Goal: Task Accomplishment & Management: Use online tool/utility

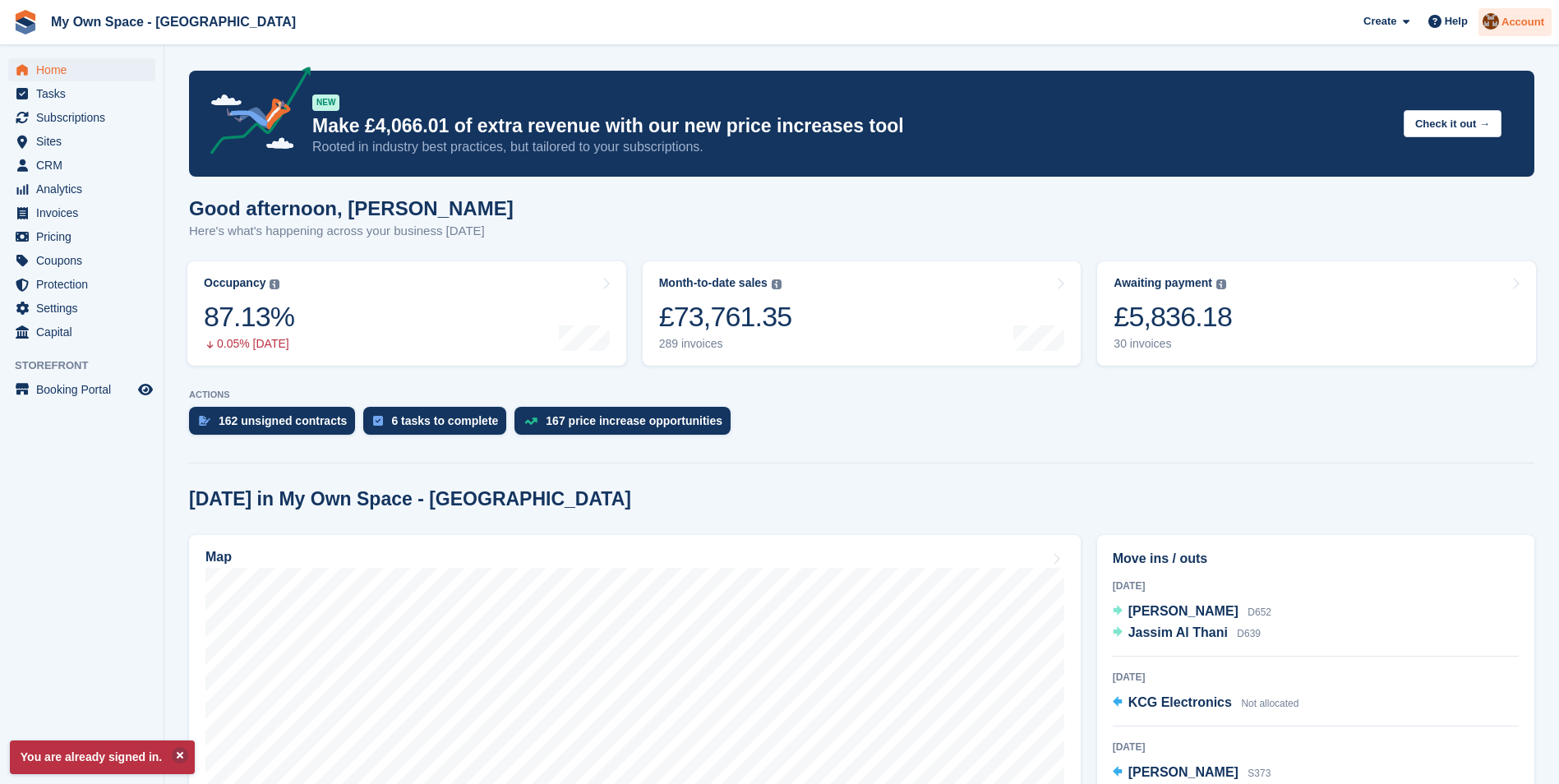
click at [1527, 27] on span "Account" at bounding box center [1522, 22] width 42 height 16
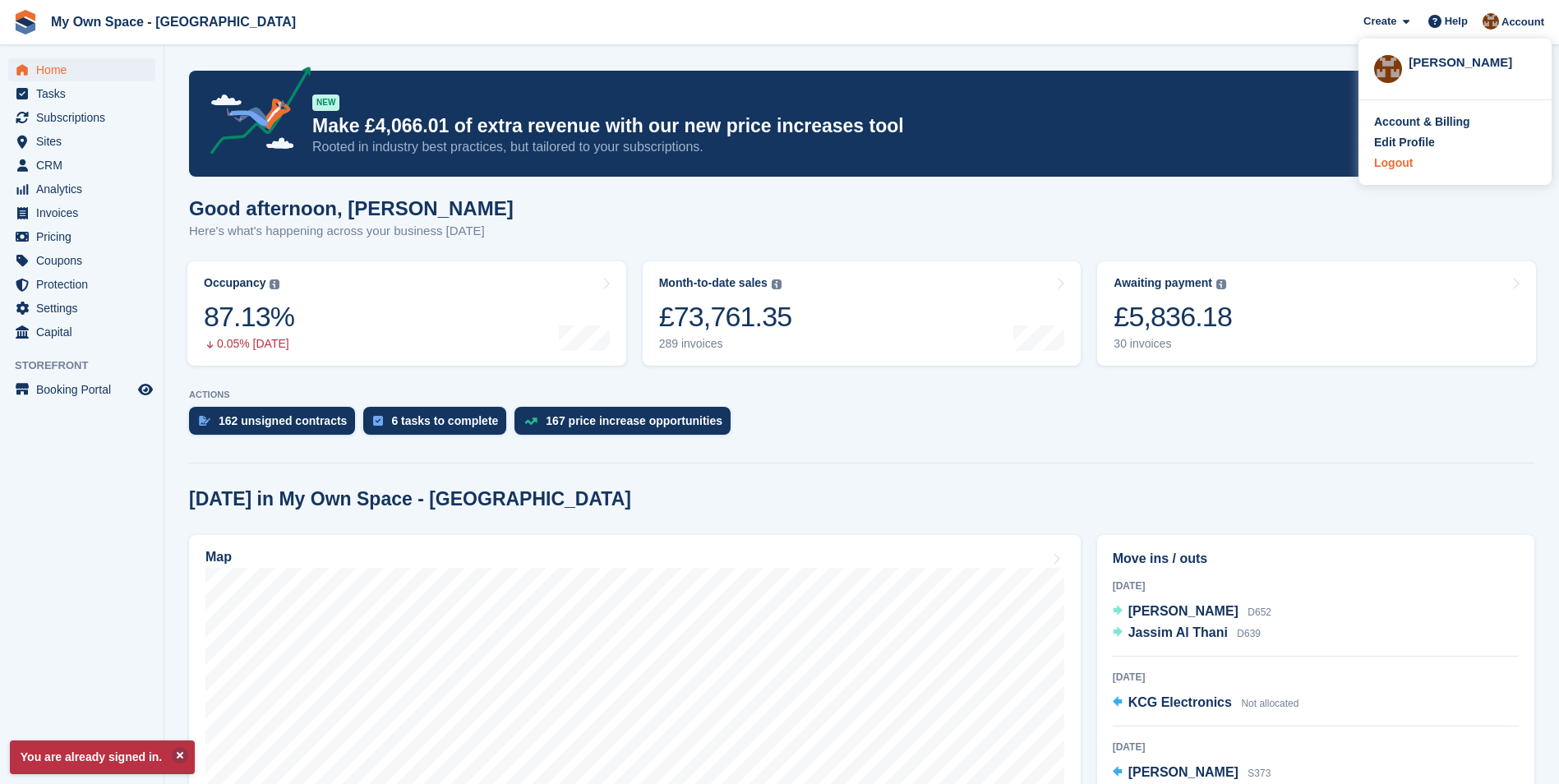
click at [1414, 169] on div "Logout" at bounding box center [1454, 163] width 162 height 17
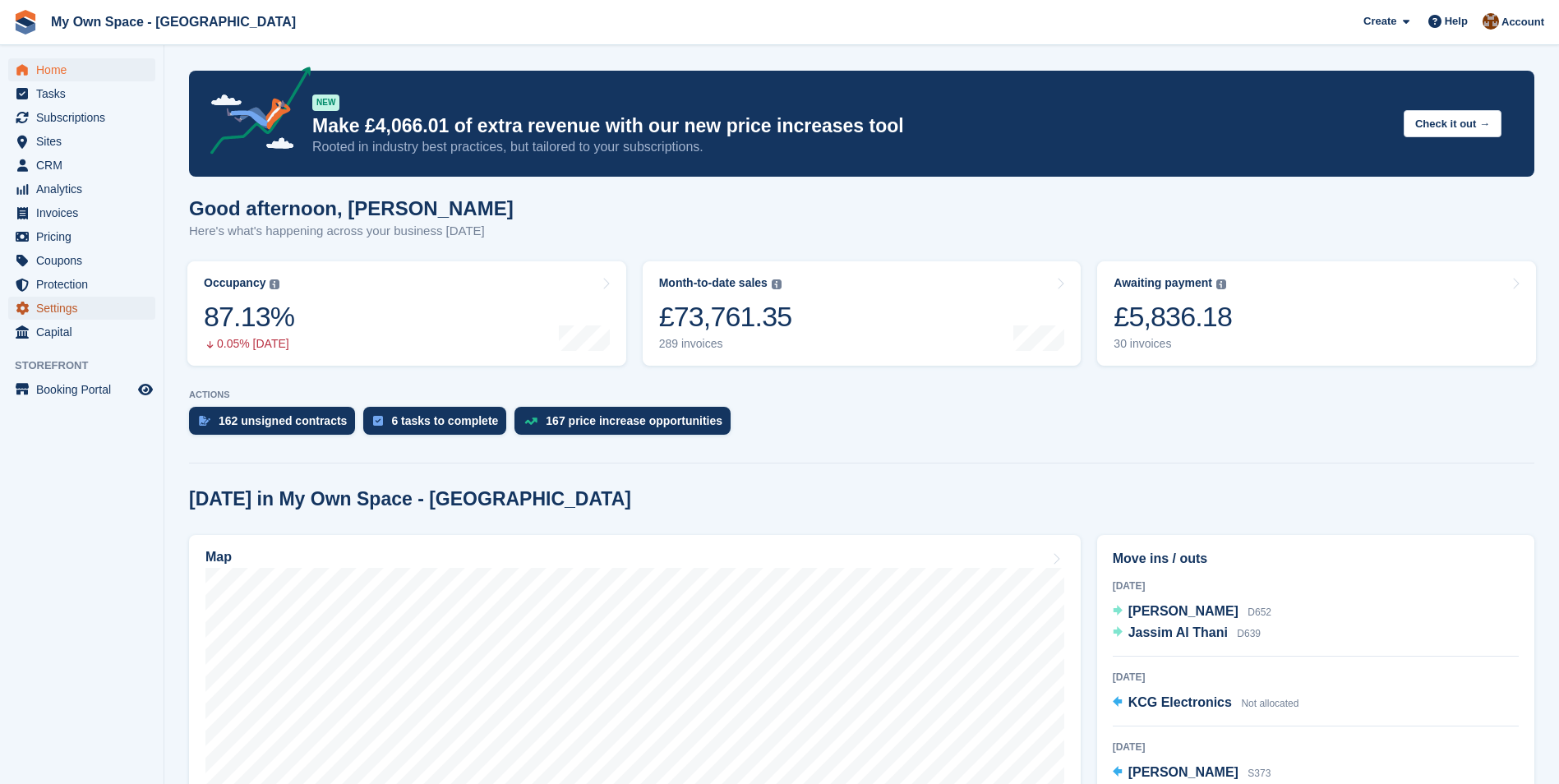
click at [72, 310] on span "Settings" at bounding box center [85, 307] width 98 height 23
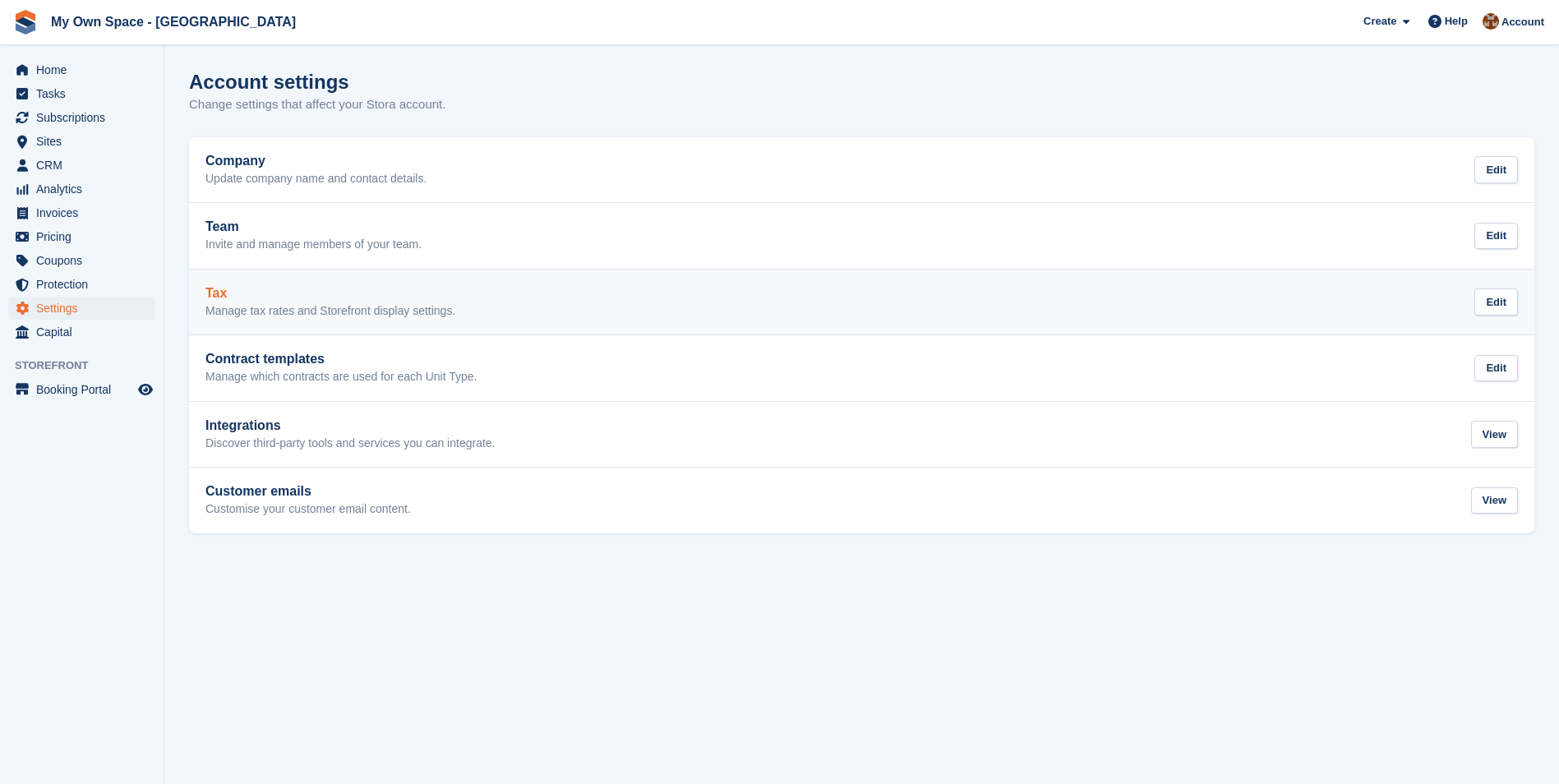
click at [223, 293] on h2 "Tax" at bounding box center [330, 294] width 250 height 14
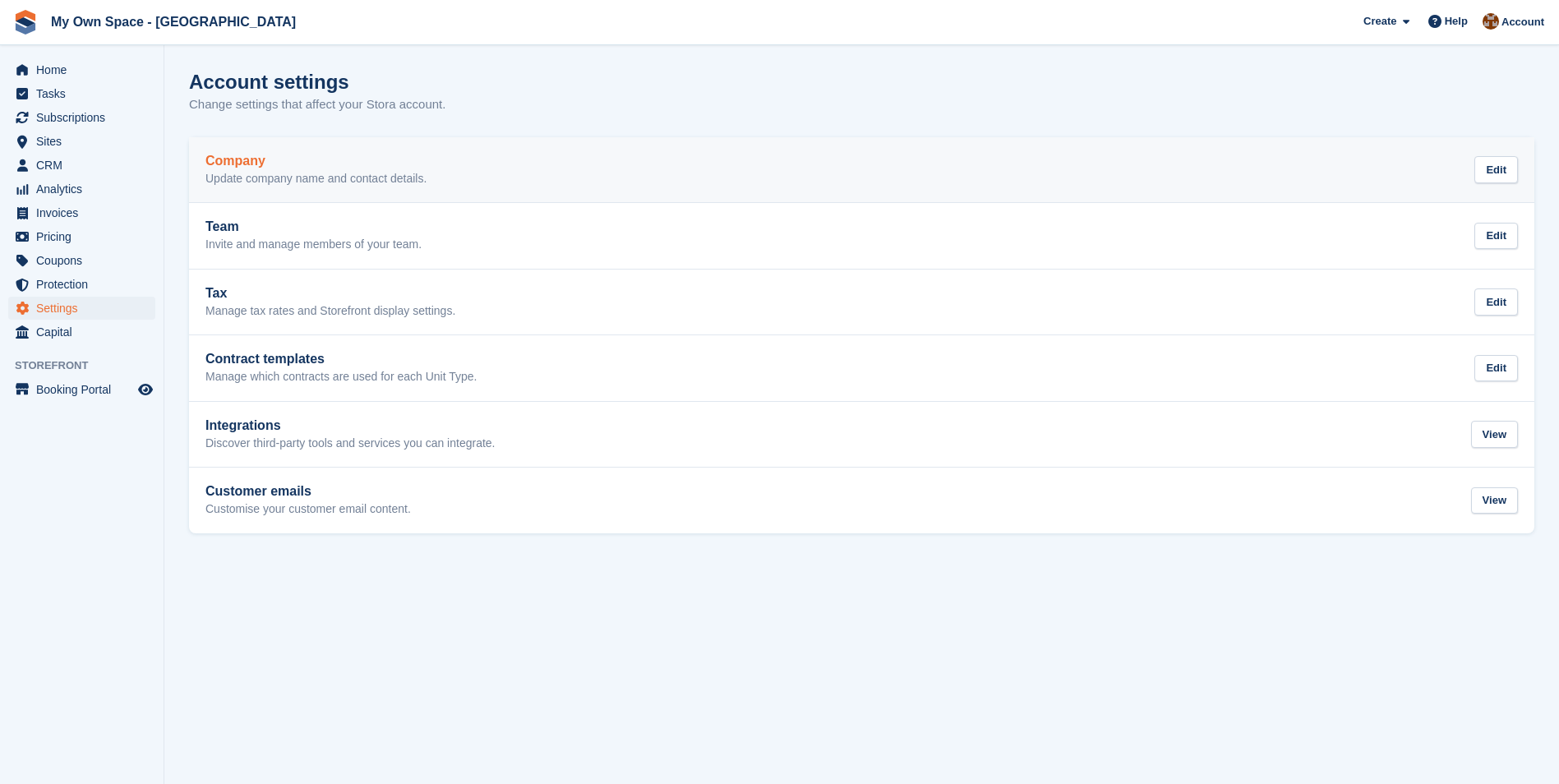
click at [247, 168] on h2 "Company" at bounding box center [315, 161] width 221 height 14
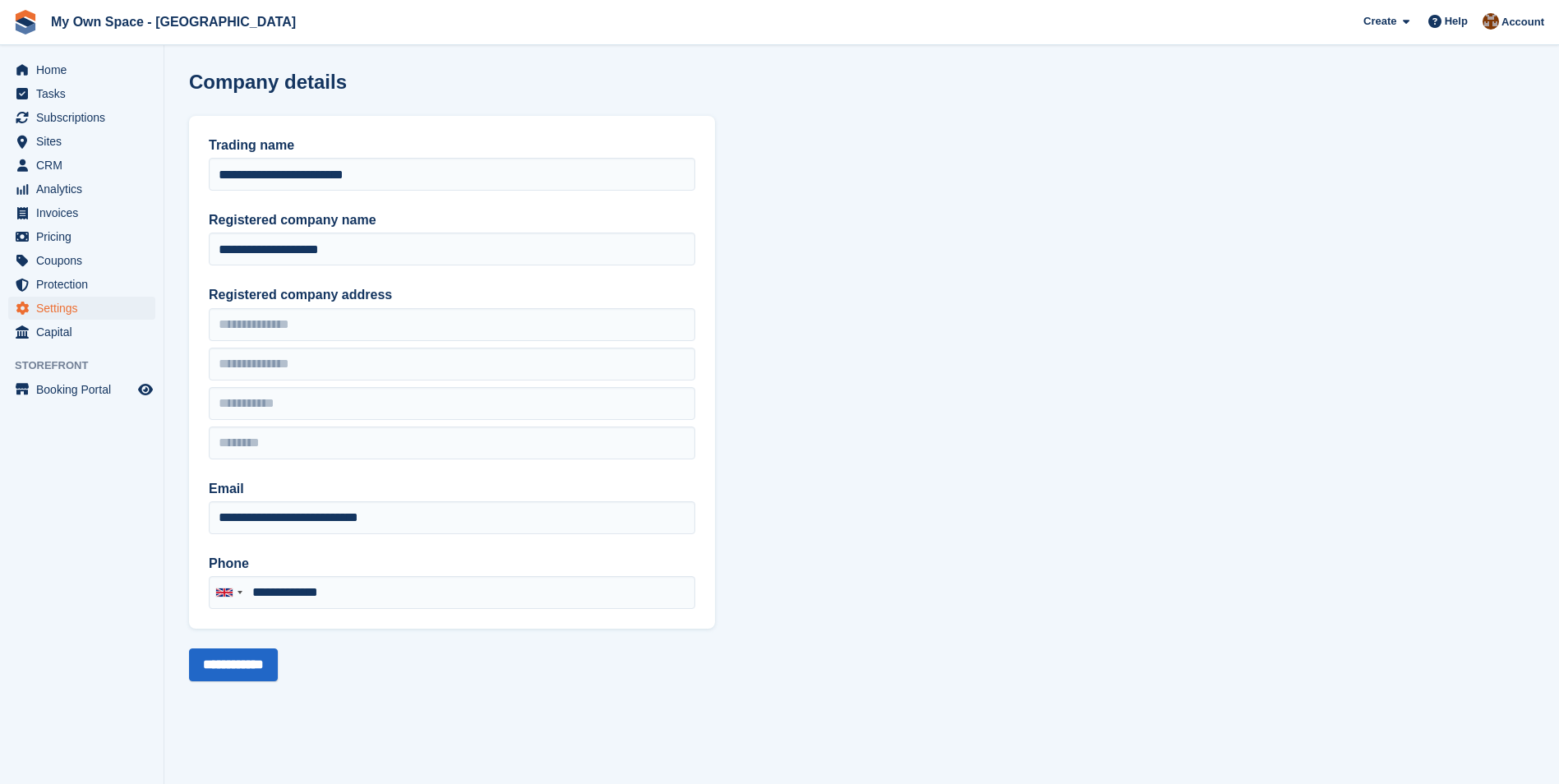
type input "**********"
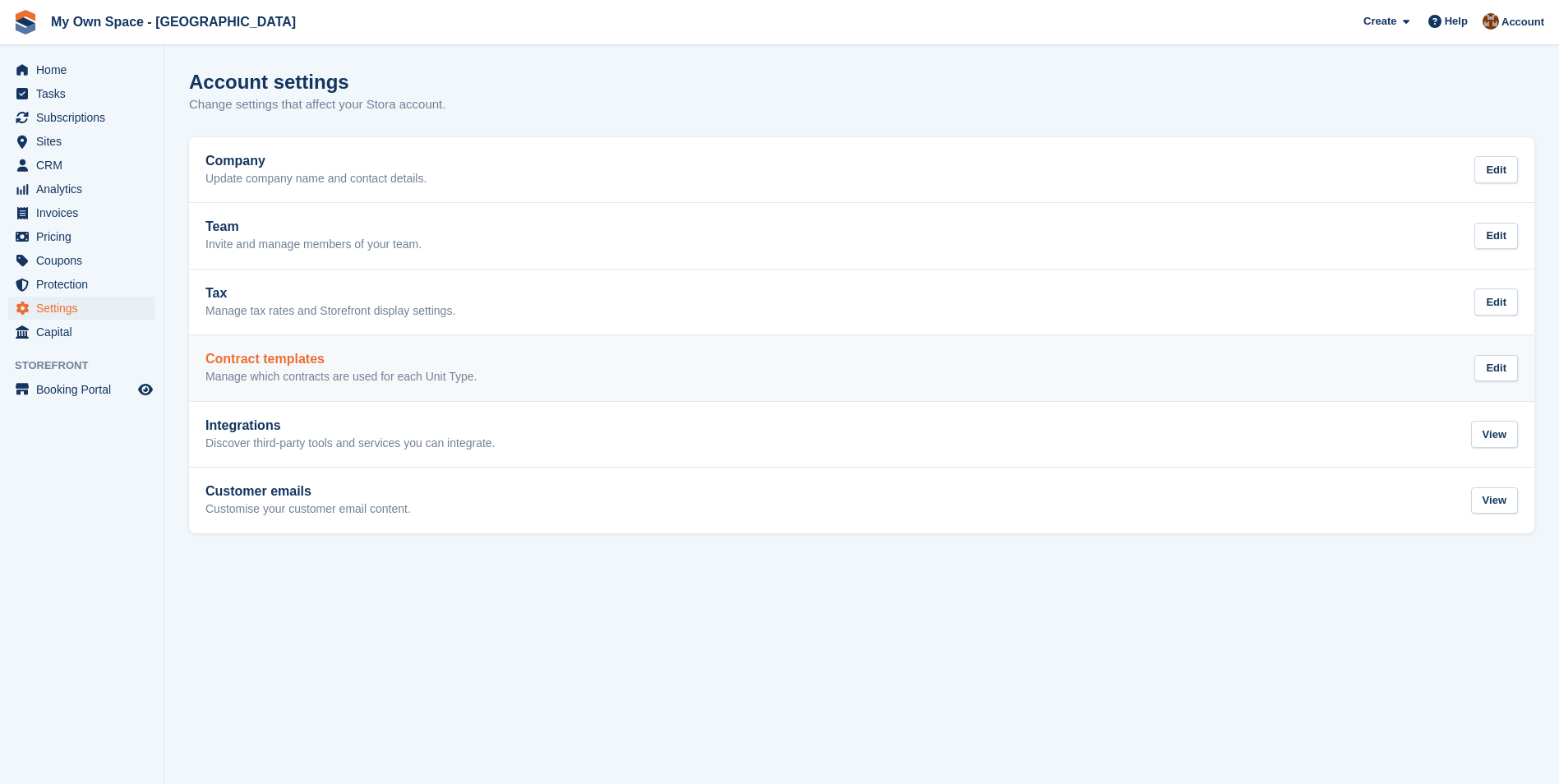
click at [259, 361] on h2 "Contract templates" at bounding box center [341, 359] width 271 height 14
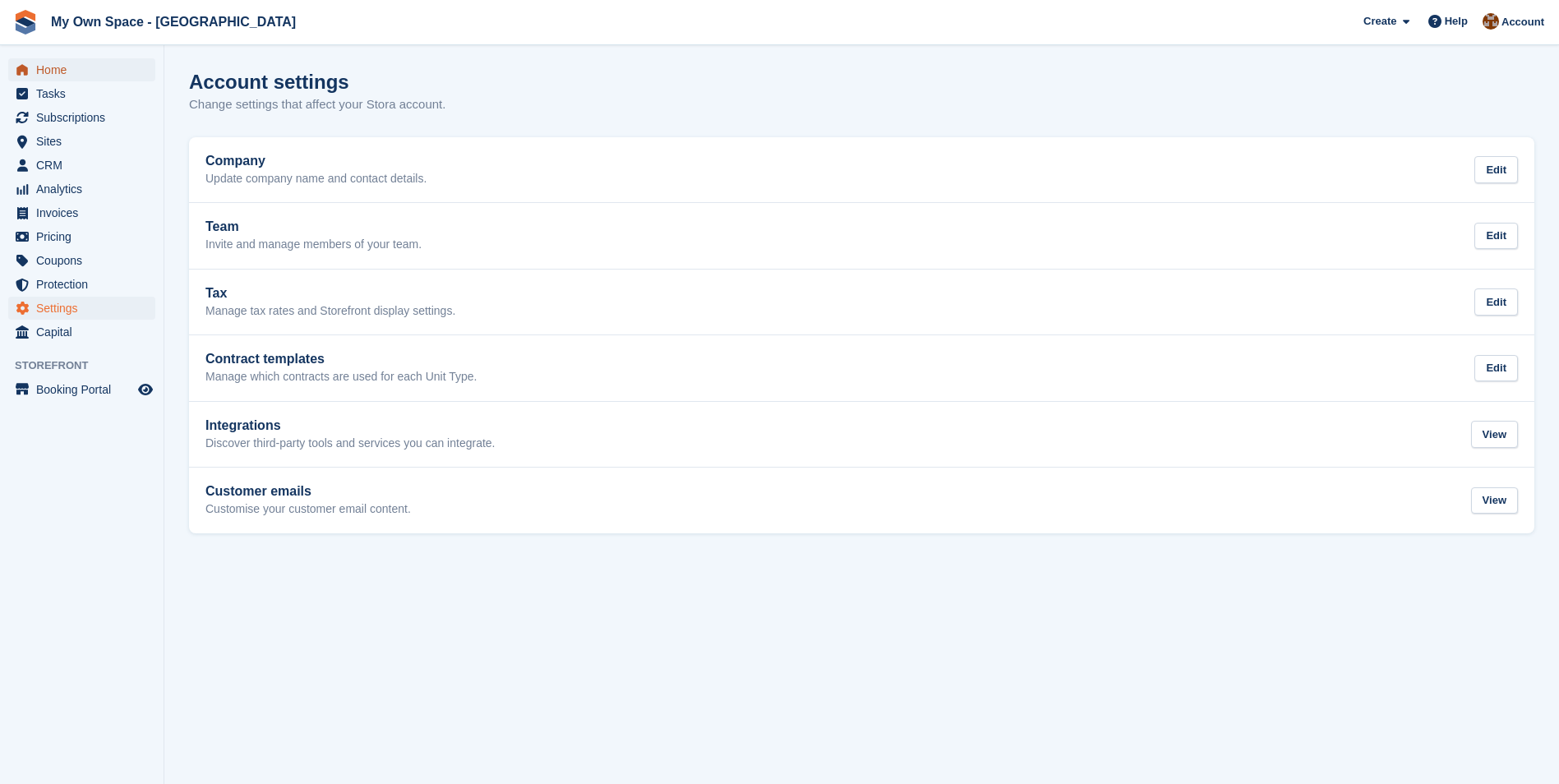
click at [56, 61] on span "Home" at bounding box center [85, 70] width 98 height 23
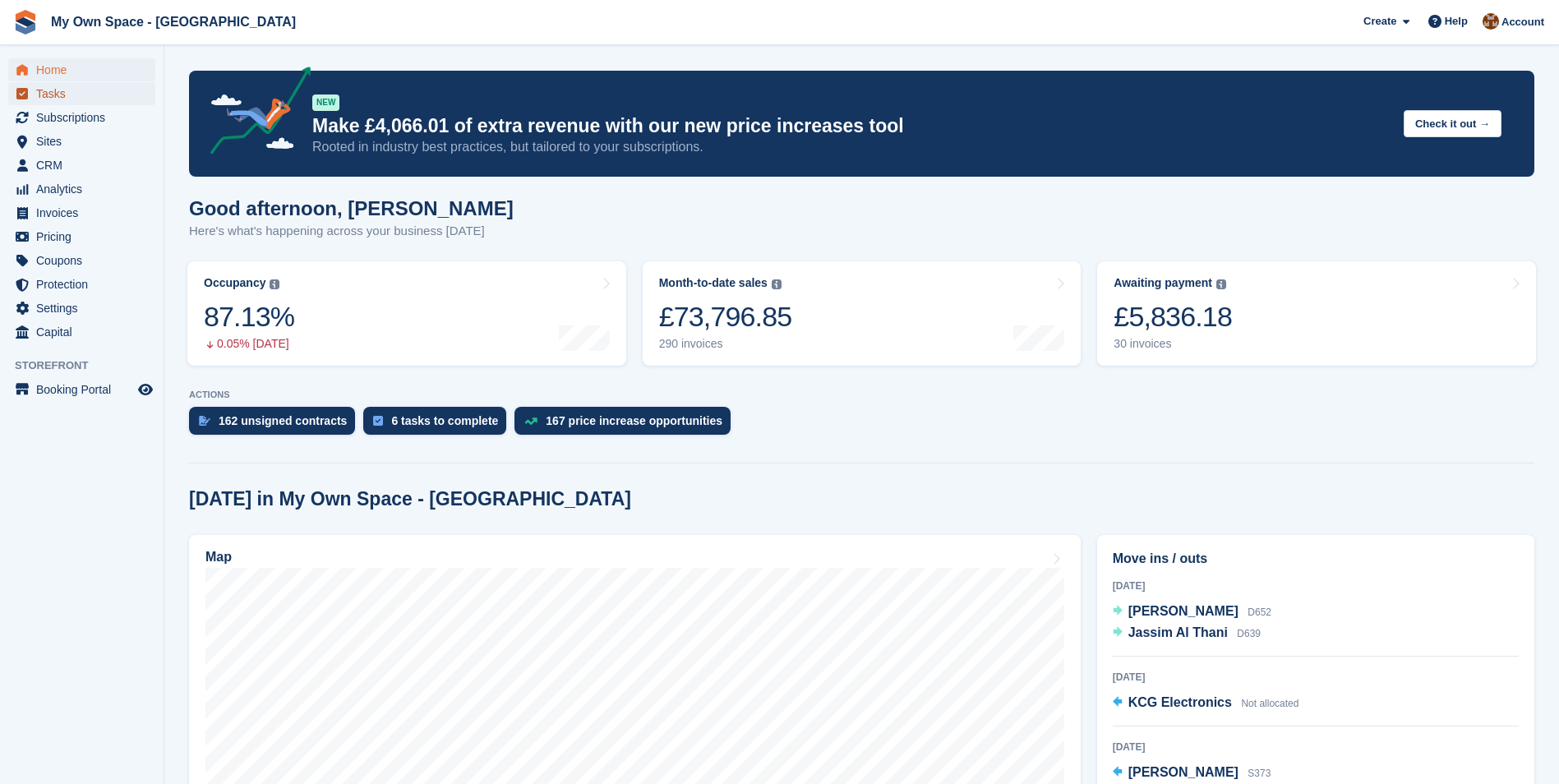
click at [59, 94] on span "Tasks" at bounding box center [85, 93] width 98 height 23
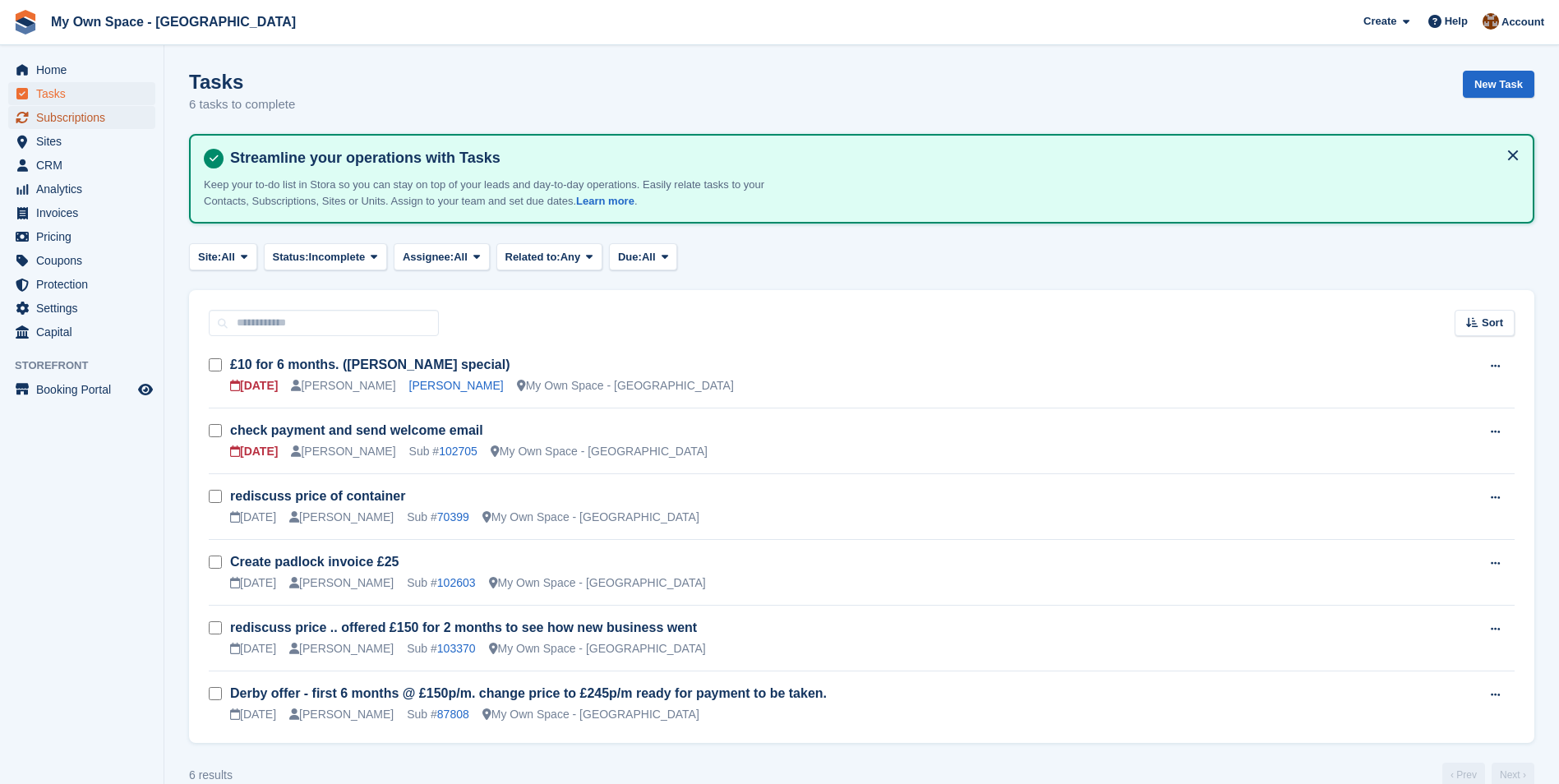
click at [64, 118] on span "Subscriptions" at bounding box center [85, 117] width 98 height 23
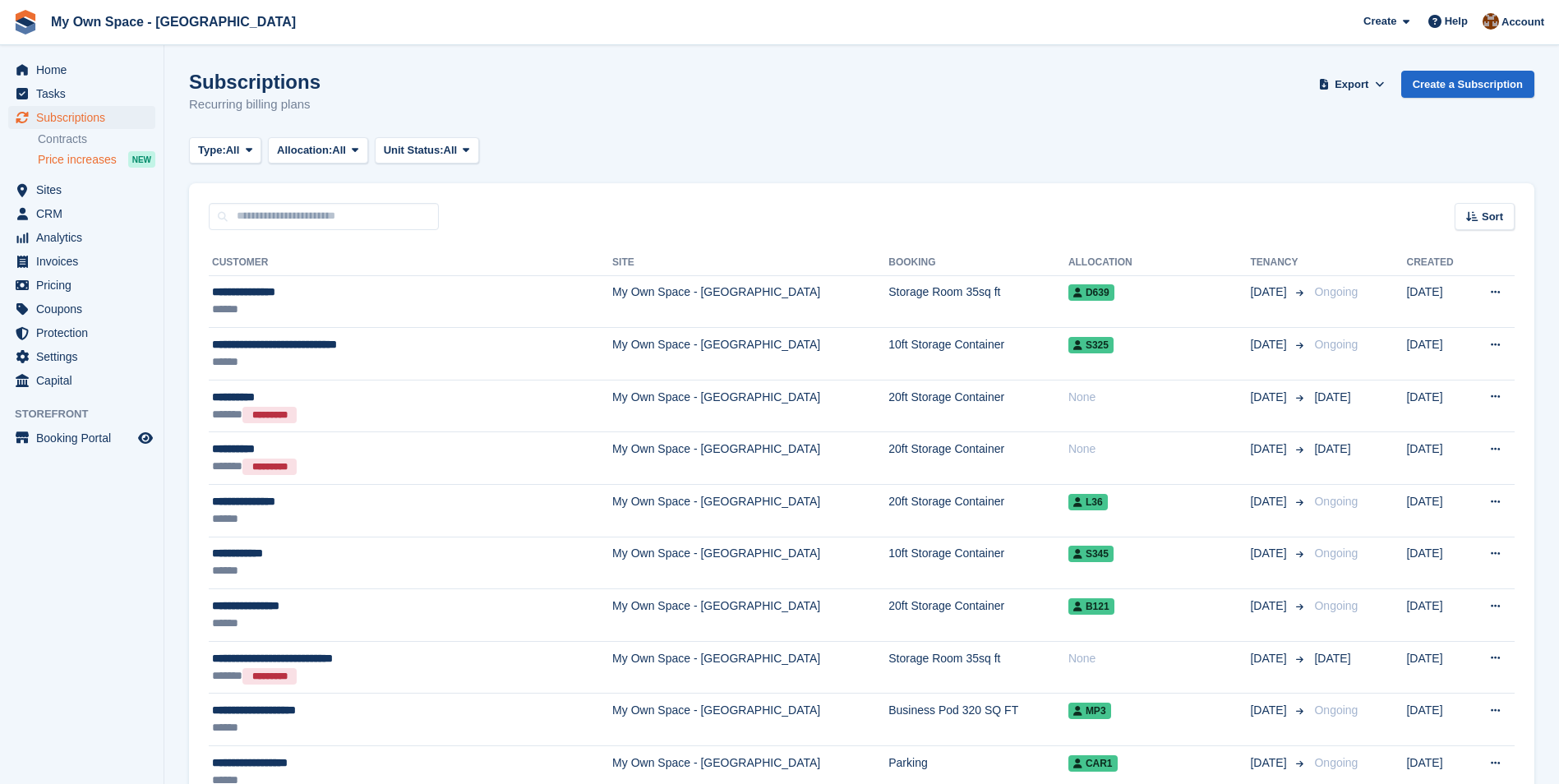
click at [65, 155] on span "Price increases" at bounding box center [77, 159] width 79 height 15
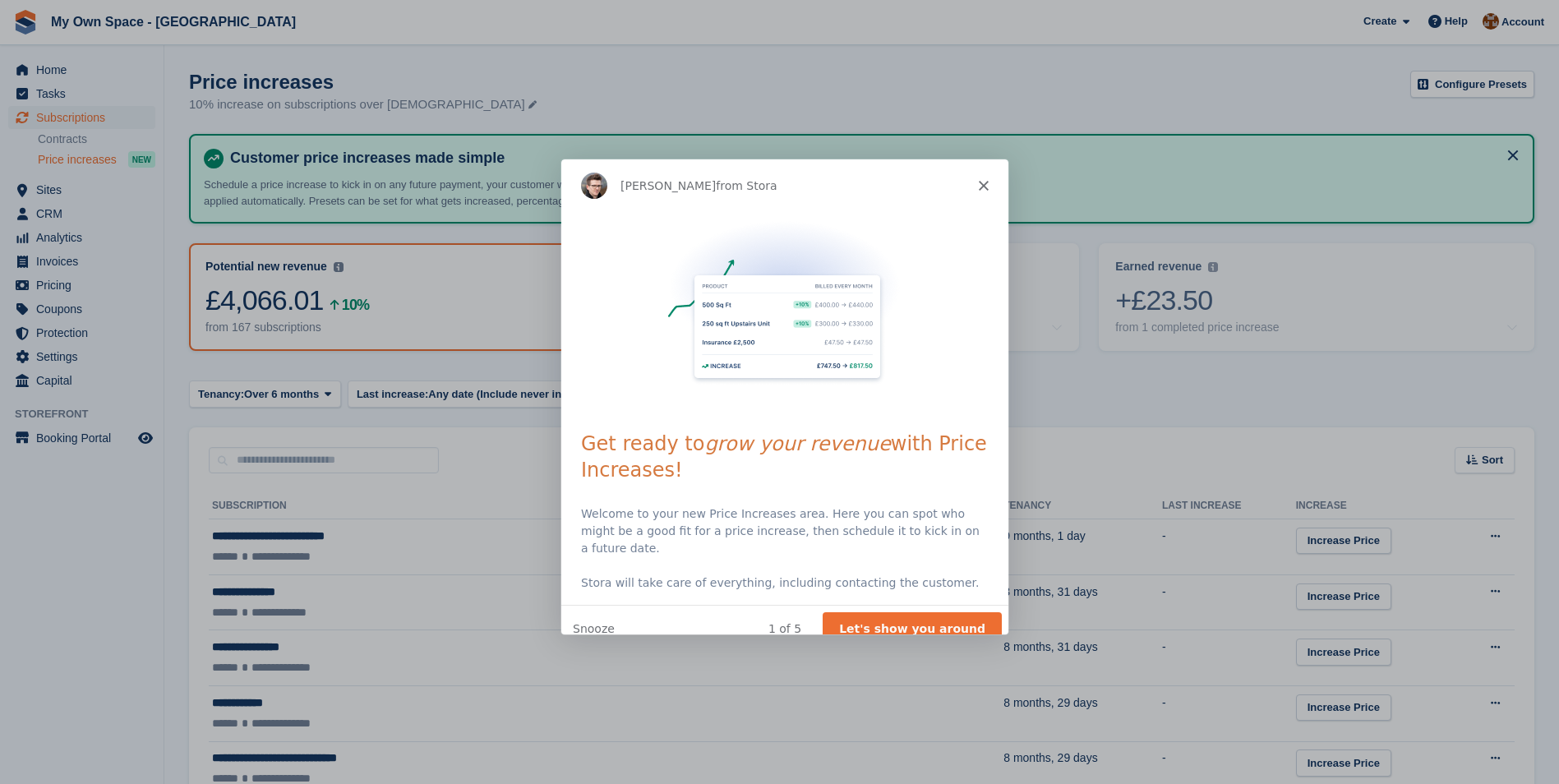
click at [976, 186] on div "Steven from Stora" at bounding box center [782, 184] width 447 height 52
click at [983, 184] on polygon "Close" at bounding box center [982, 183] width 10 height 10
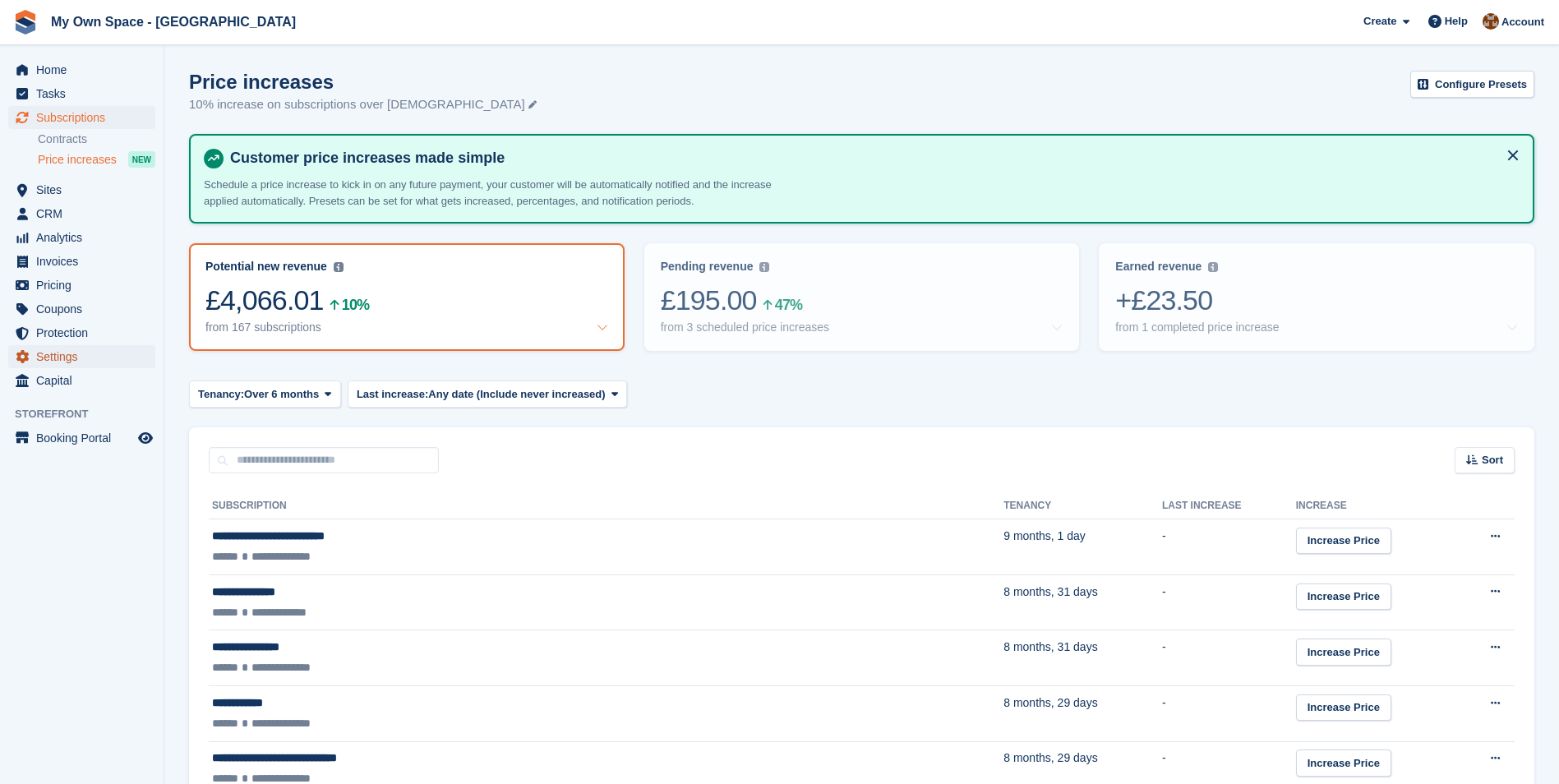
click at [43, 359] on span "Settings" at bounding box center [85, 356] width 98 height 23
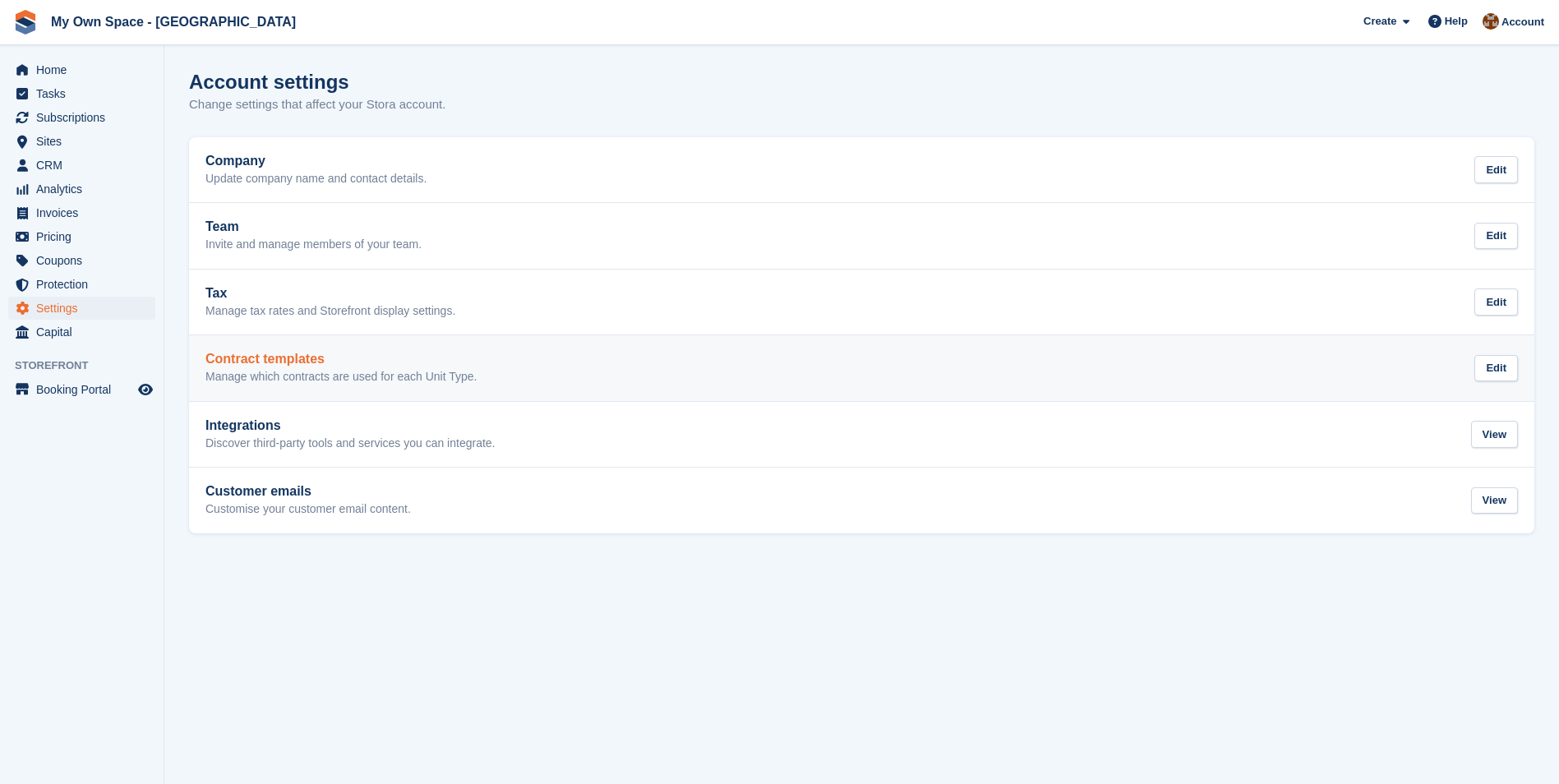
click at [276, 363] on h2 "Contract templates" at bounding box center [341, 359] width 271 height 14
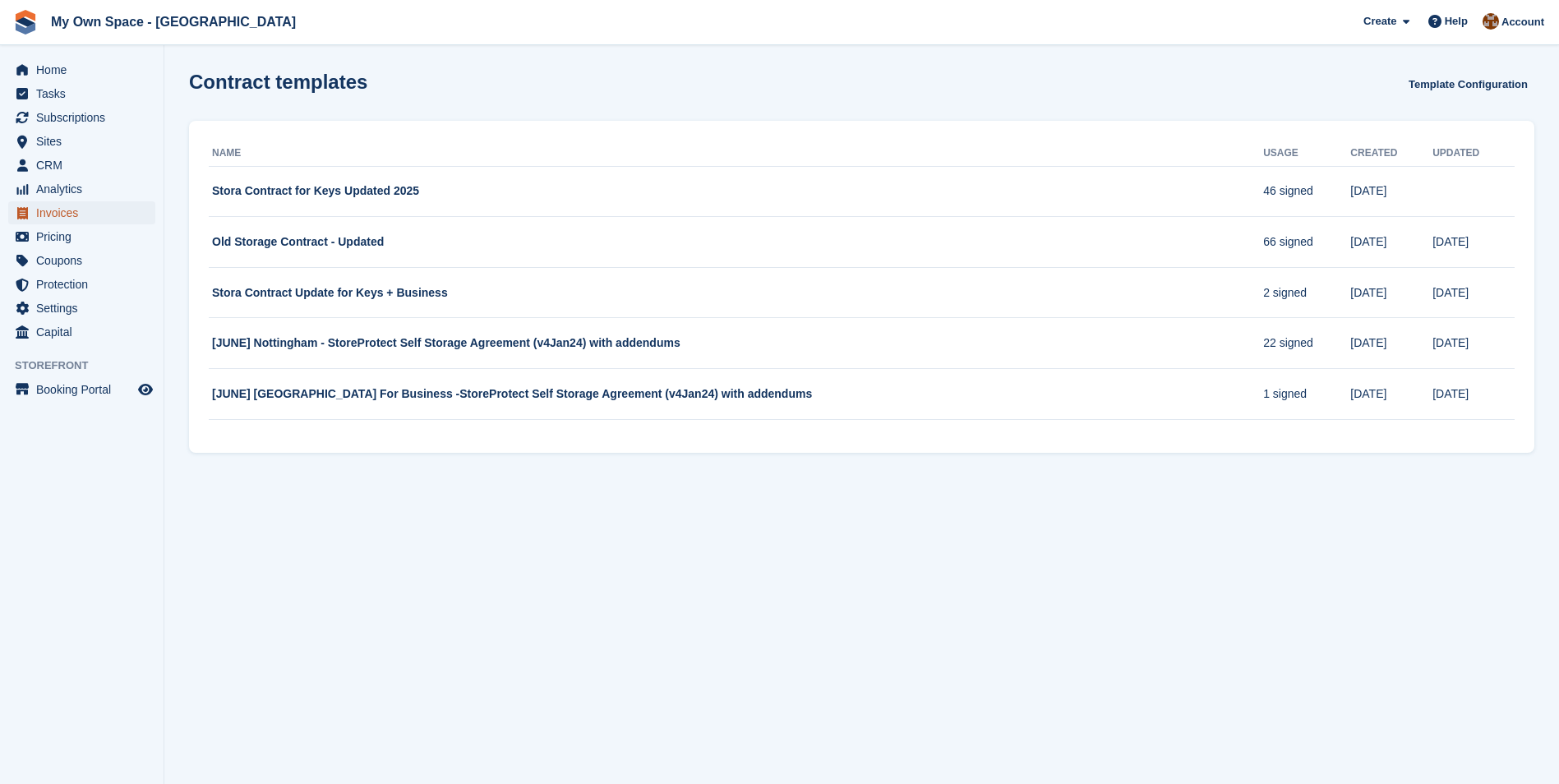
click at [70, 213] on span "Invoices" at bounding box center [85, 212] width 98 height 23
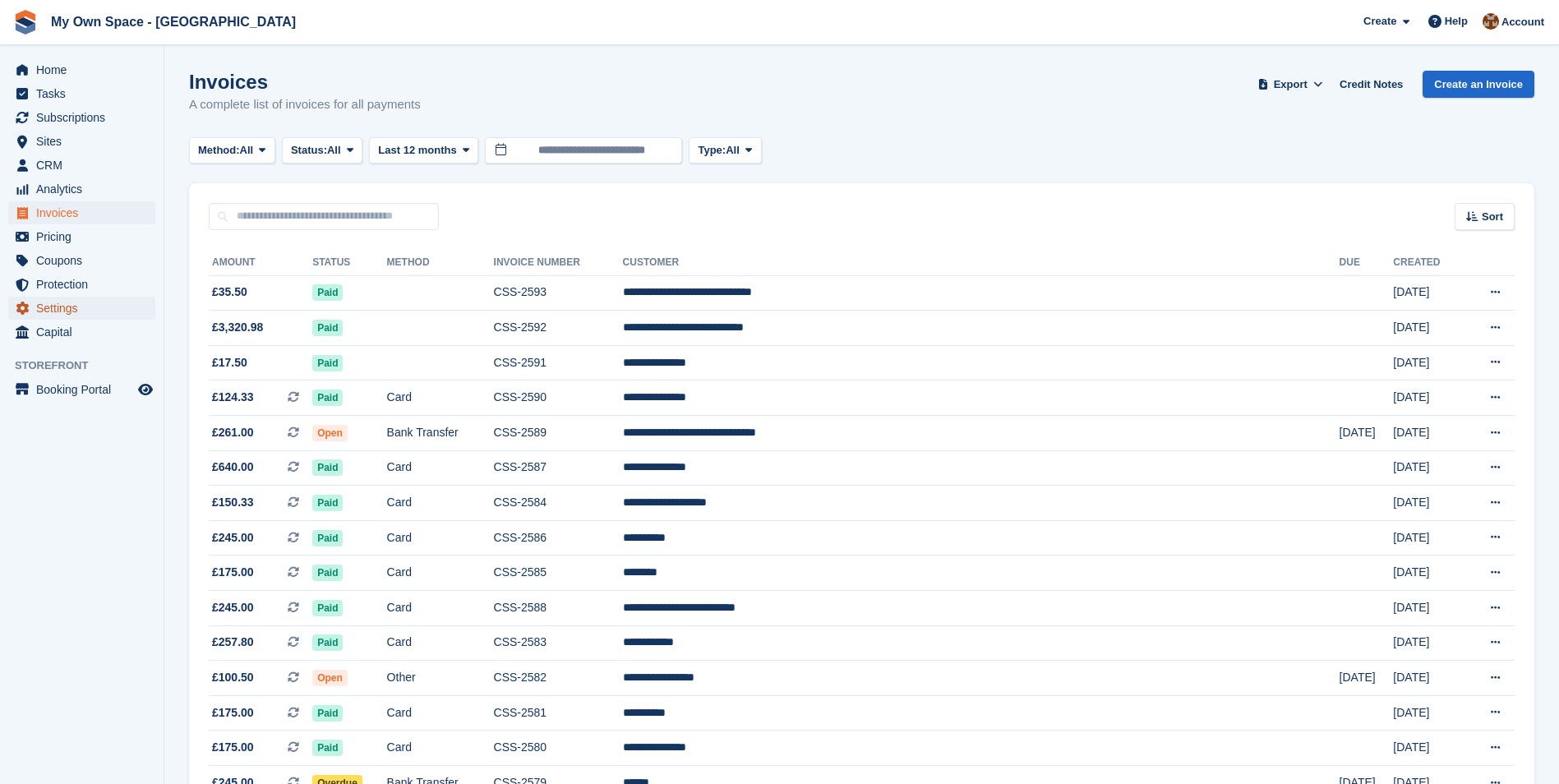
click at [64, 308] on span "Settings" at bounding box center [85, 307] width 98 height 23
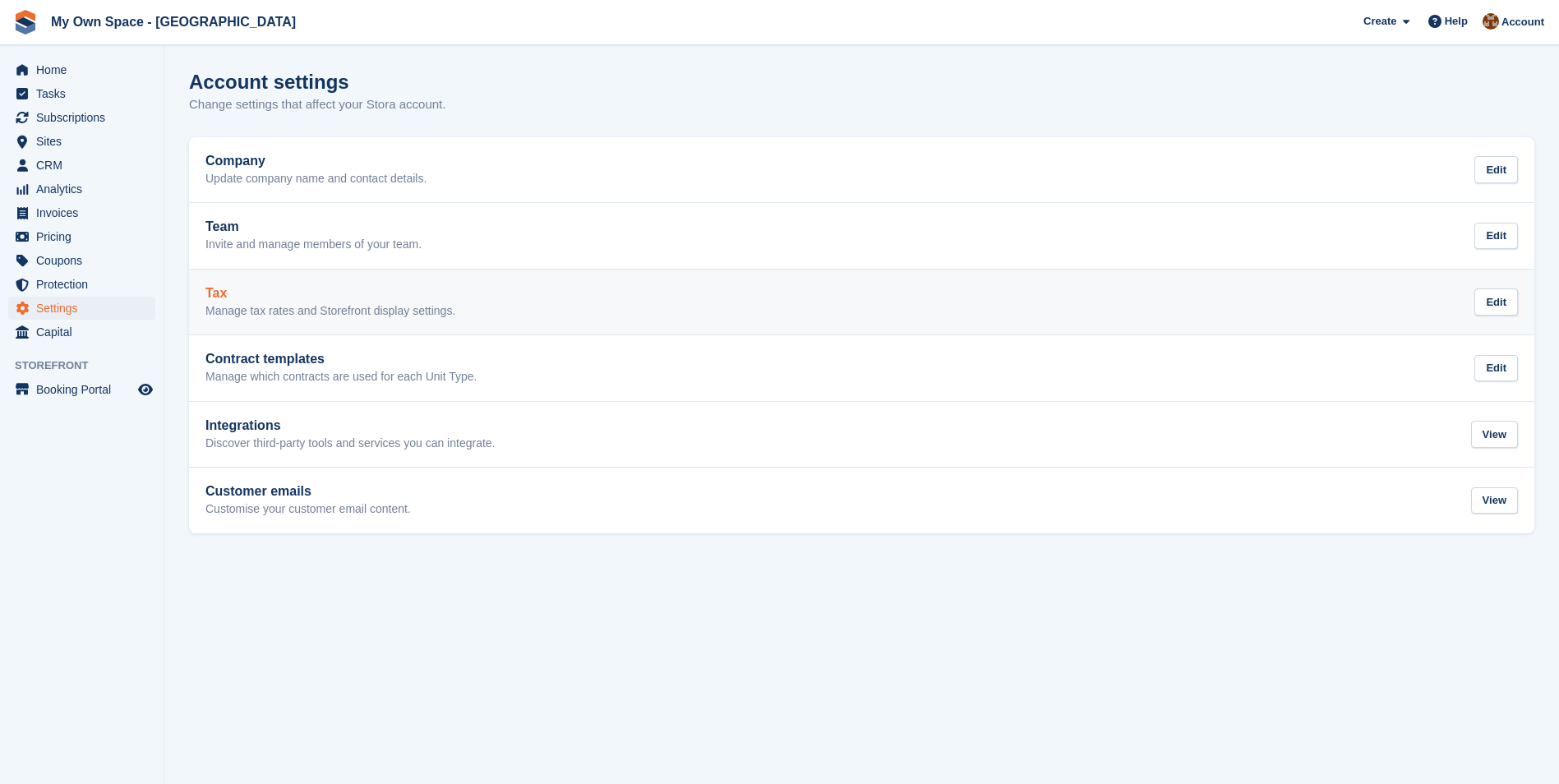
click at [215, 294] on h2 "Tax" at bounding box center [330, 294] width 250 height 14
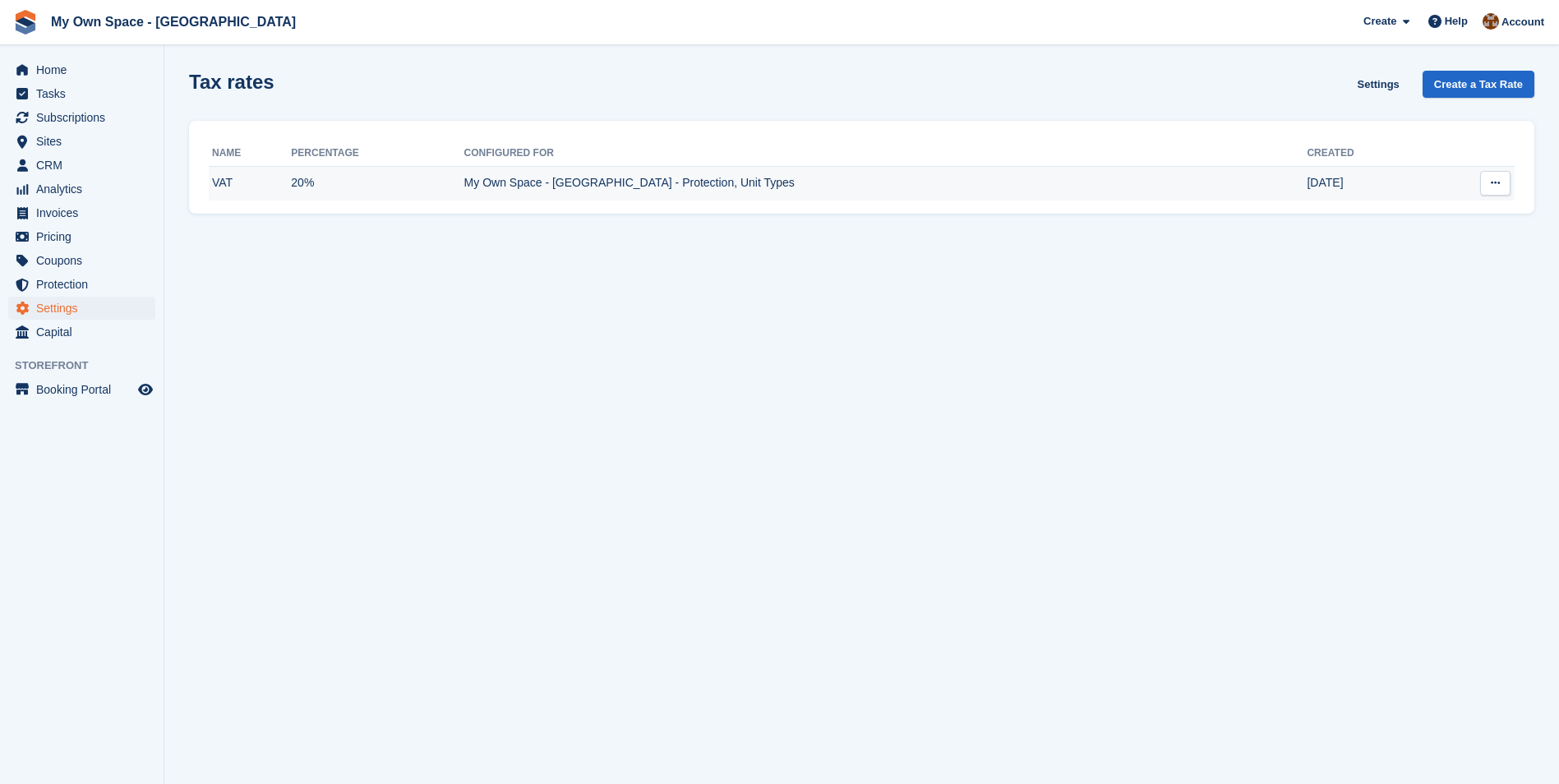
click at [552, 179] on td "My Own Space - Nottingham - Protection, Unit Types" at bounding box center [885, 183] width 843 height 34
click at [49, 89] on span "Tasks" at bounding box center [85, 93] width 98 height 23
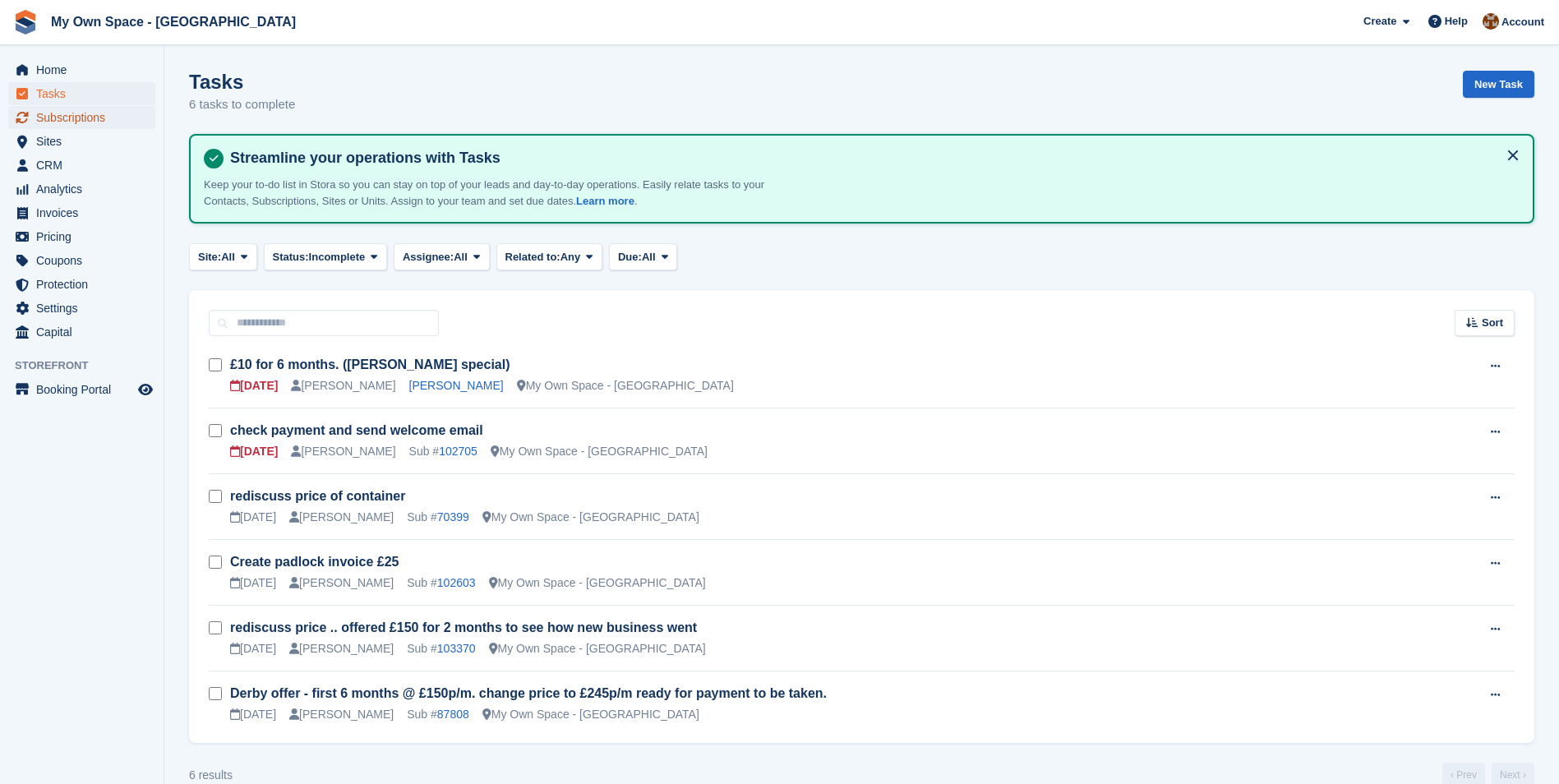
click at [59, 114] on span "Subscriptions" at bounding box center [85, 117] width 98 height 23
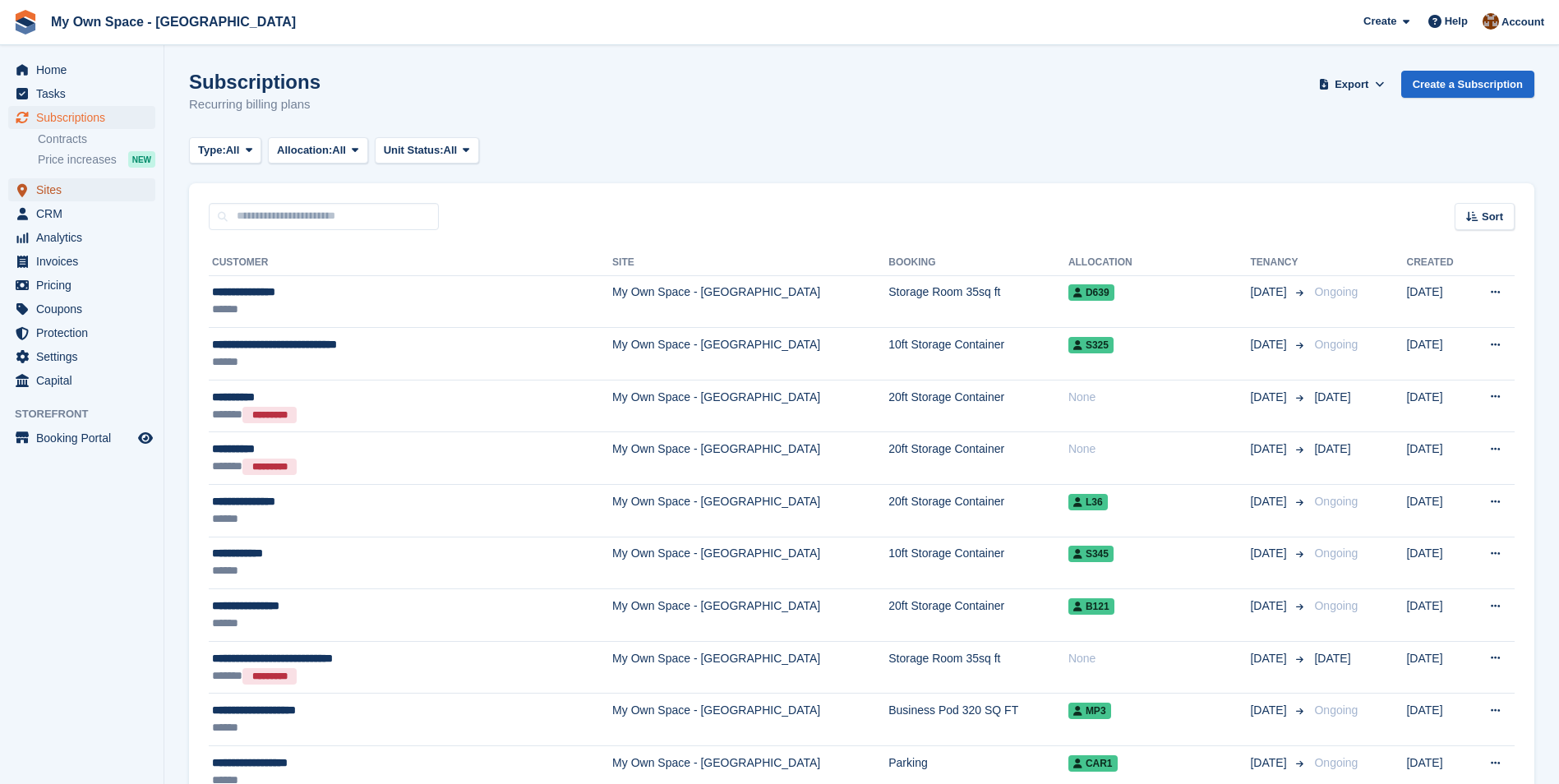
click at [59, 193] on span "Sites" at bounding box center [85, 189] width 98 height 23
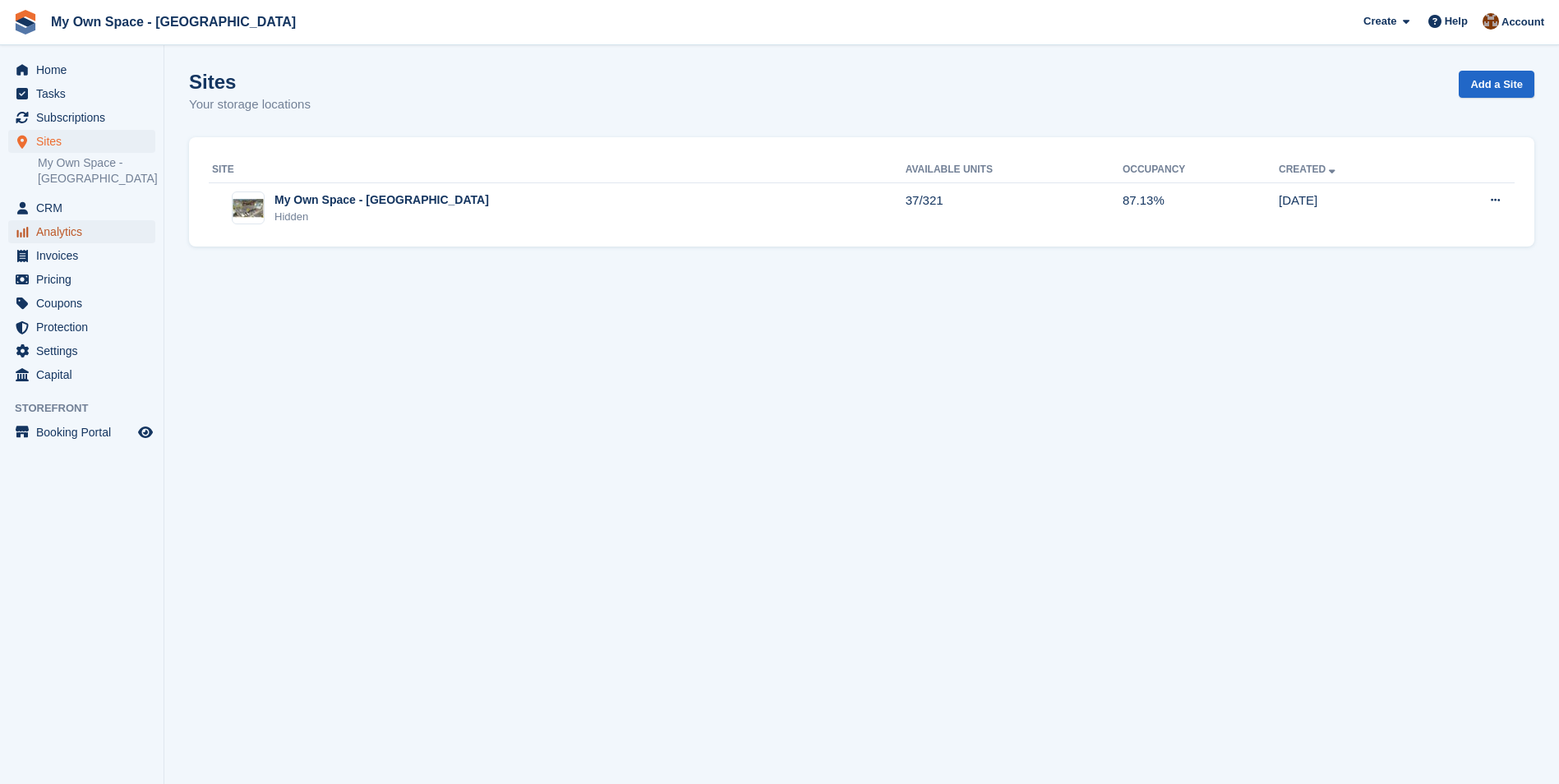
click at [56, 224] on span "Analytics" at bounding box center [85, 231] width 98 height 23
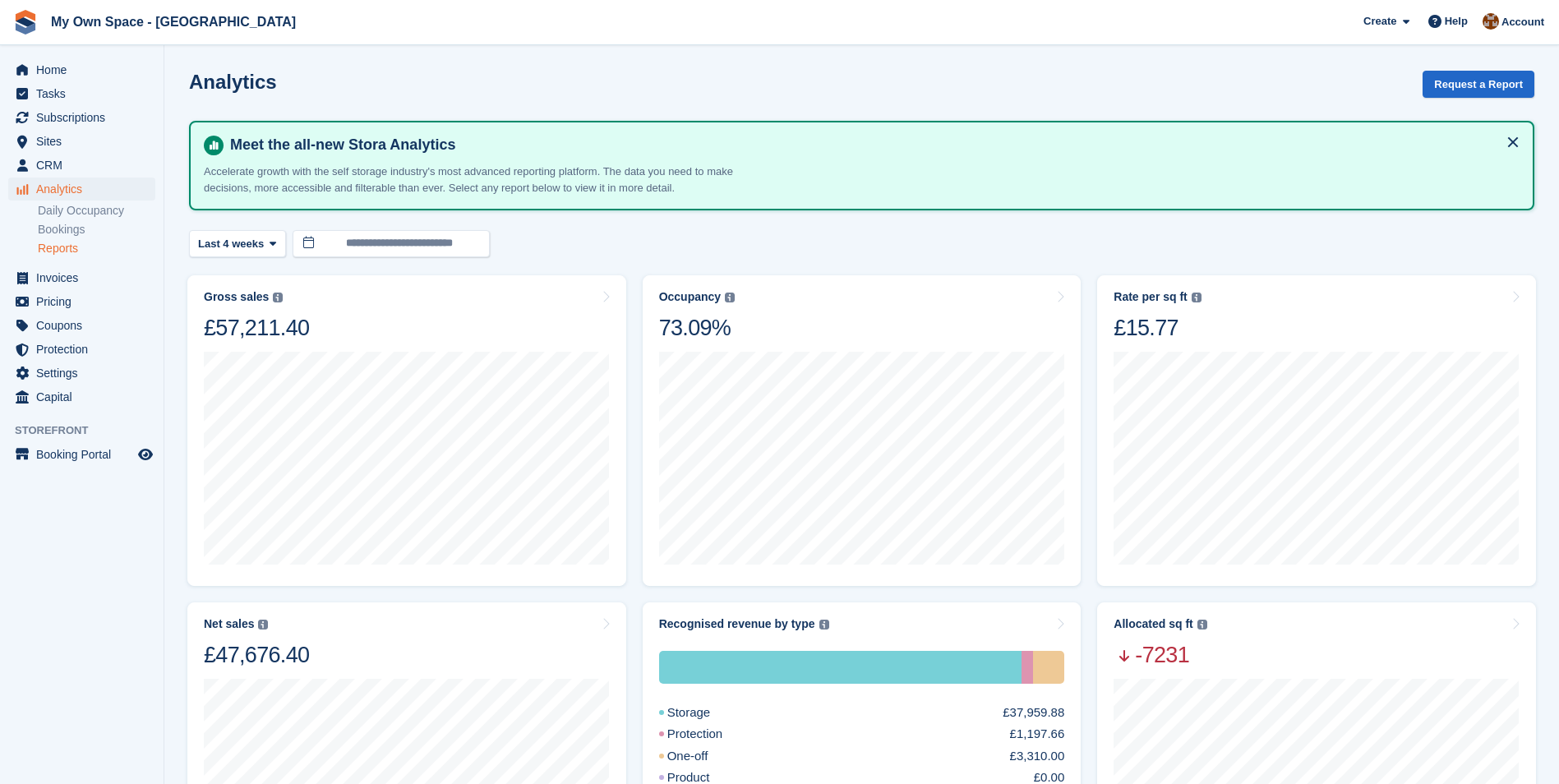
click at [71, 246] on link "Reports" at bounding box center [97, 248] width 117 height 15
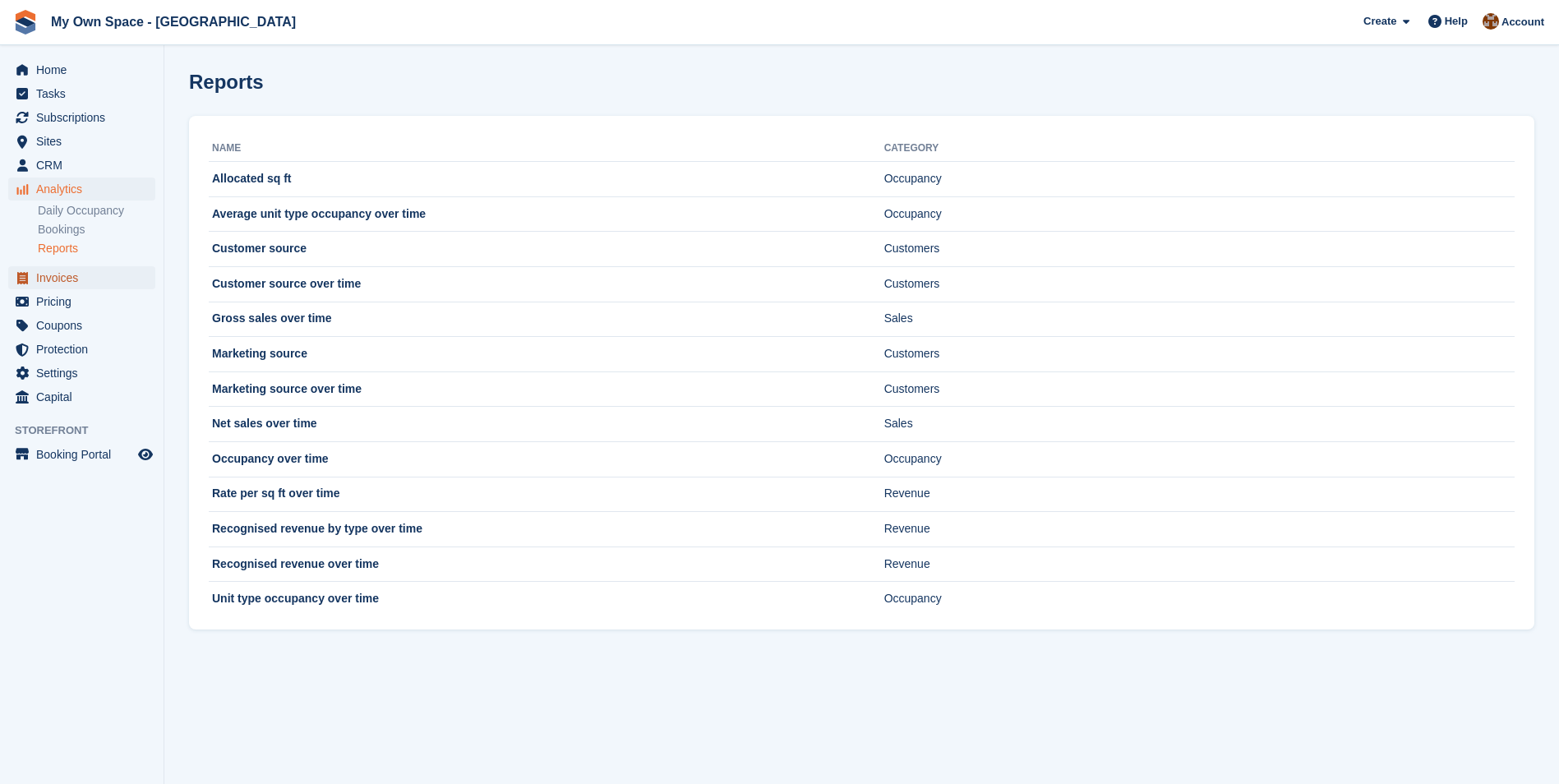
click at [80, 280] on span "Invoices" at bounding box center [85, 277] width 98 height 23
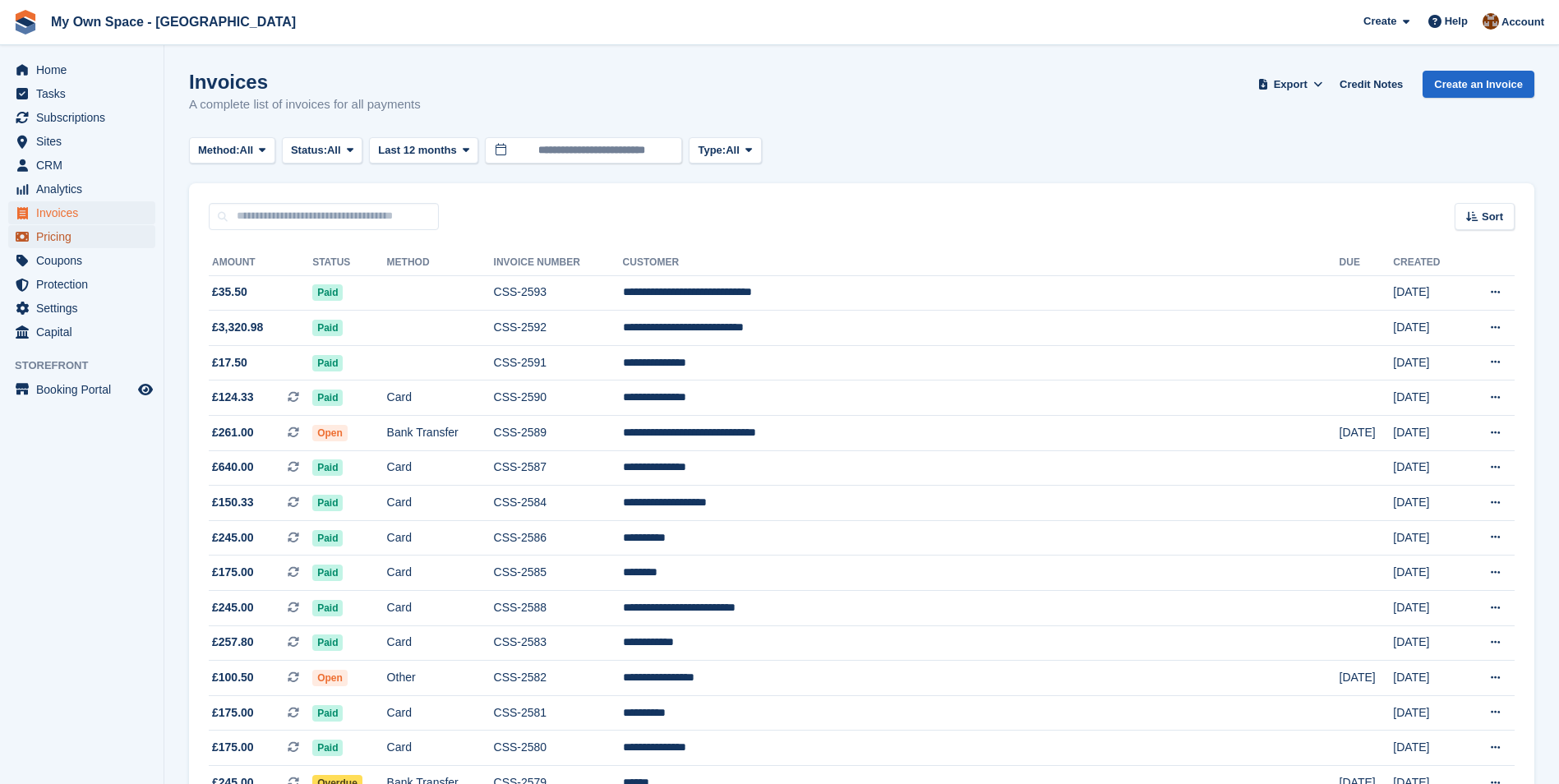
click at [65, 238] on span "Pricing" at bounding box center [85, 236] width 98 height 23
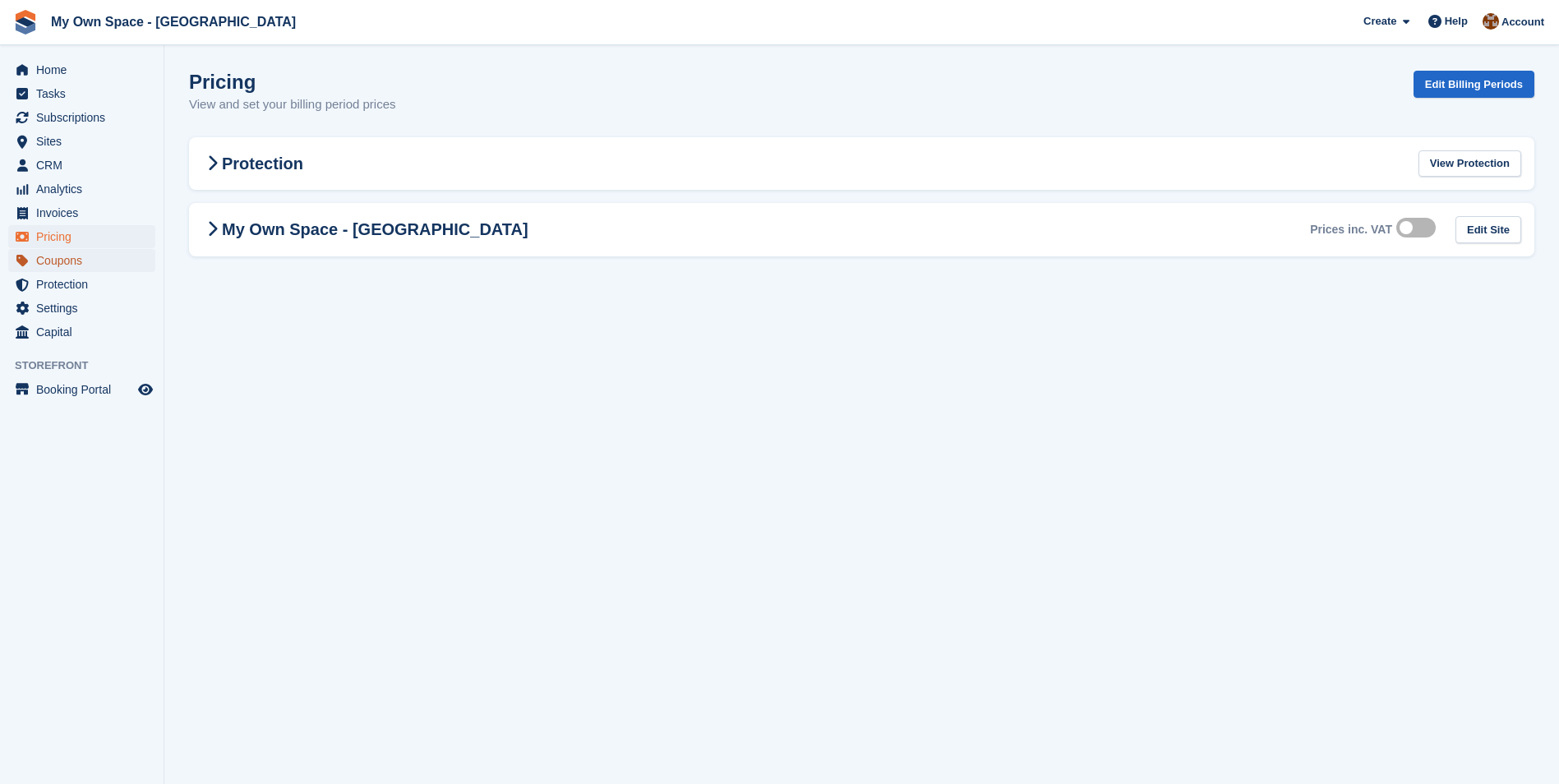
click at [58, 257] on span "Coupons" at bounding box center [85, 260] width 98 height 23
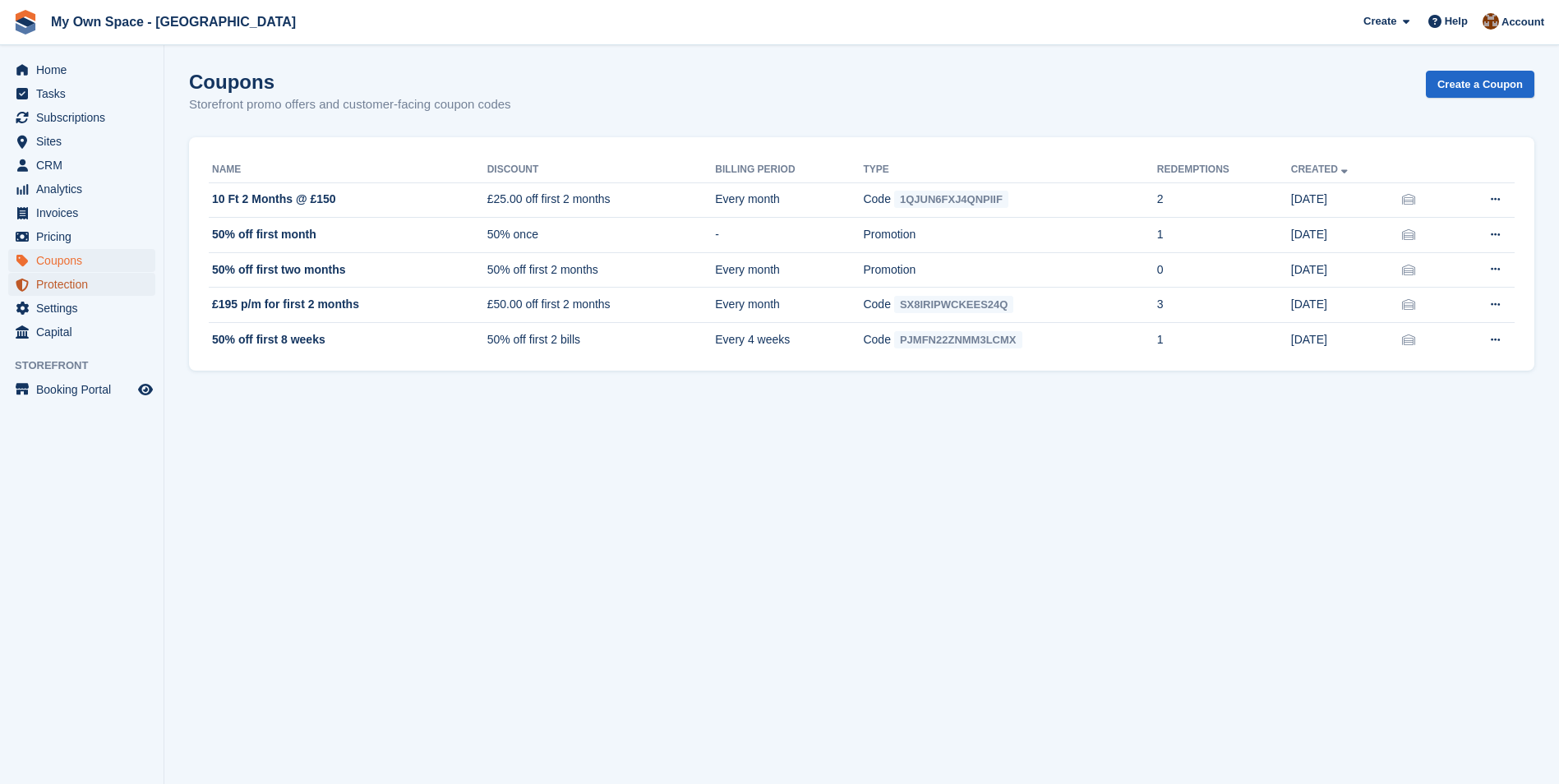
click at [67, 277] on span "Protection" at bounding box center [85, 284] width 98 height 23
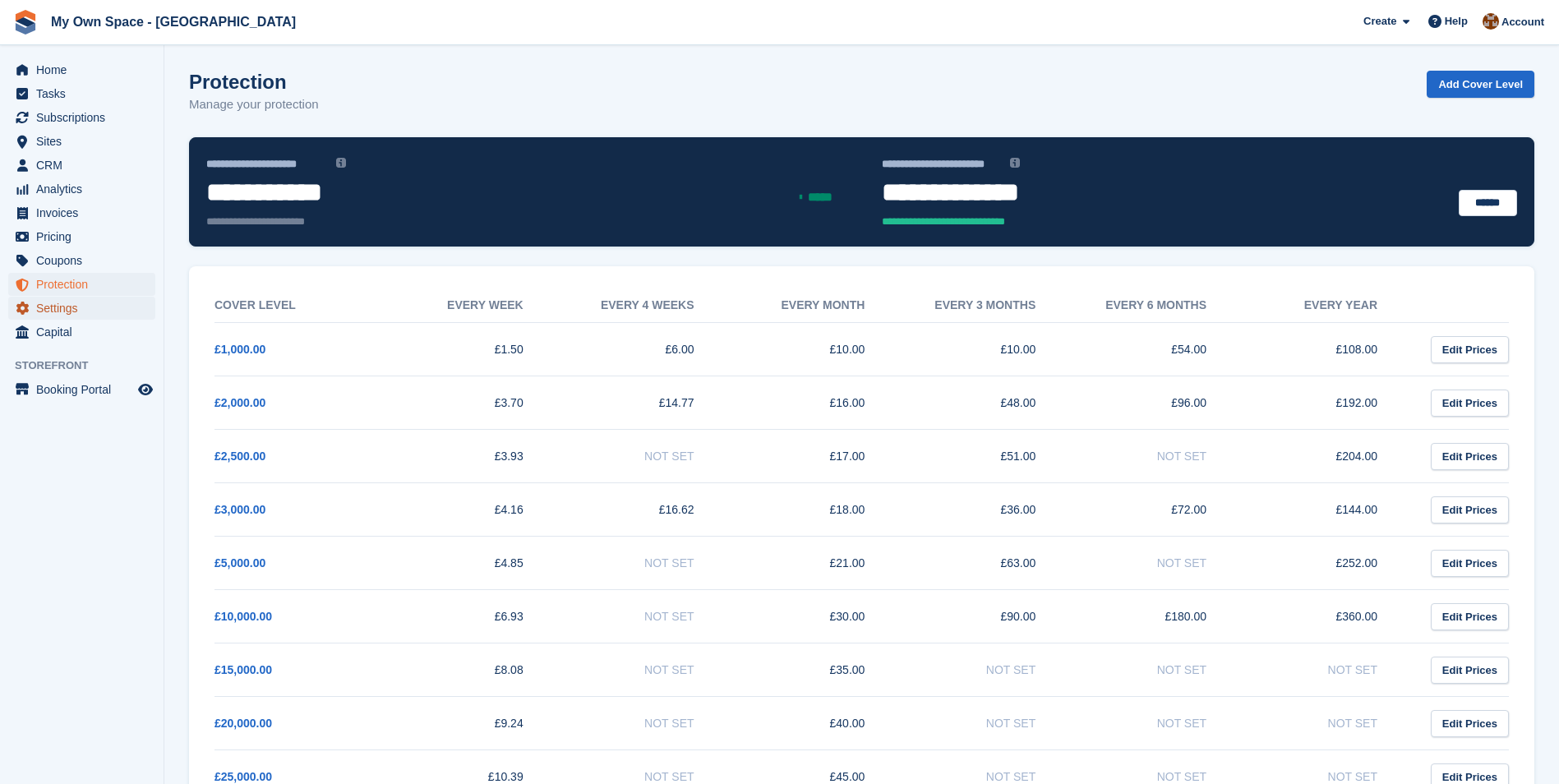
click at [71, 312] on span "Settings" at bounding box center [85, 307] width 98 height 23
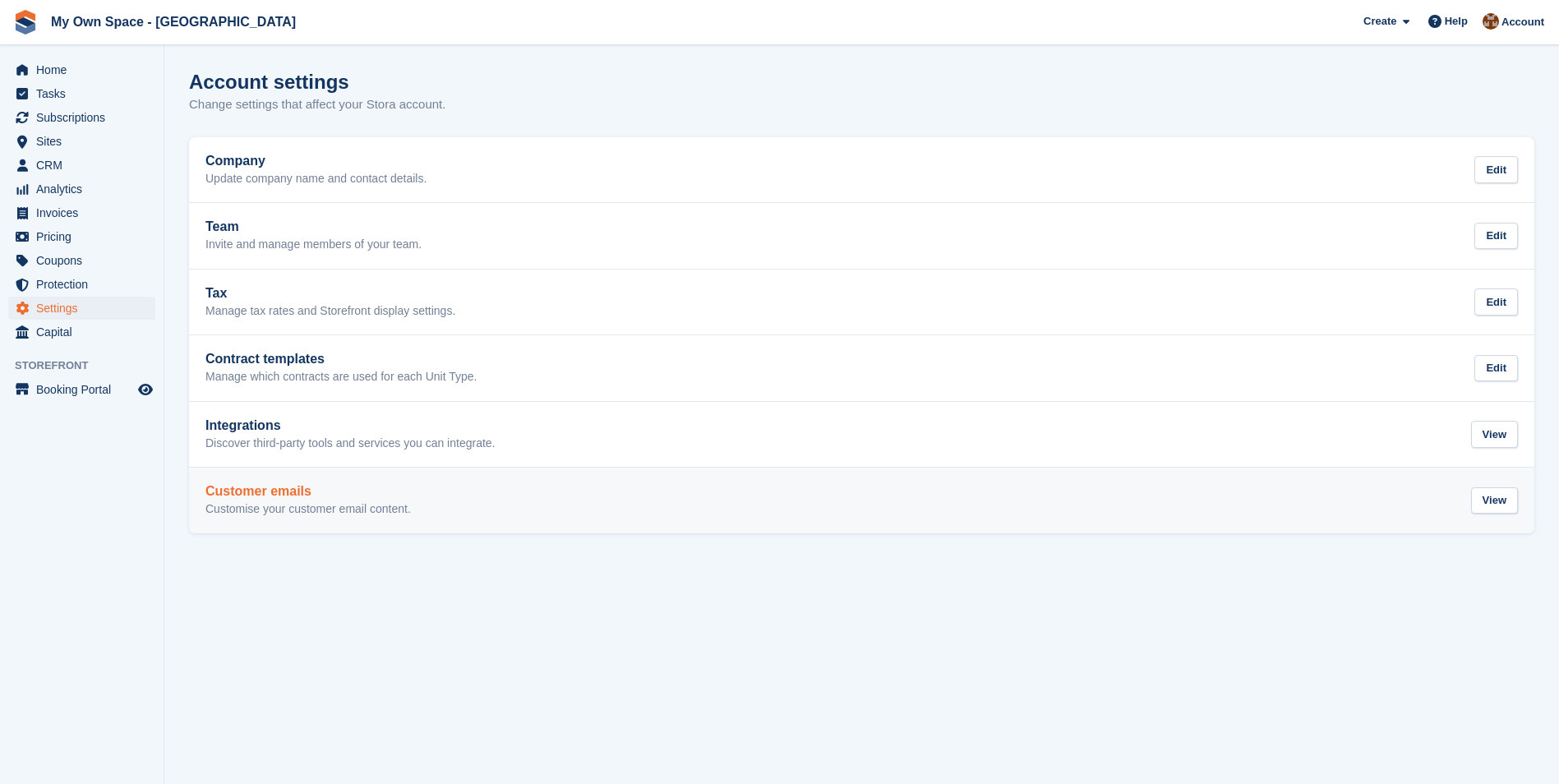
click at [260, 497] on h2 "Customer emails" at bounding box center [307, 491] width 205 height 14
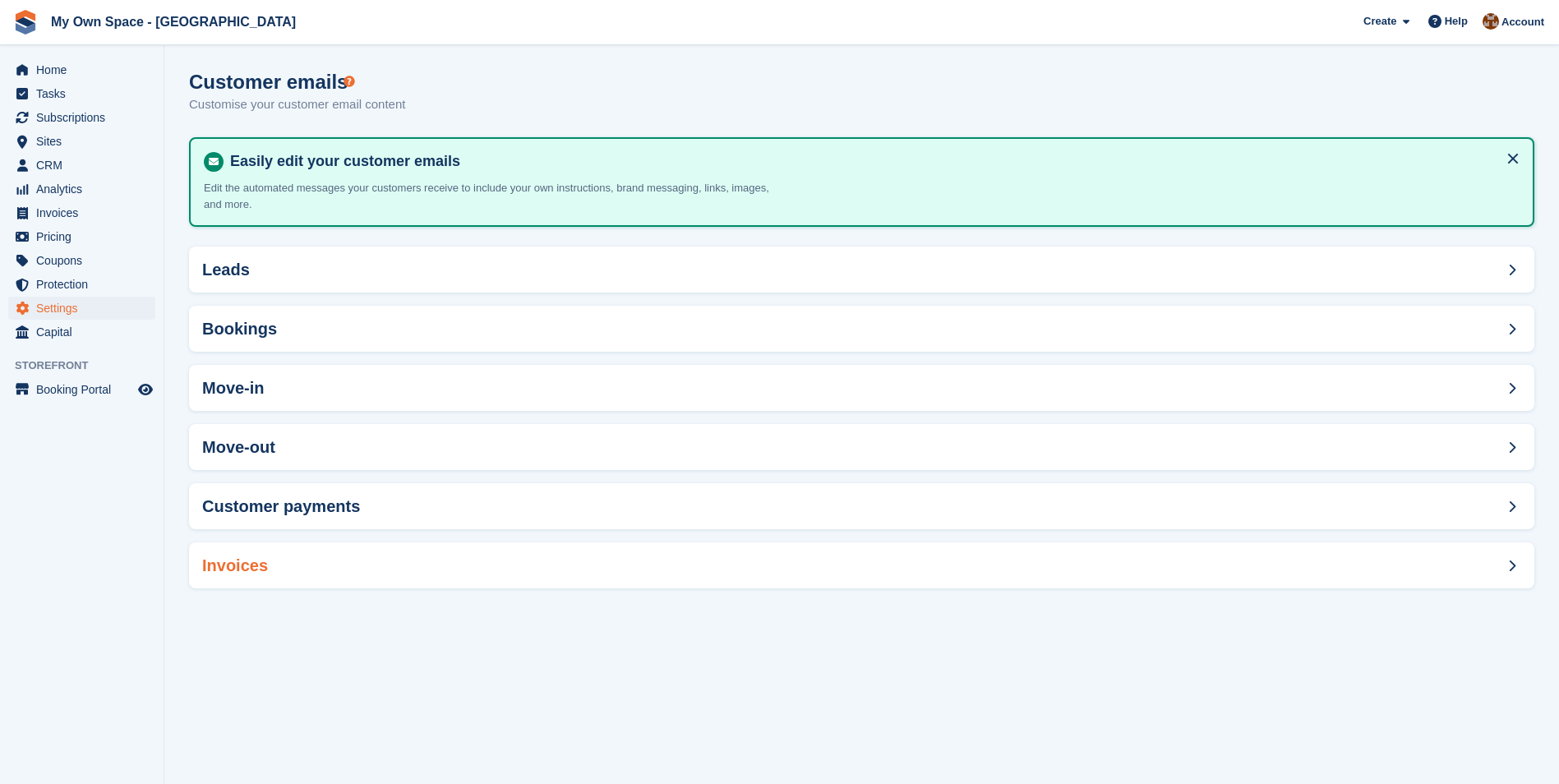
click at [230, 571] on h2 "Invoices" at bounding box center [235, 565] width 66 height 19
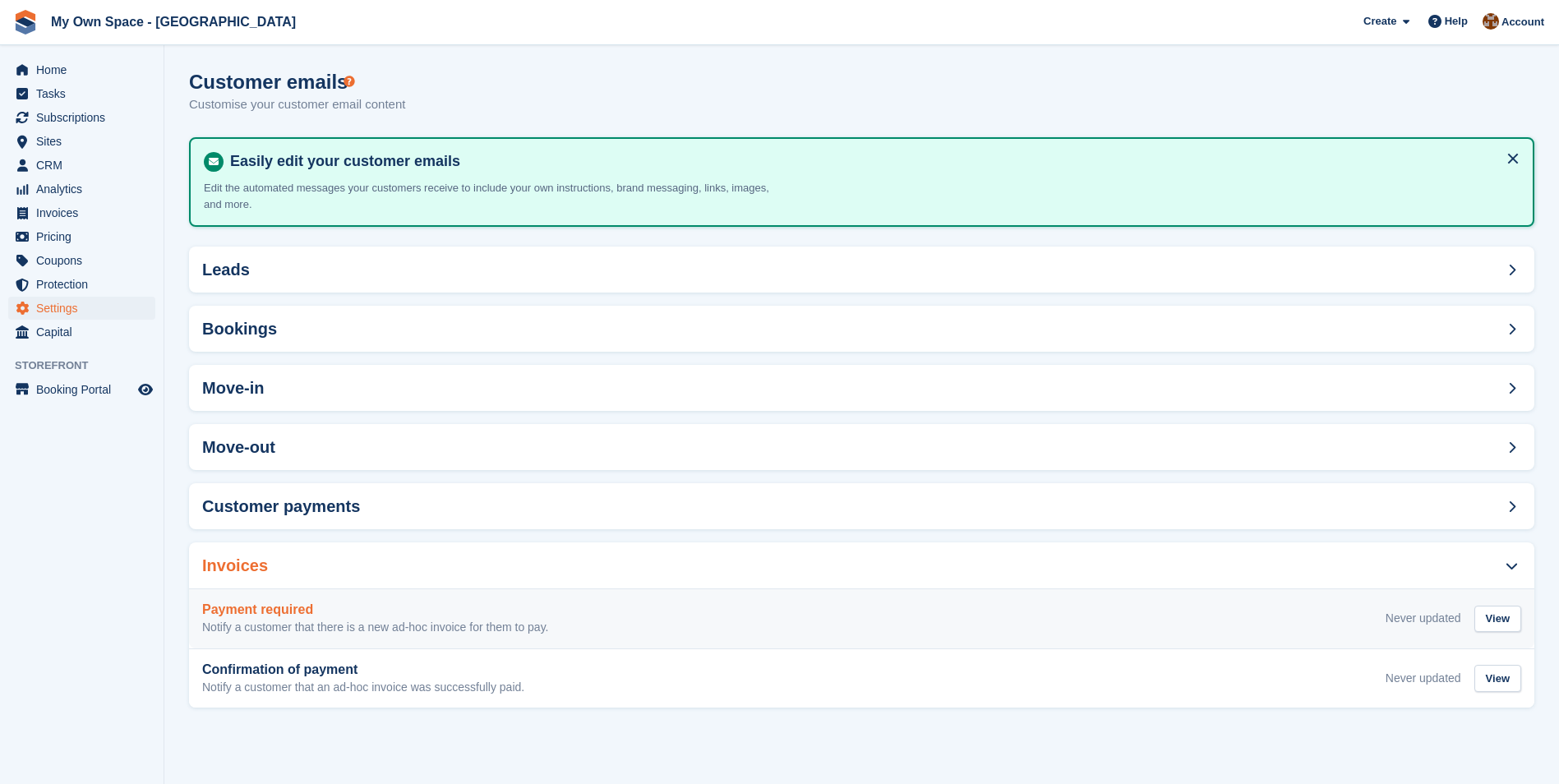
click at [233, 610] on h3 "Payment required" at bounding box center [376, 610] width 347 height 14
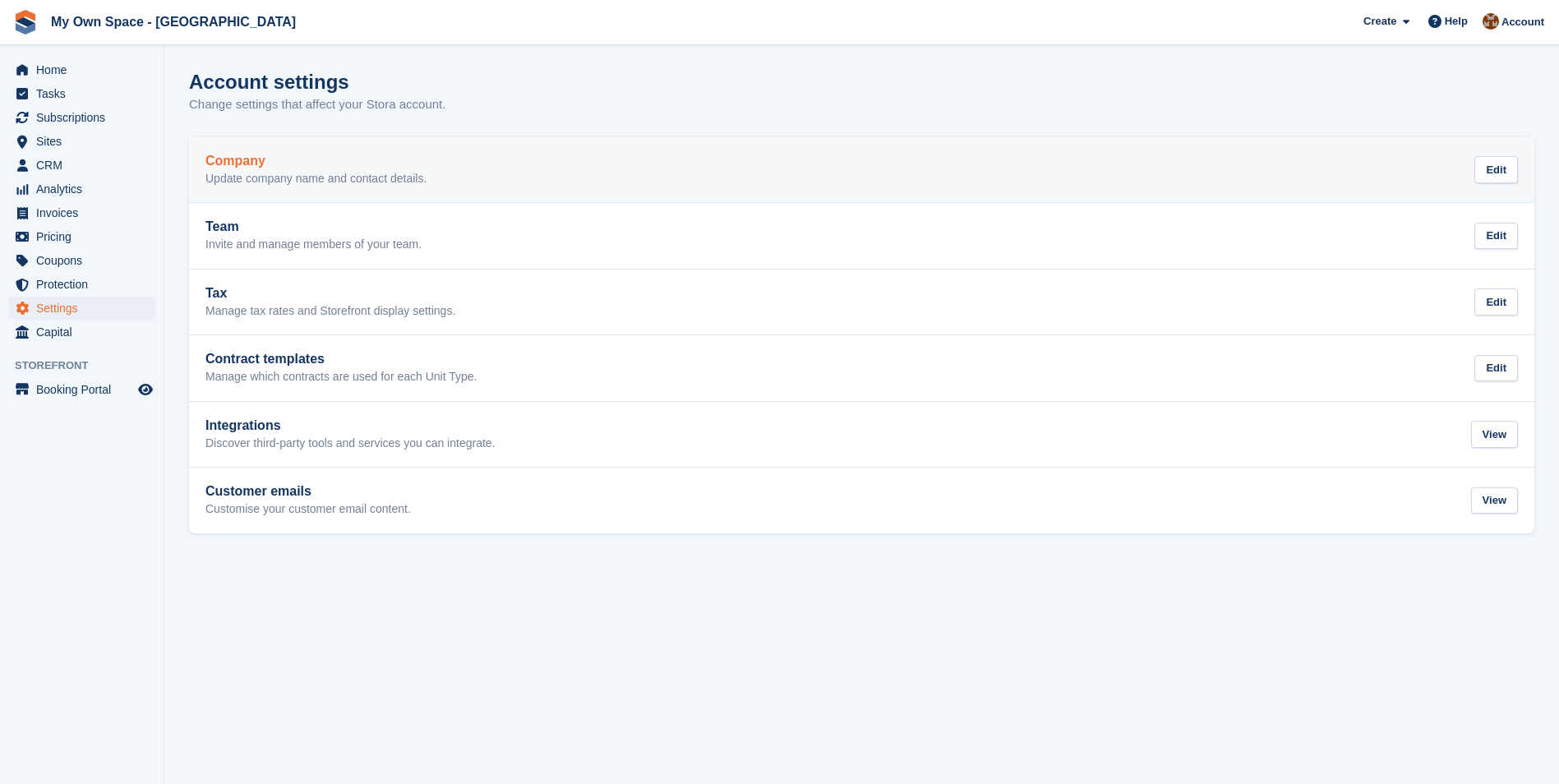
click at [234, 166] on h2 "Company" at bounding box center [315, 161] width 221 height 14
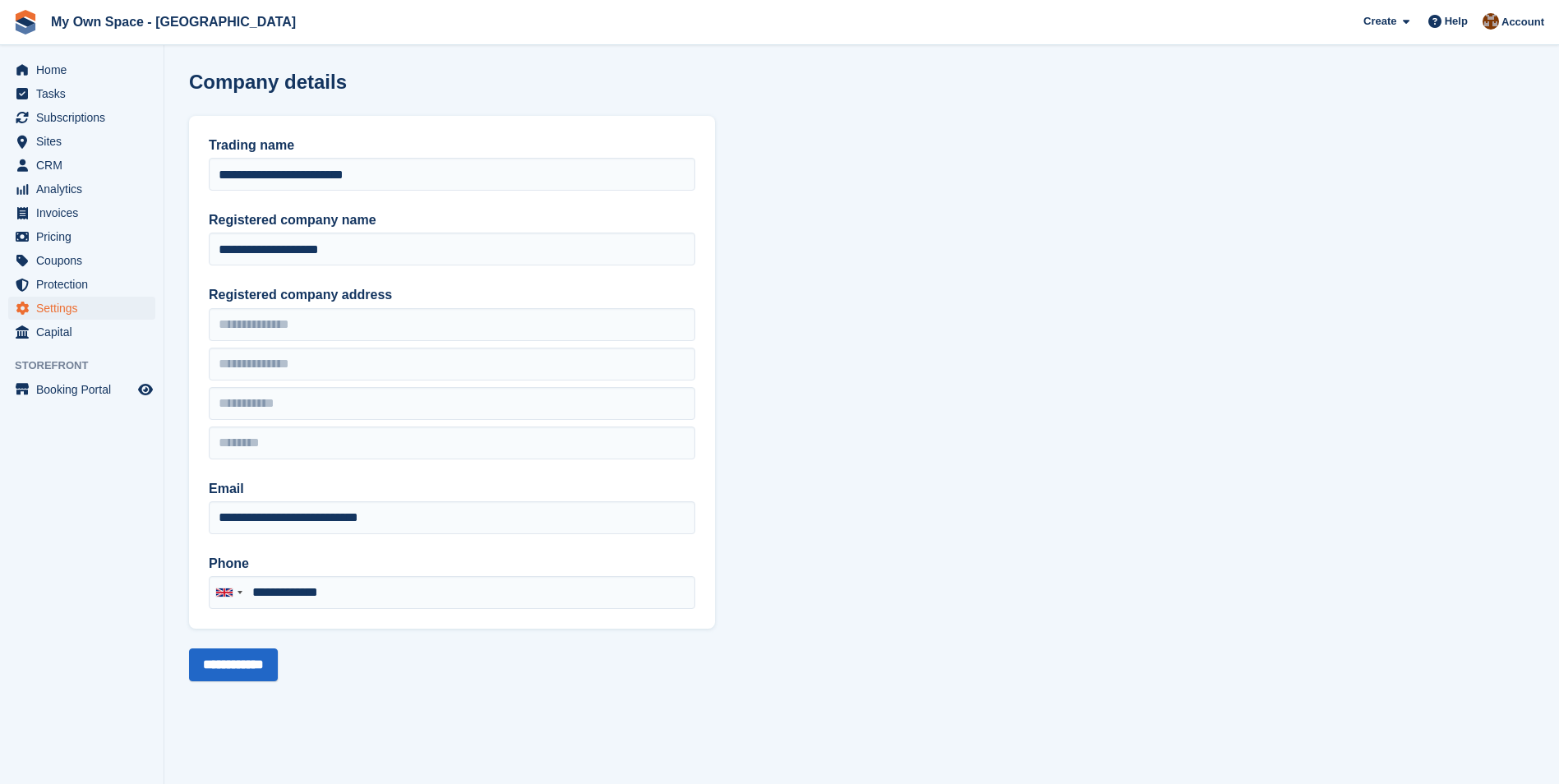
type input "**********"
click at [69, 390] on span "Booking Portal" at bounding box center [85, 388] width 98 height 23
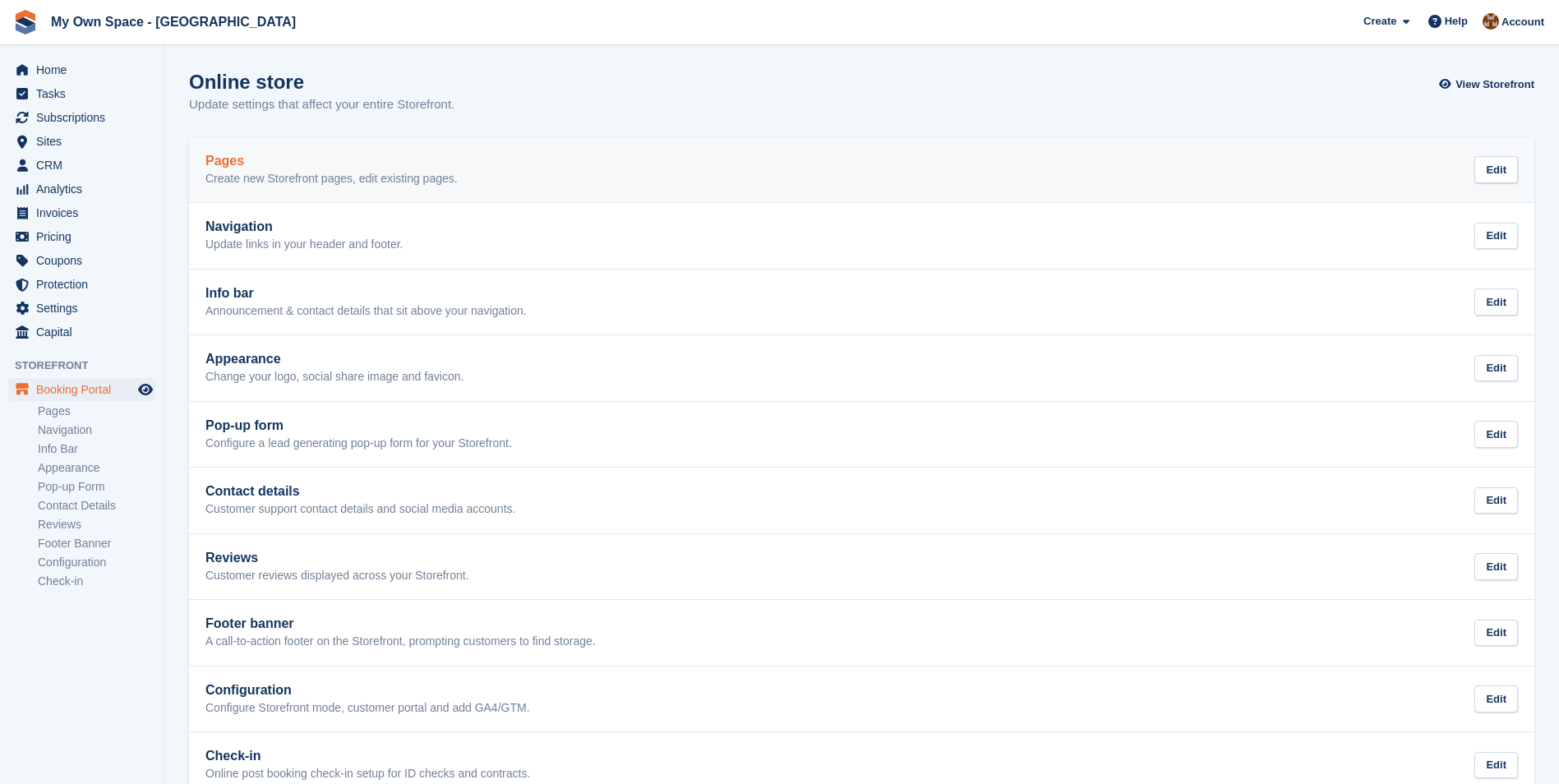
click at [250, 173] on p "Create new Storefront pages, edit existing pages." at bounding box center [331, 179] width 252 height 14
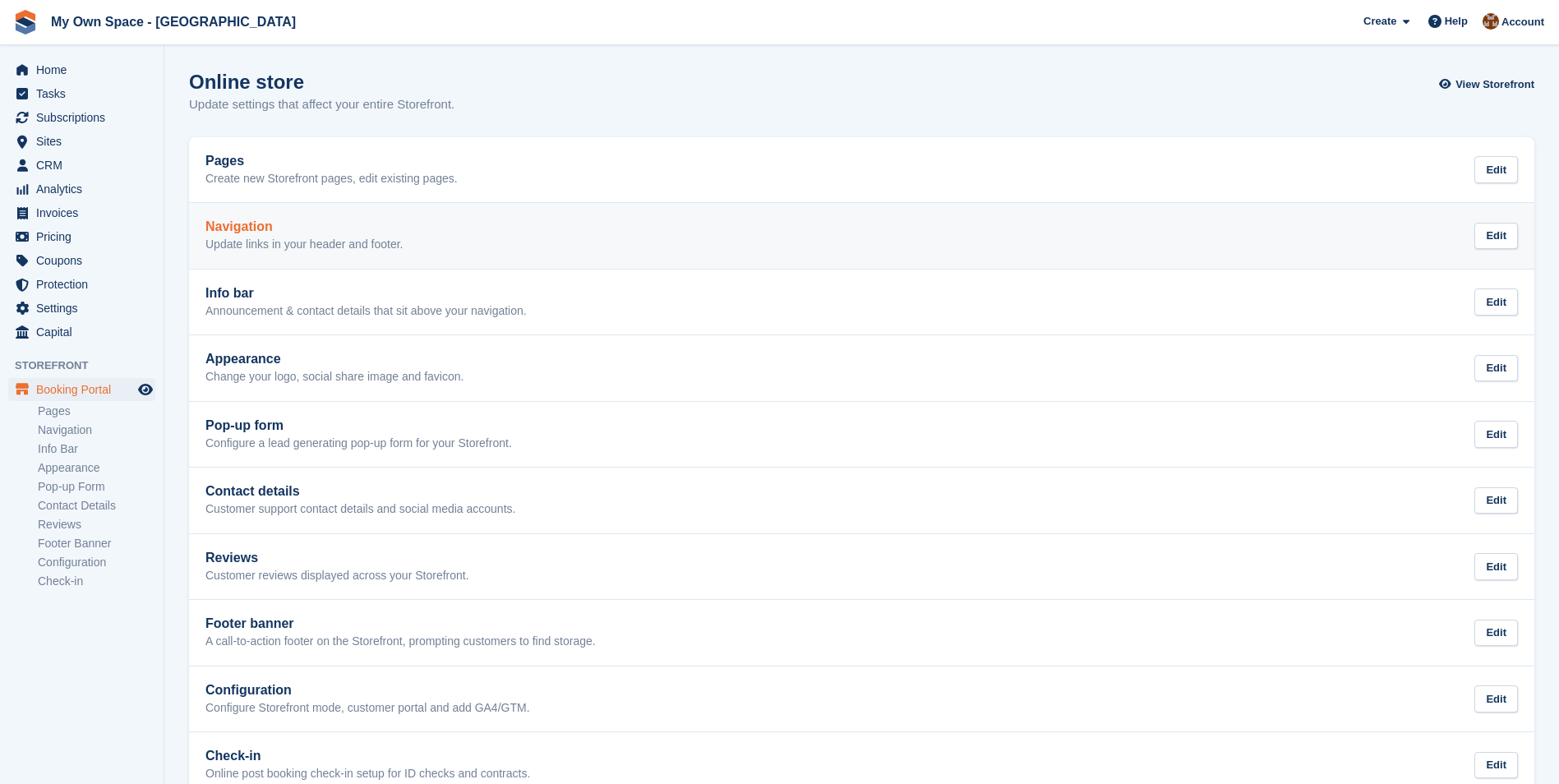
click at [228, 229] on h2 "Navigation" at bounding box center [303, 227] width 198 height 14
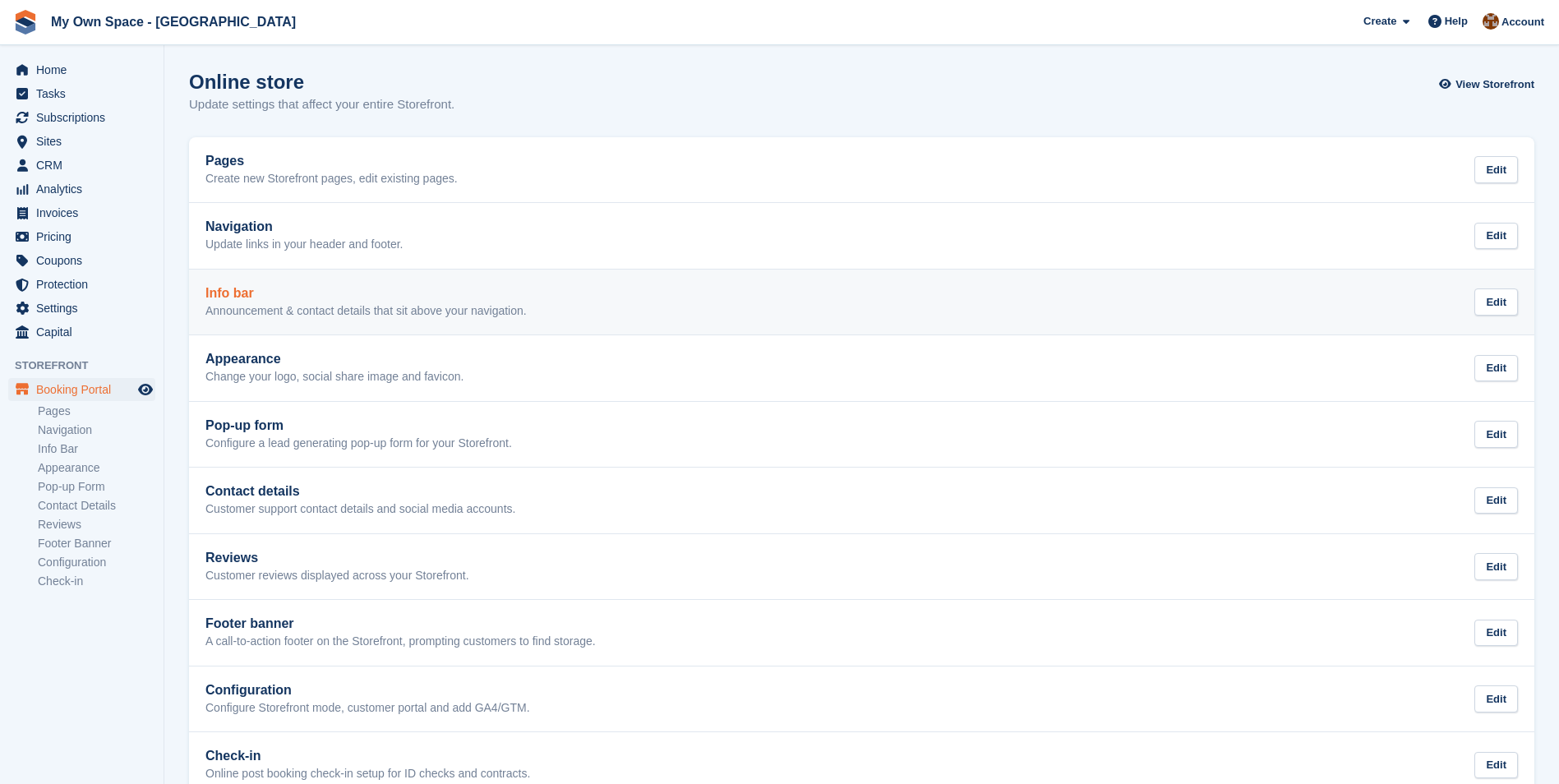
click at [247, 302] on div "Info bar Announcement & contact details that sit above your navigation." at bounding box center [366, 303] width 322 height 33
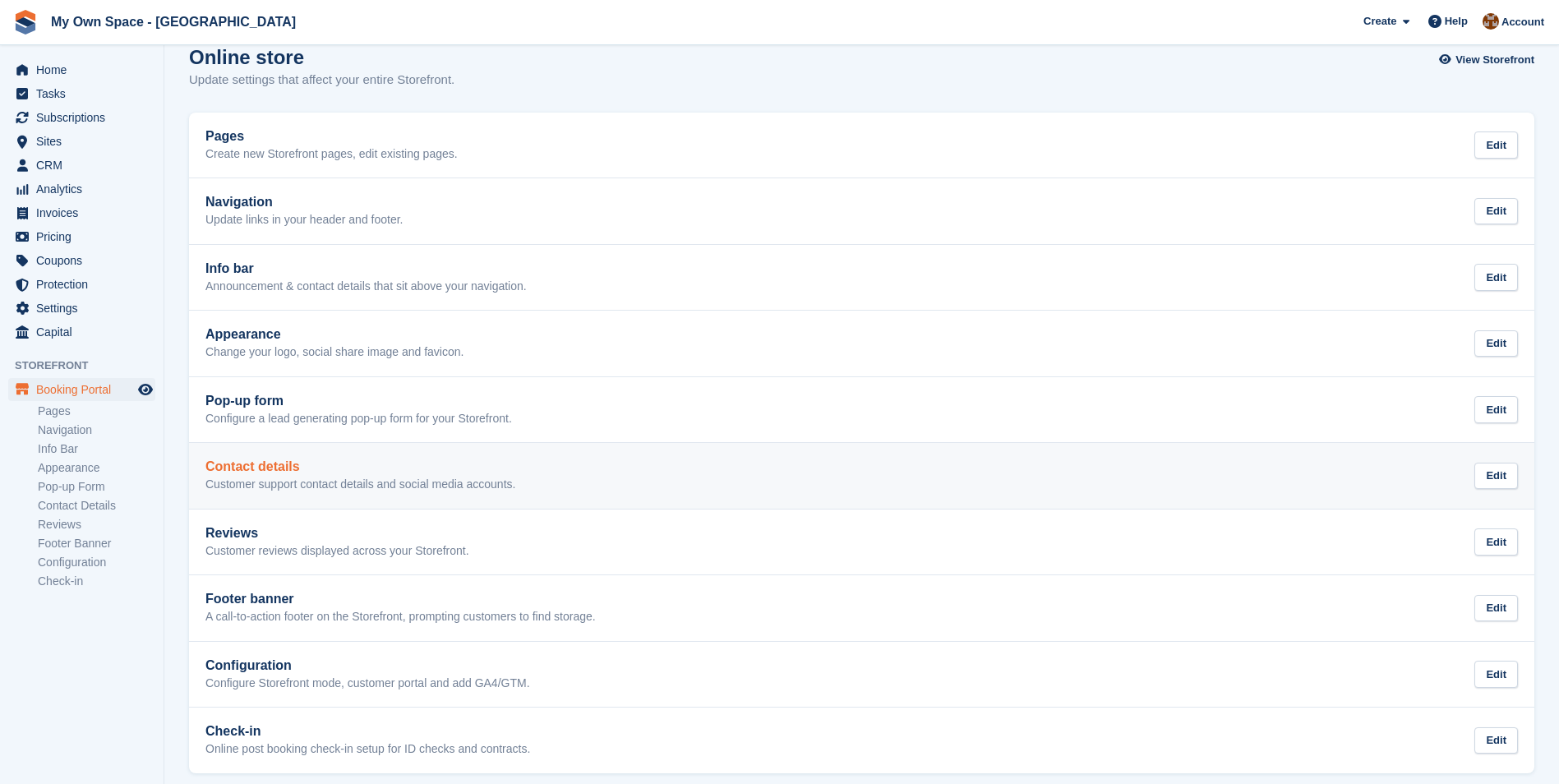
scroll to position [39, 0]
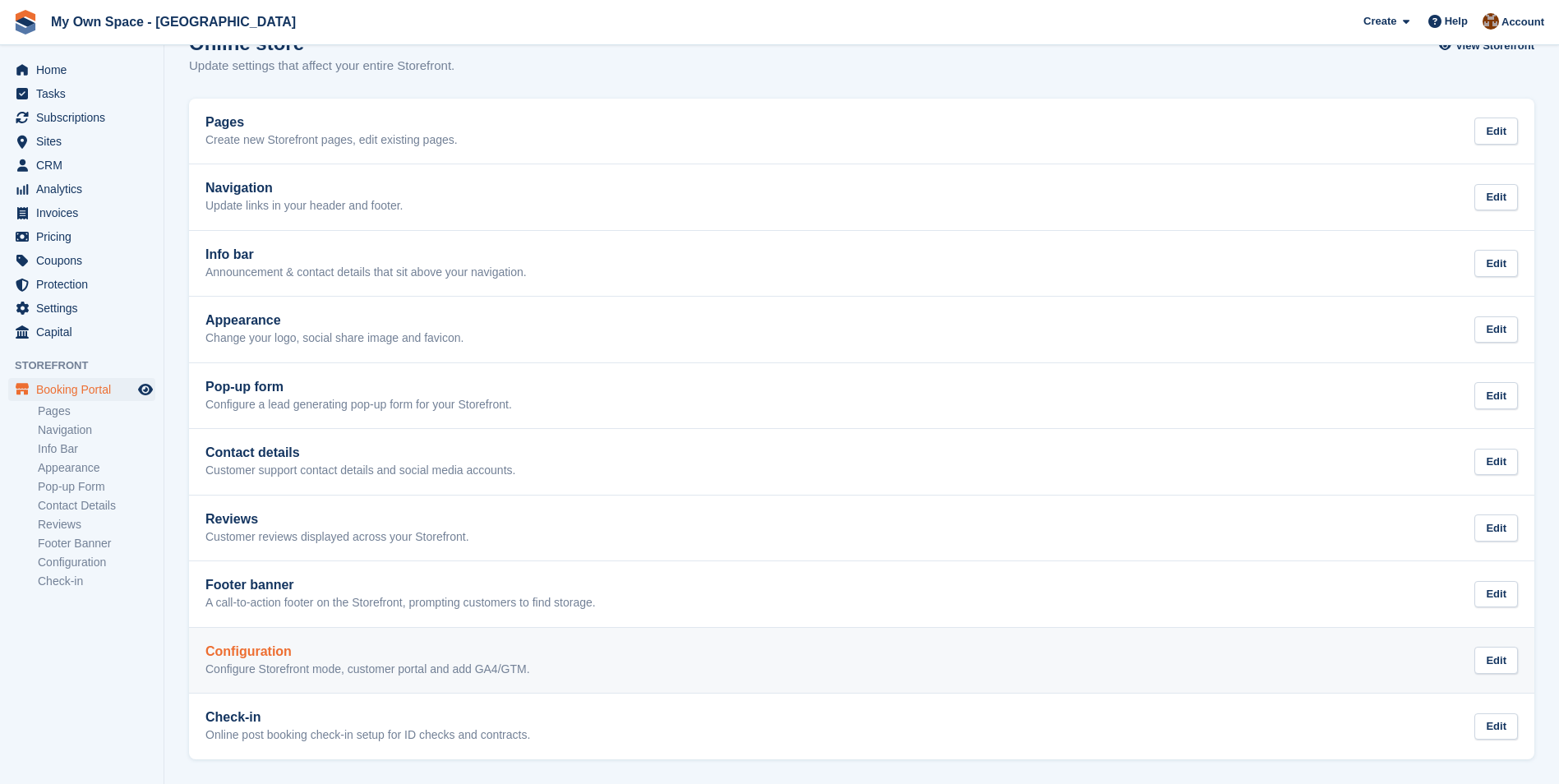
click at [244, 658] on h2 "Configuration" at bounding box center [367, 651] width 324 height 14
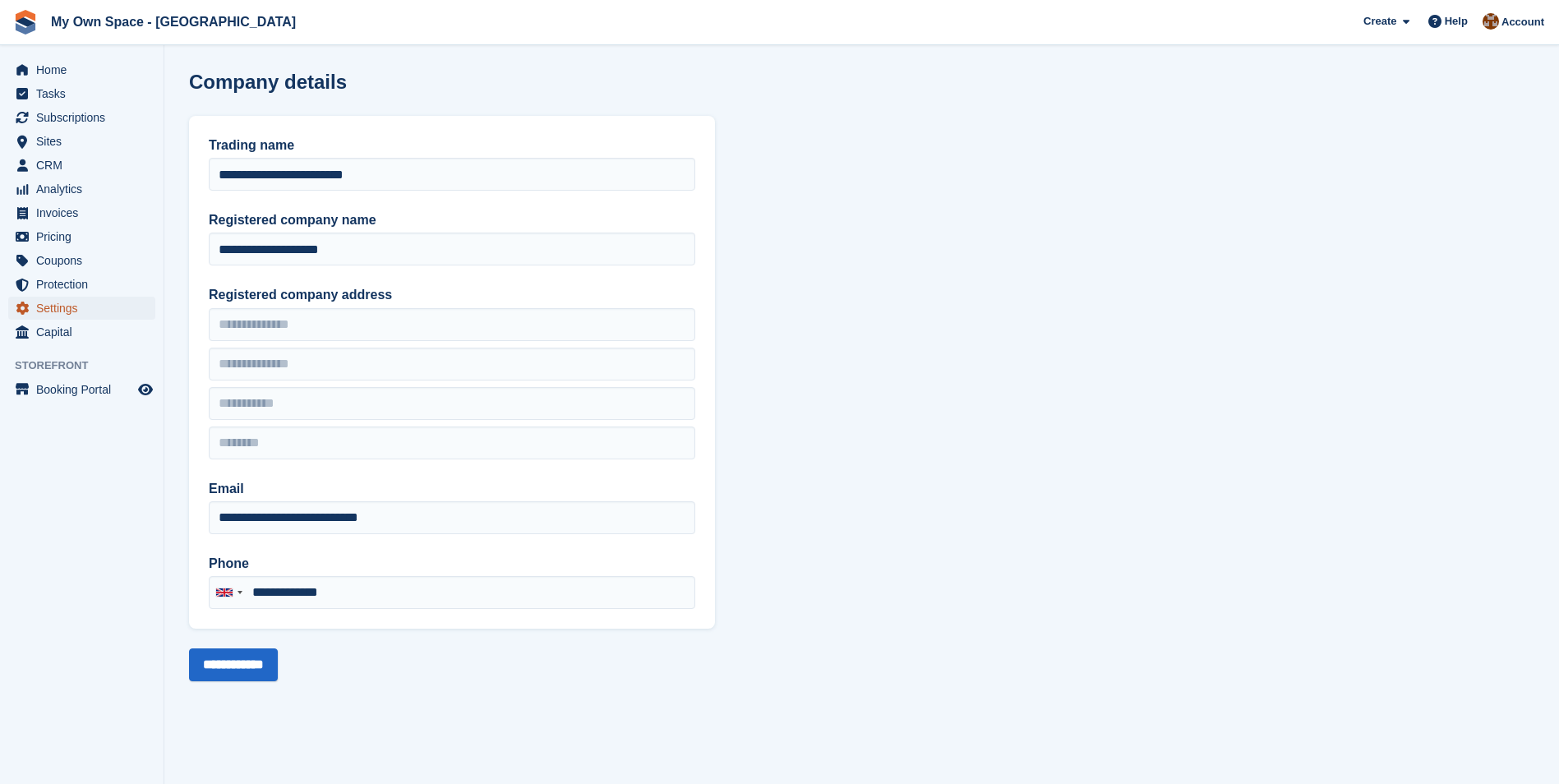
click at [39, 309] on span "Settings" at bounding box center [85, 307] width 98 height 23
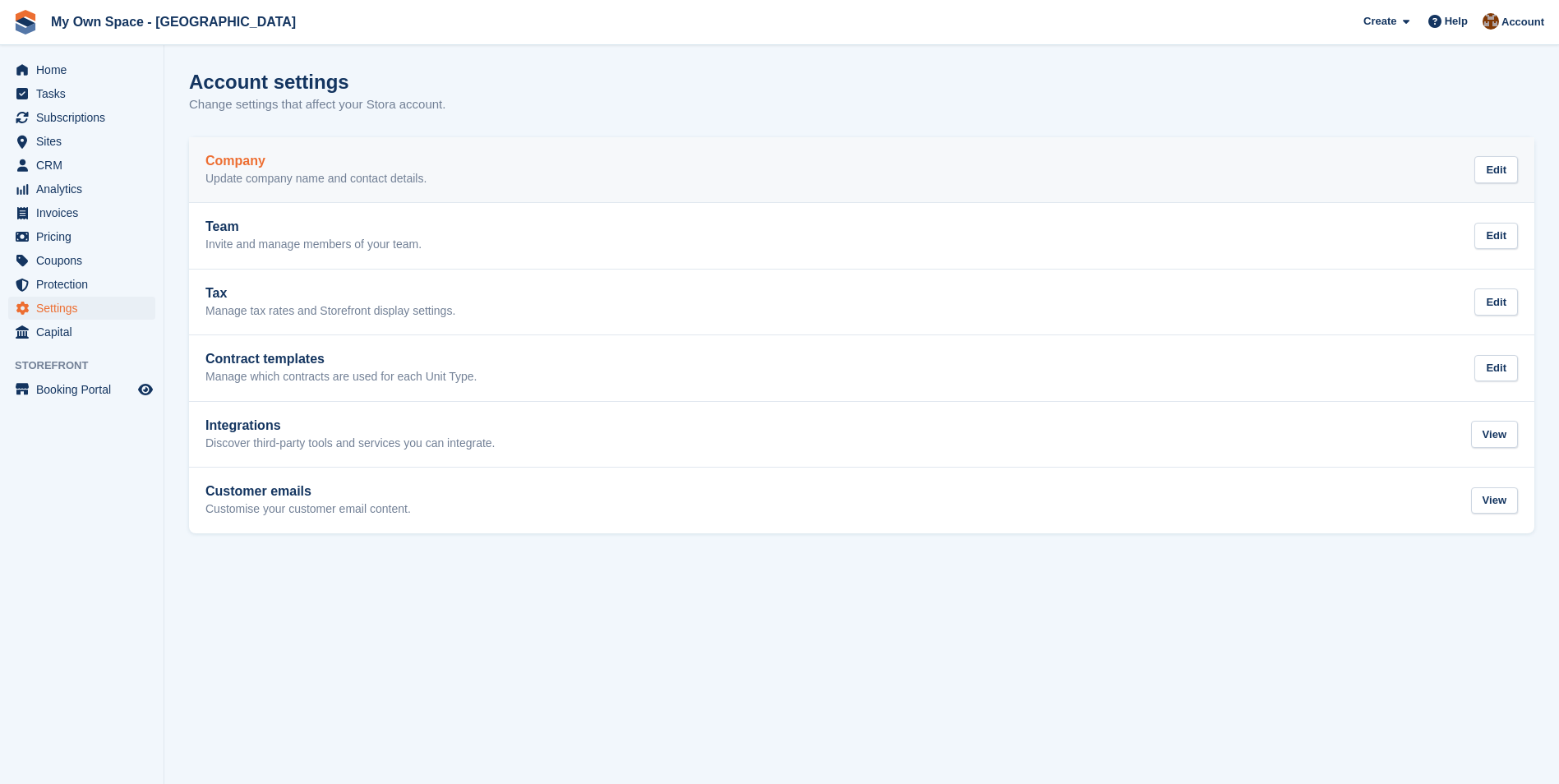
click at [279, 176] on p "Update company name and contact details." at bounding box center [315, 179] width 221 height 14
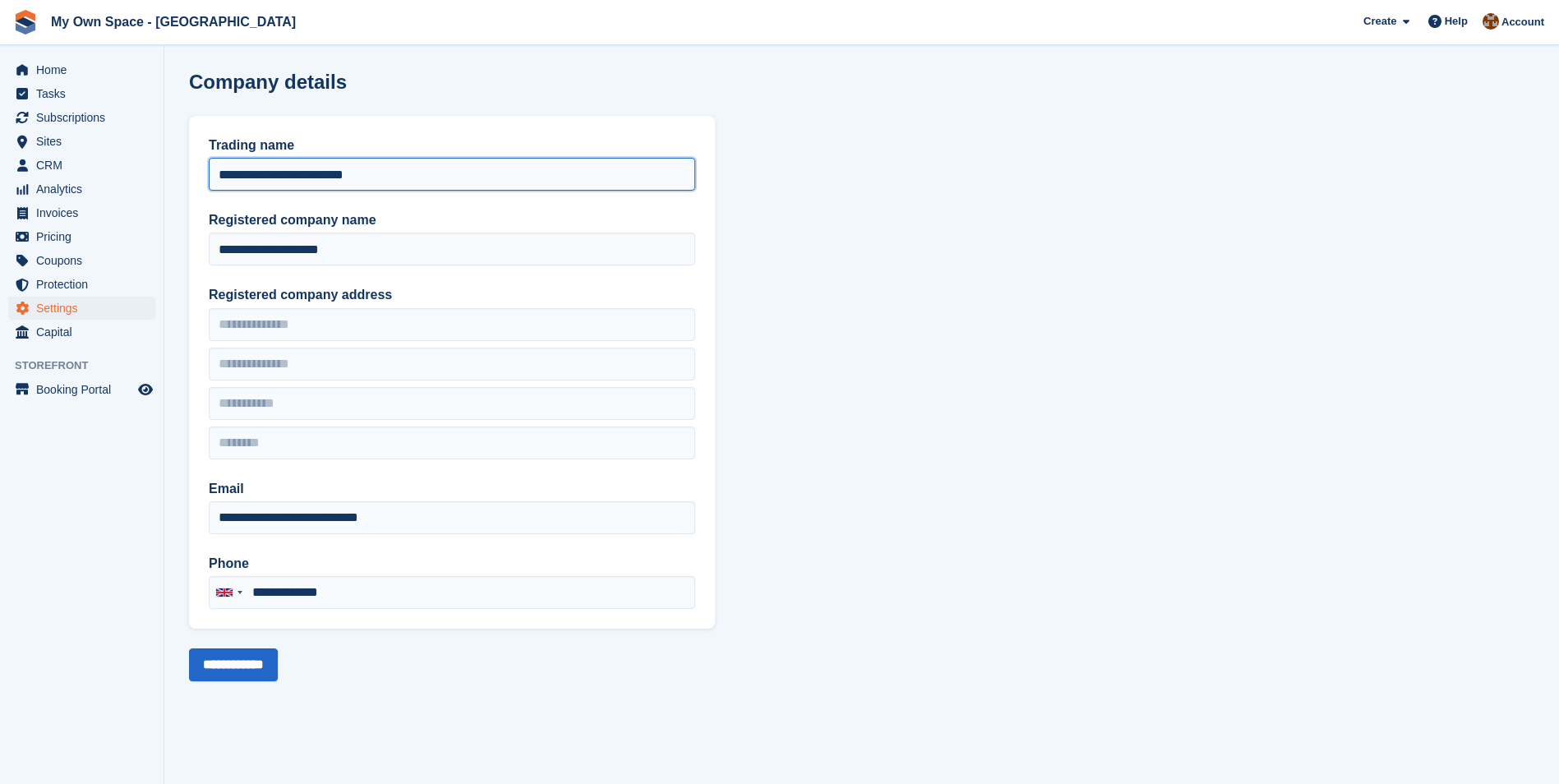
click at [279, 176] on input "**********" at bounding box center [452, 174] width 487 height 33
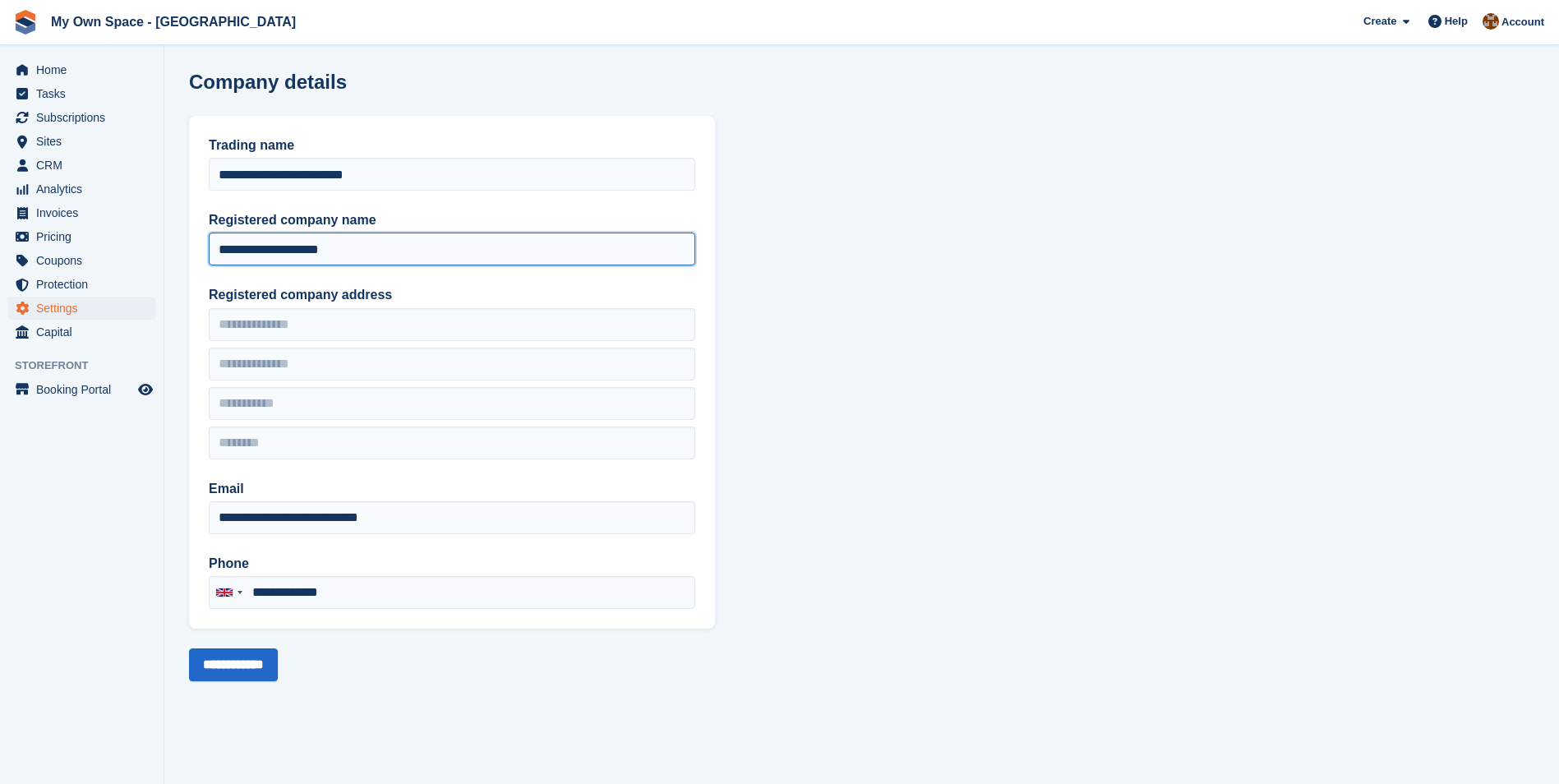
click at [285, 242] on input "**********" at bounding box center [452, 248] width 487 height 33
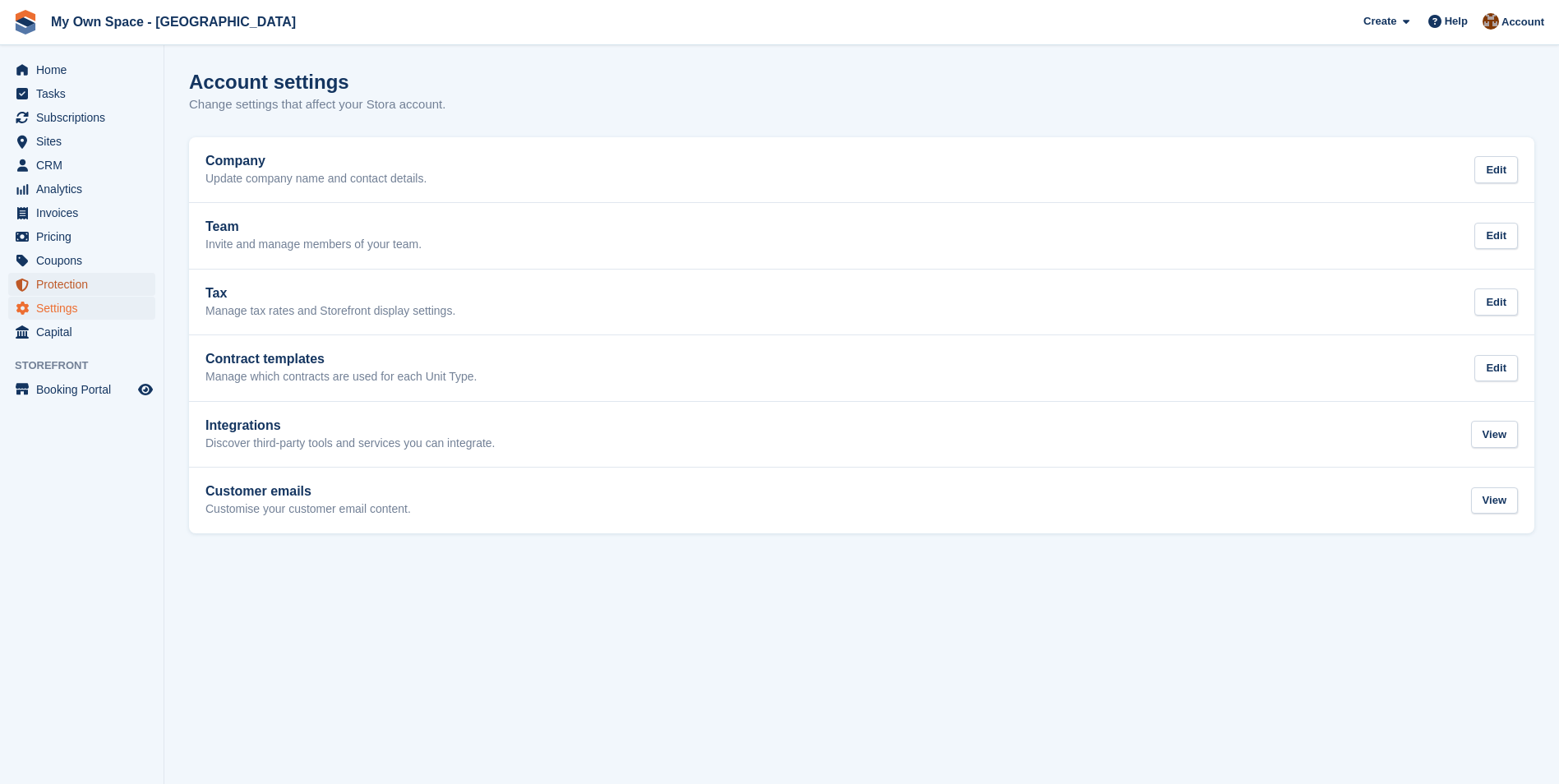
click at [53, 287] on span "Protection" at bounding box center [85, 284] width 98 height 23
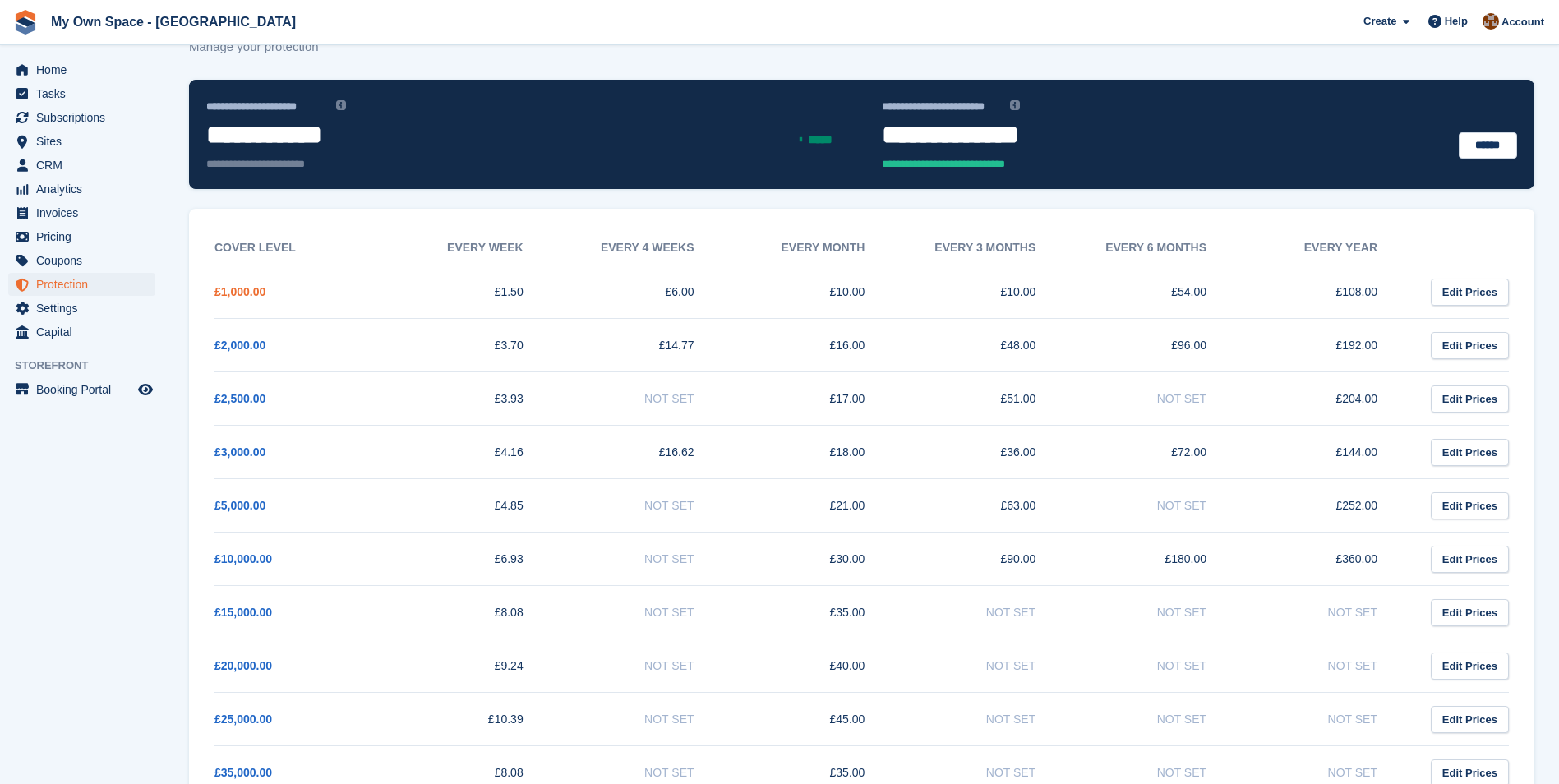
scroll to position [57, 0]
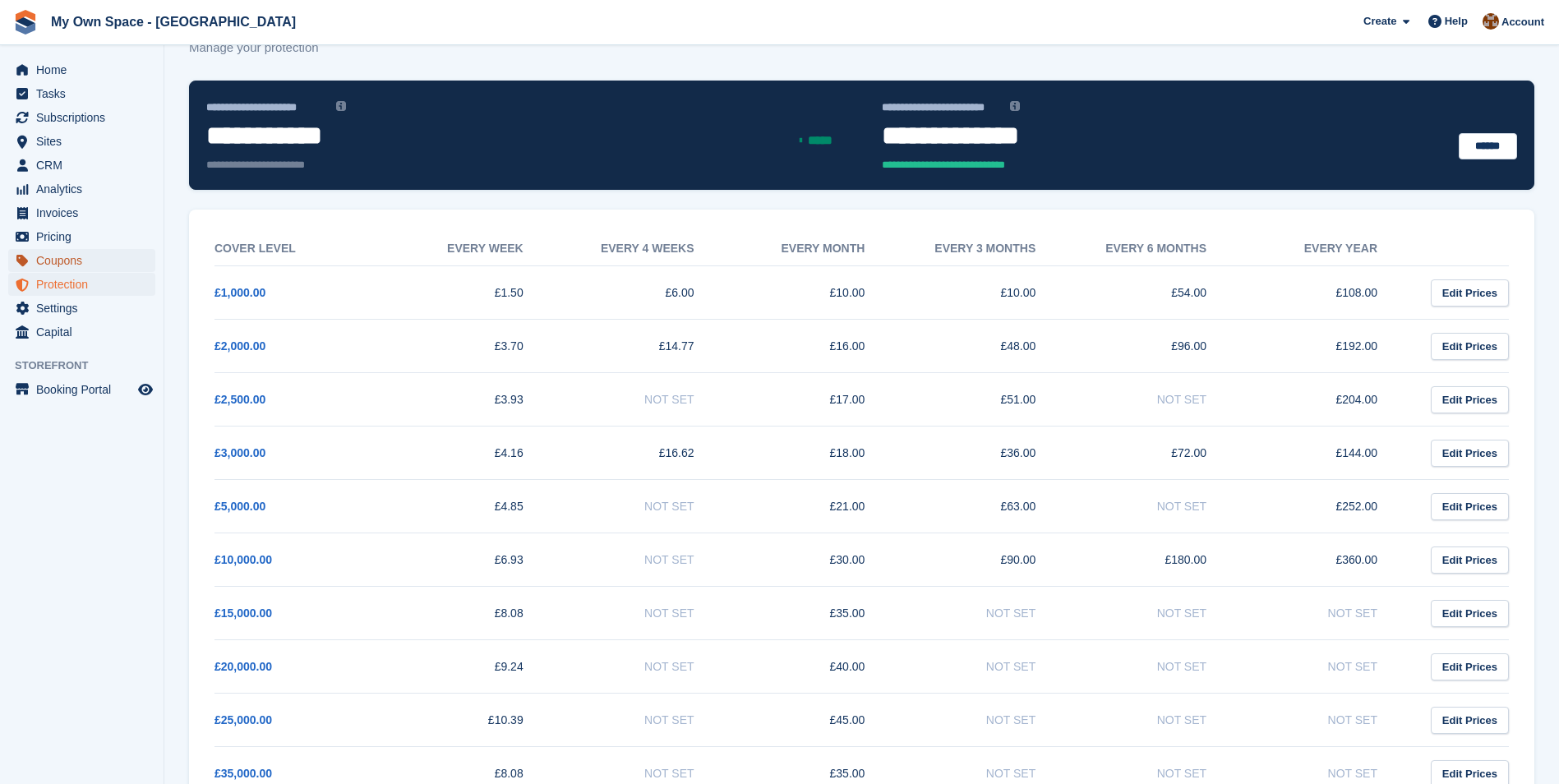
click at [82, 263] on span "Coupons" at bounding box center [85, 260] width 98 height 23
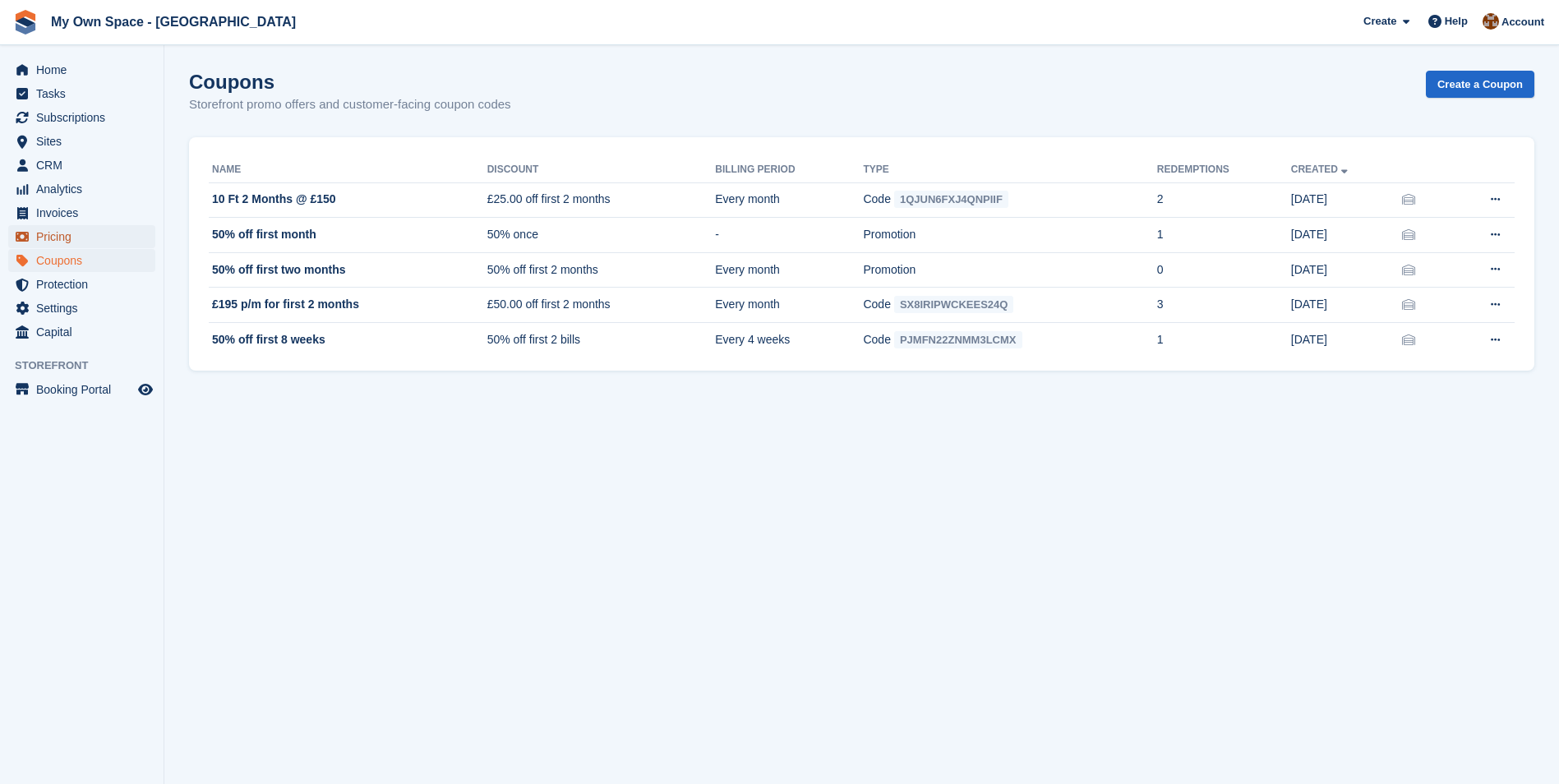
click at [46, 238] on span "Pricing" at bounding box center [85, 236] width 98 height 23
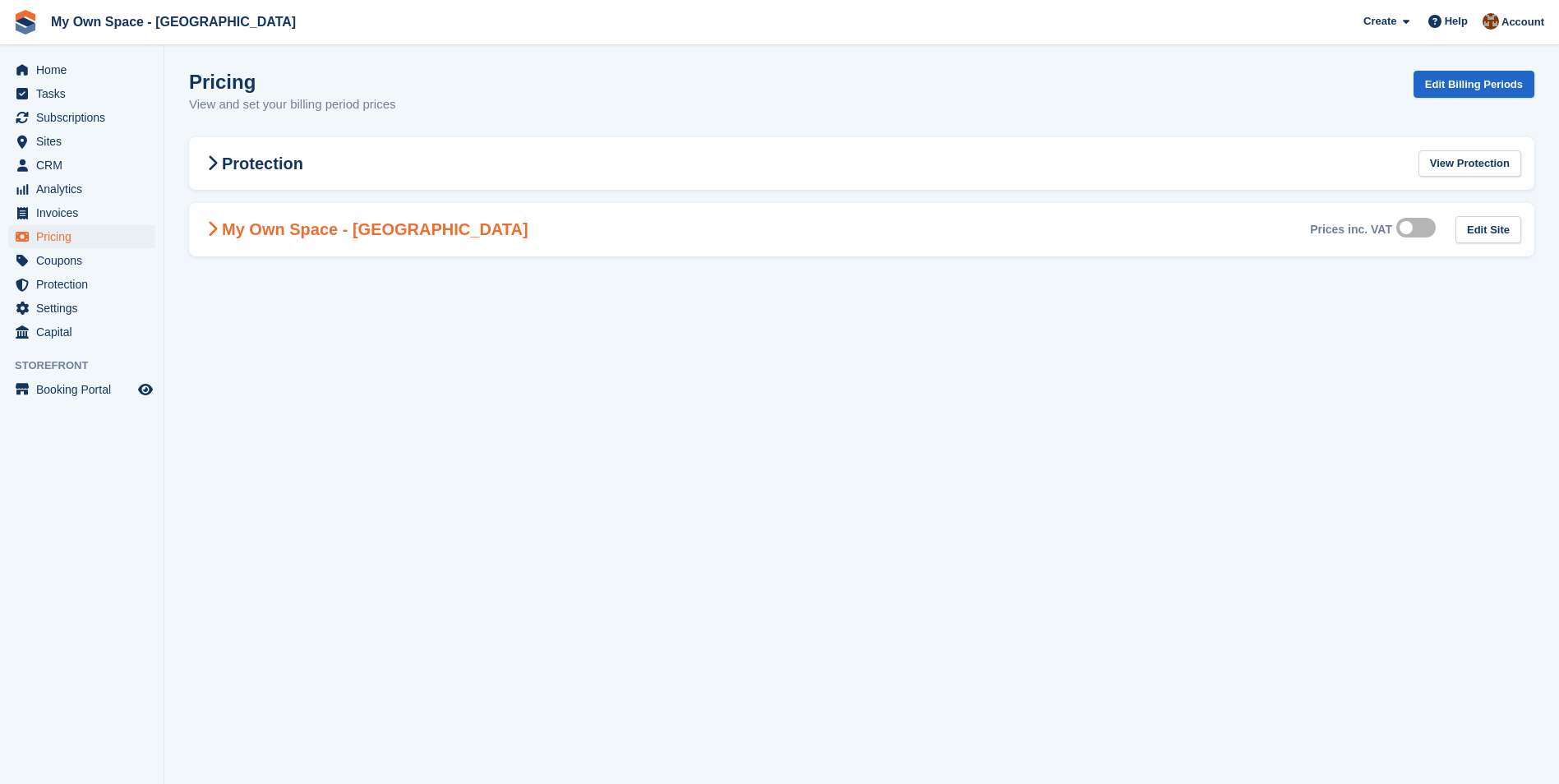
click at [207, 229] on icon at bounding box center [212, 229] width 11 height 16
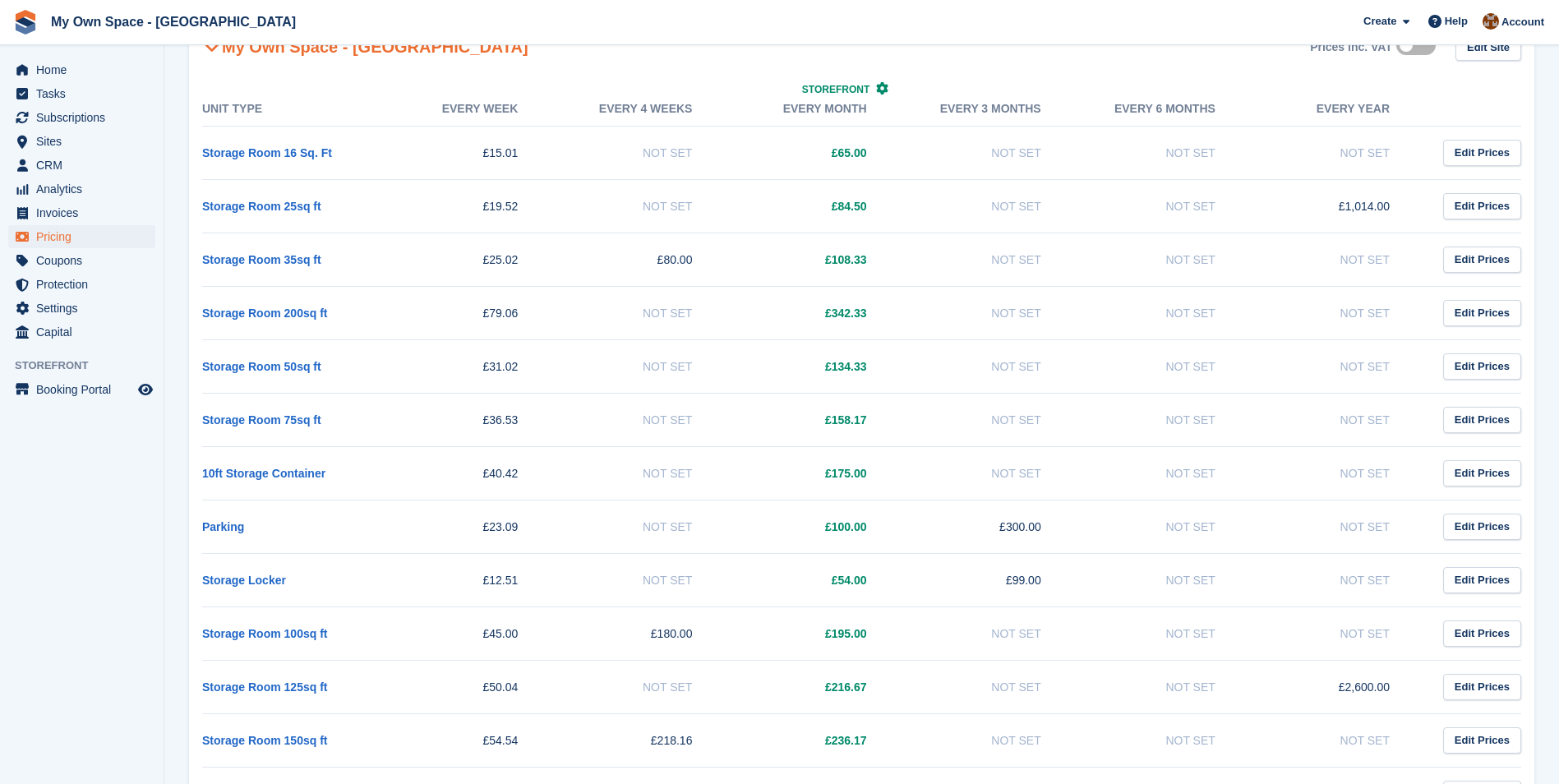
scroll to position [40, 0]
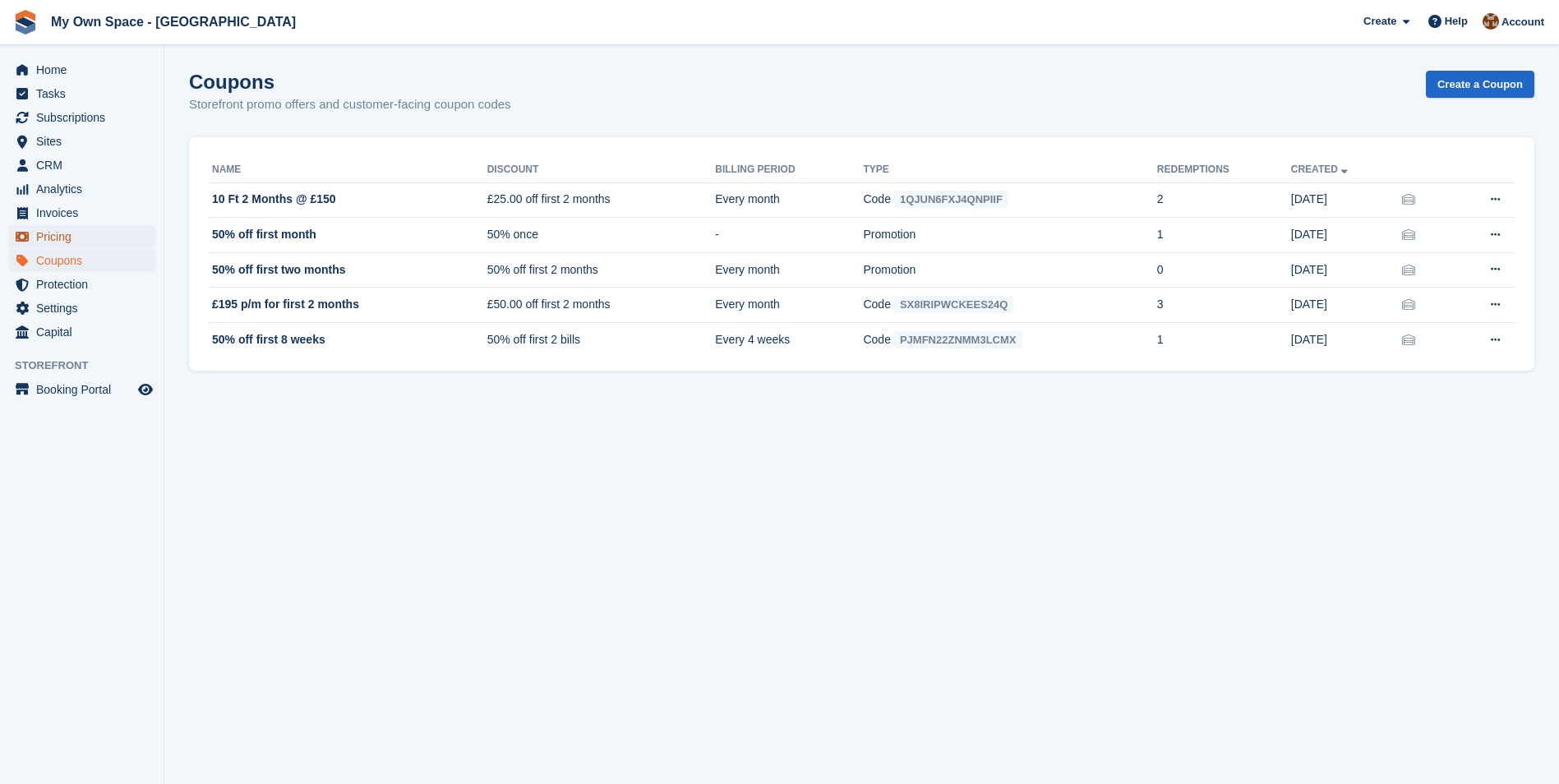
click at [77, 233] on span "Pricing" at bounding box center [85, 236] width 98 height 23
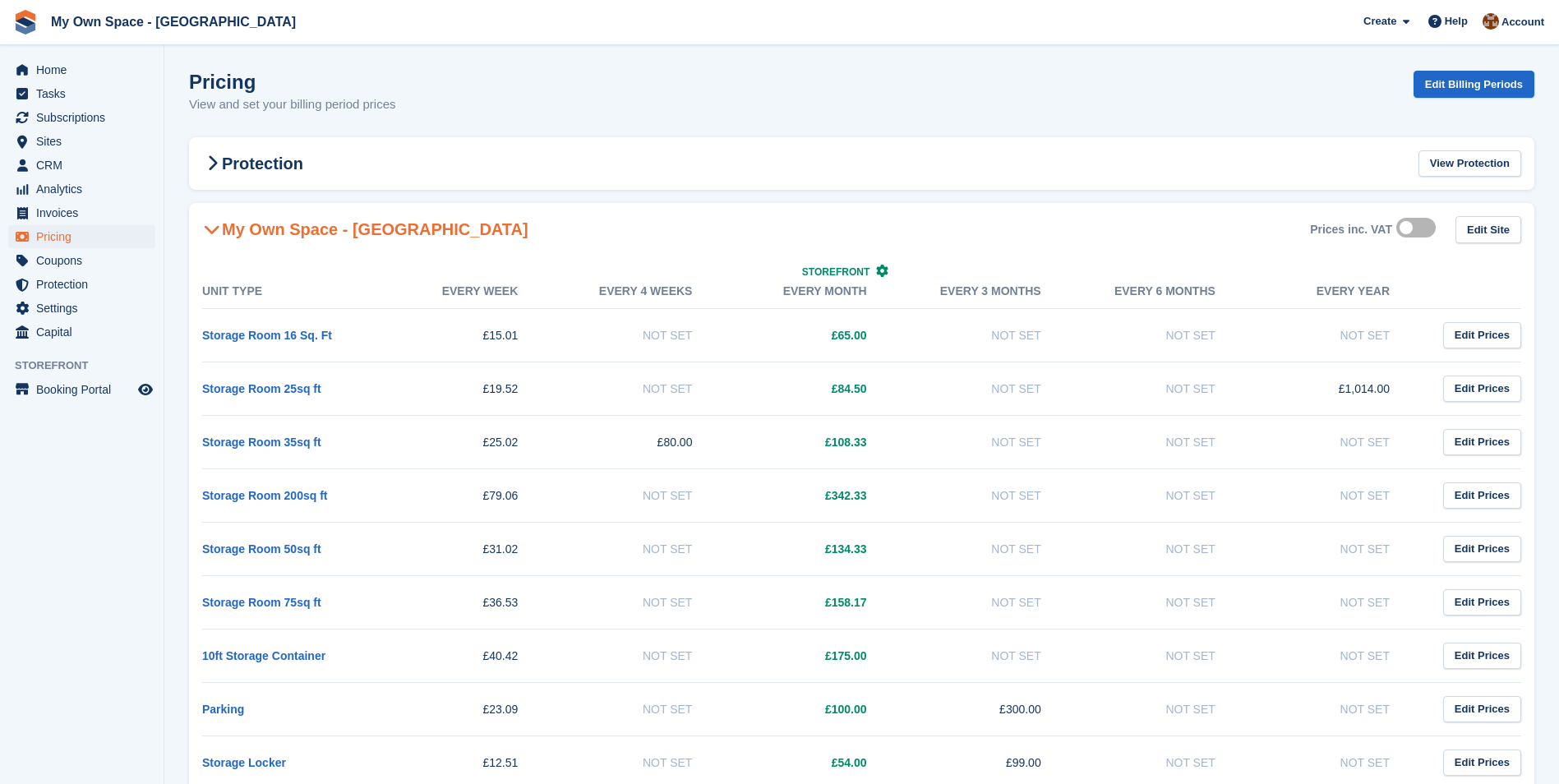
click at [77, 233] on span "Pricing" at bounding box center [85, 236] width 98 height 23
click at [71, 212] on span "Invoices" at bounding box center [85, 212] width 98 height 23
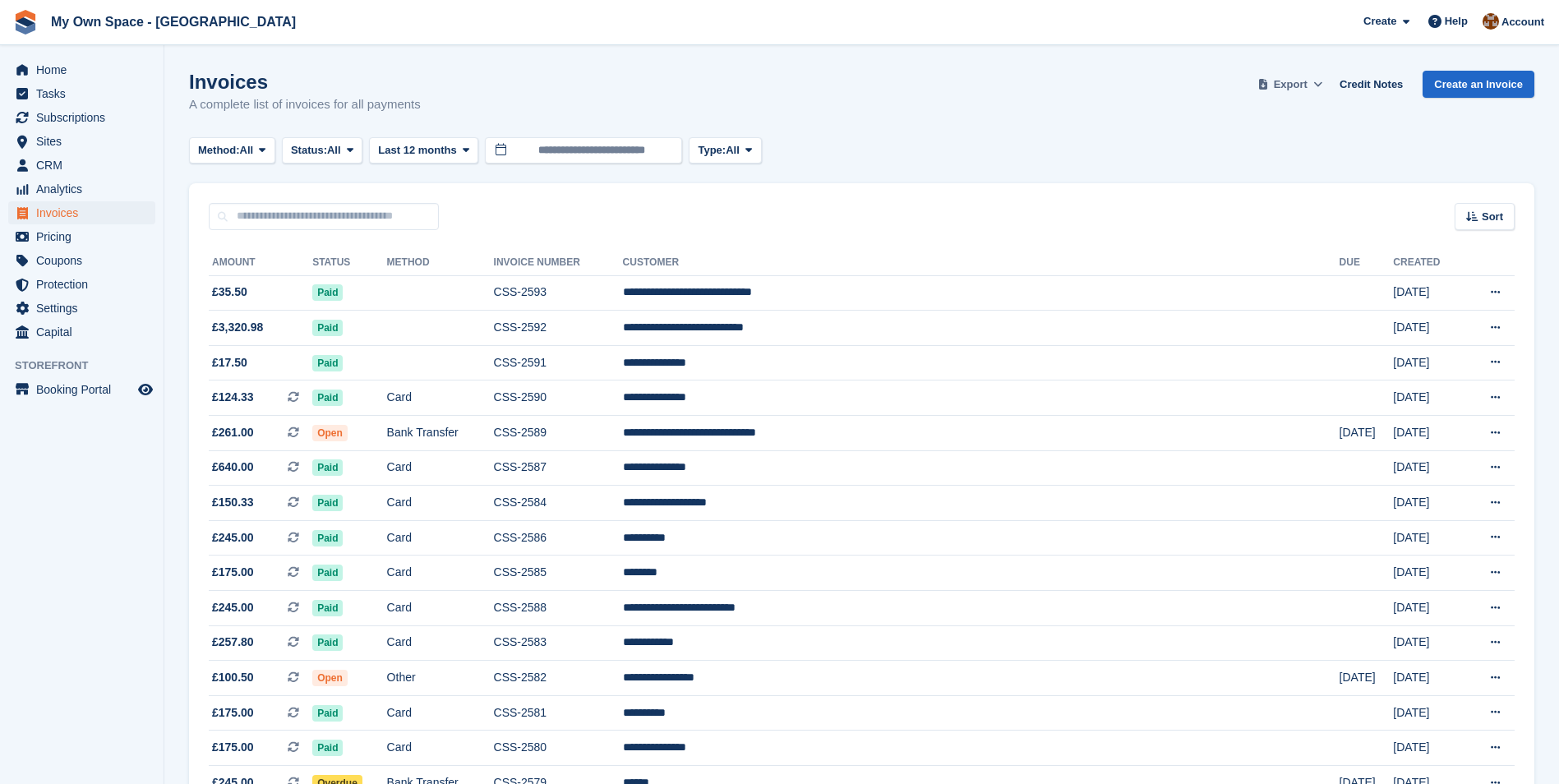
click at [1322, 87] on icon at bounding box center [1318, 84] width 9 height 11
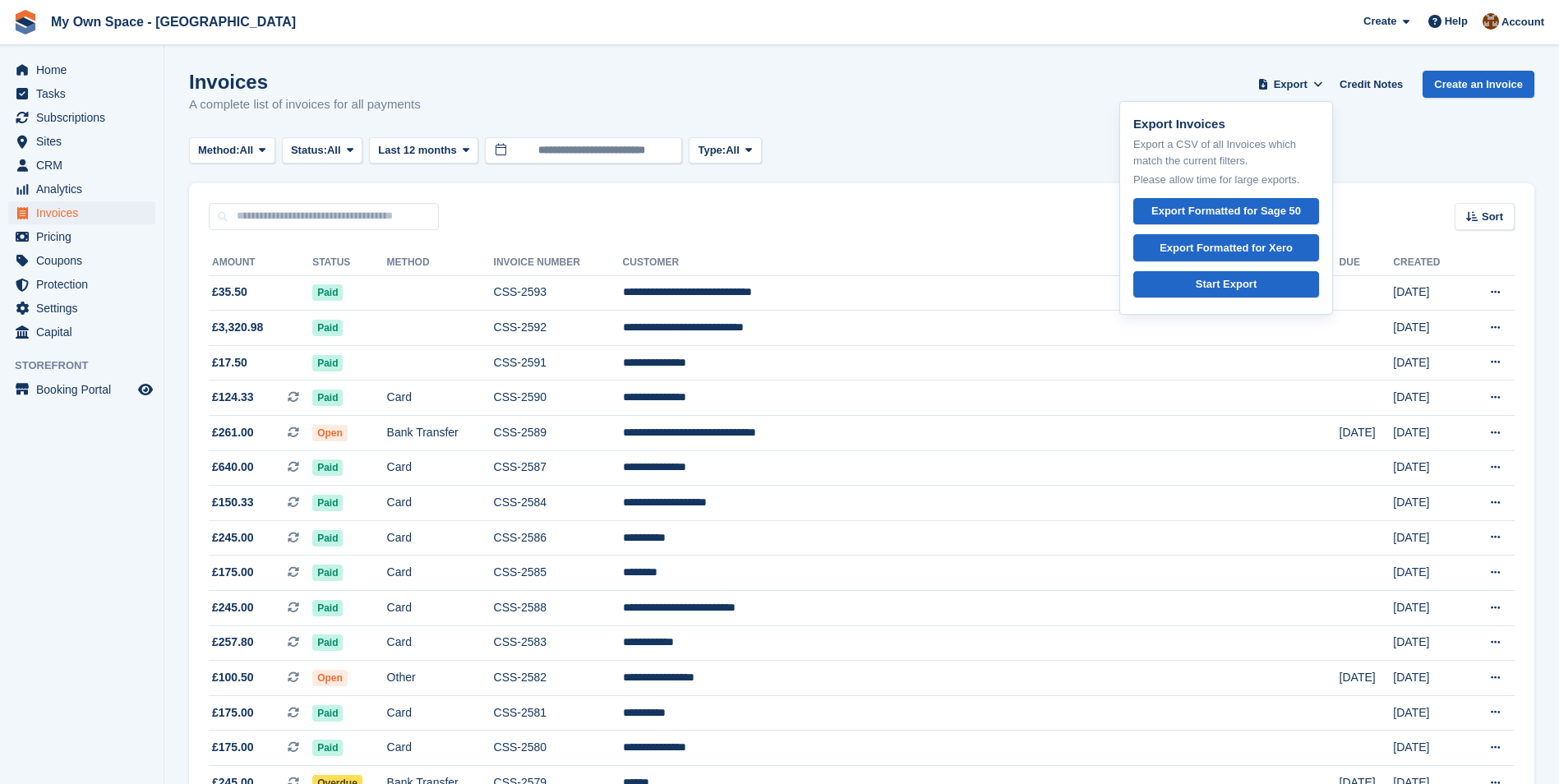
drag, startPoint x: 1078, startPoint y: 108, endPoint x: 1088, endPoint y: 109, distance: 10.0
click at [1079, 111] on div "Invoices A complete list of invoices for all payments Export Export Invoices Ex…" at bounding box center [861, 102] width 1345 height 63
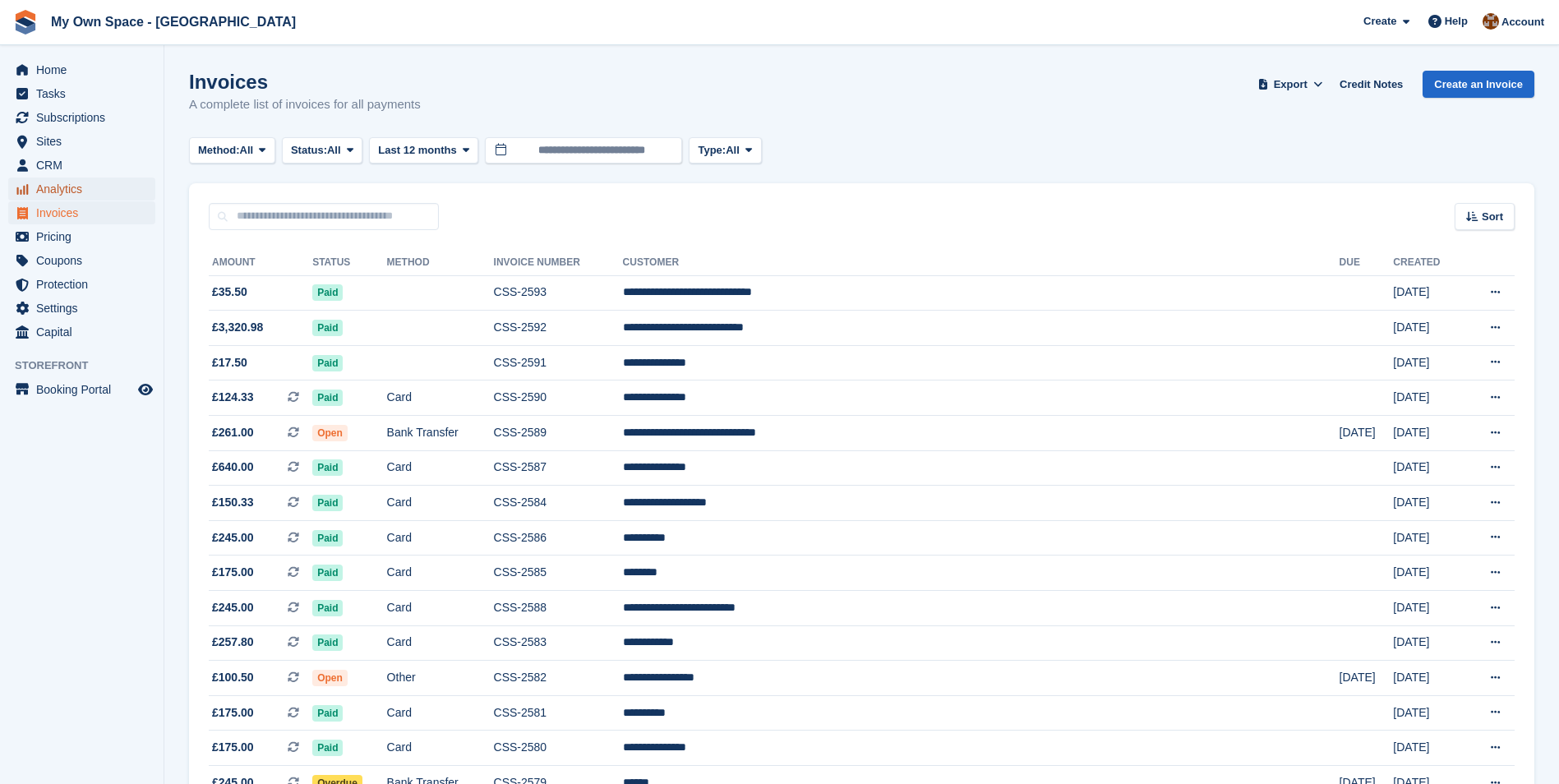
click at [30, 194] on span "menu" at bounding box center [23, 189] width 20 height 20
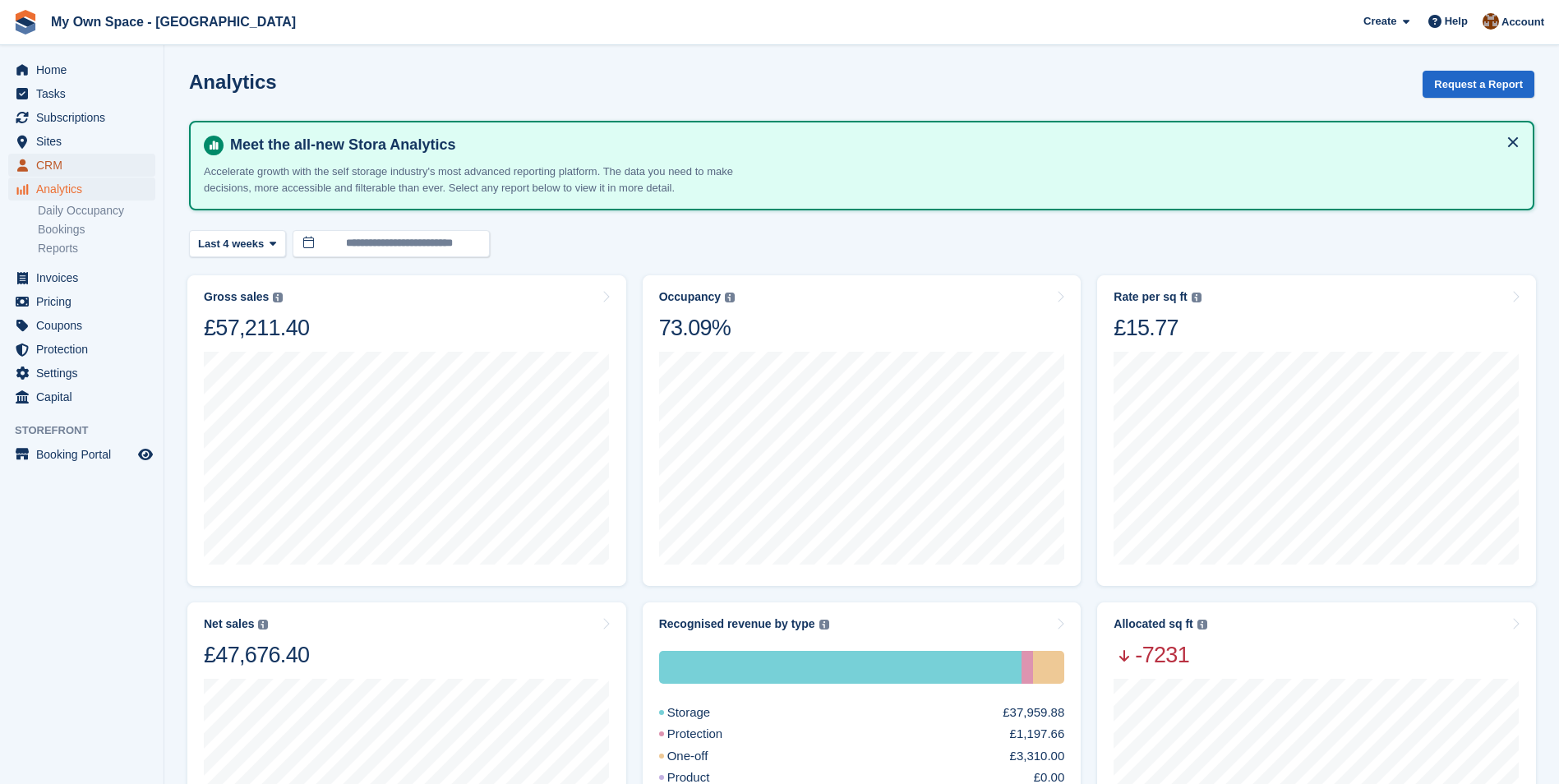
click at [58, 169] on span "CRM" at bounding box center [85, 164] width 98 height 23
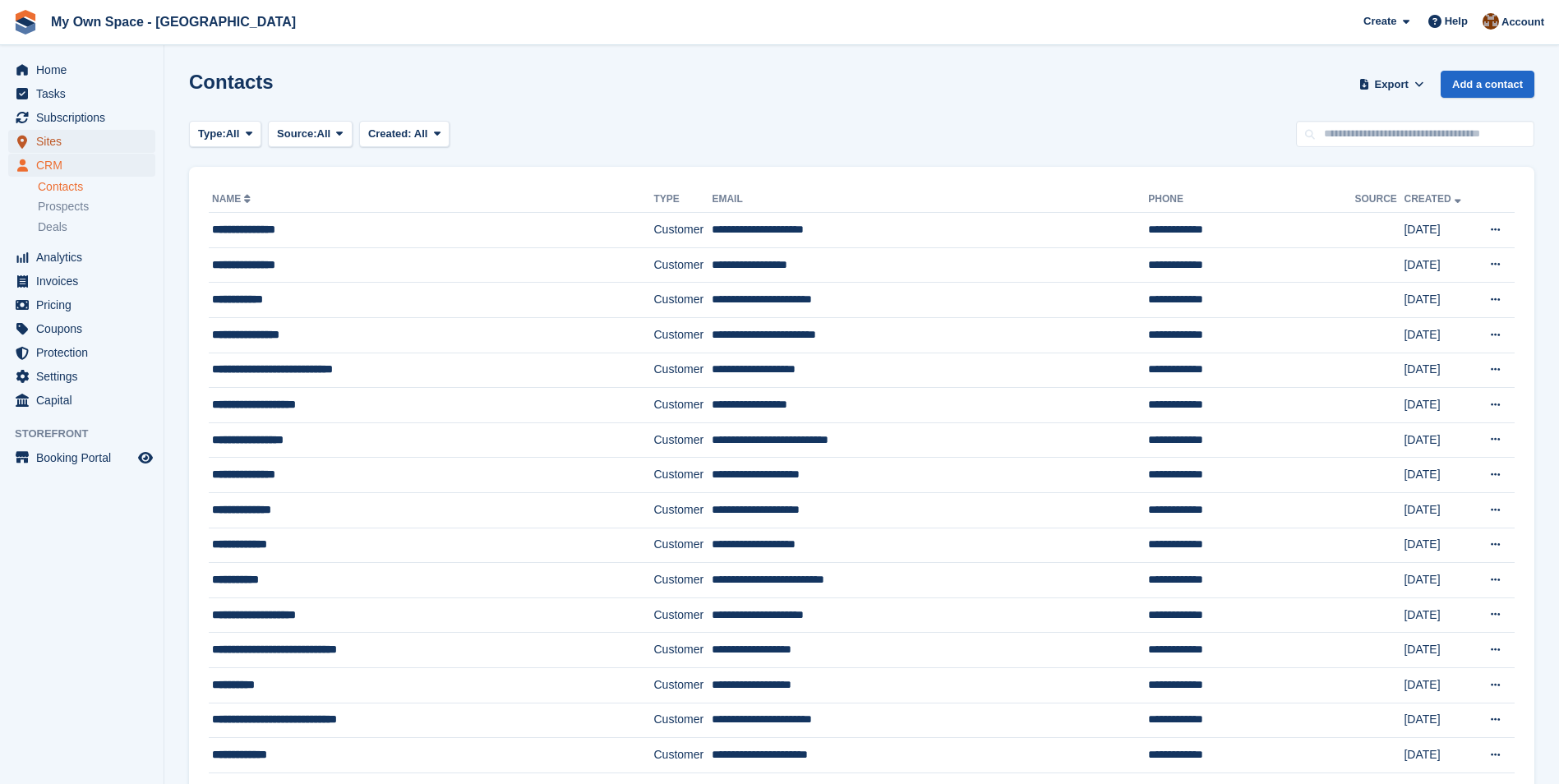
click at [51, 150] on span "Sites" at bounding box center [85, 141] width 98 height 23
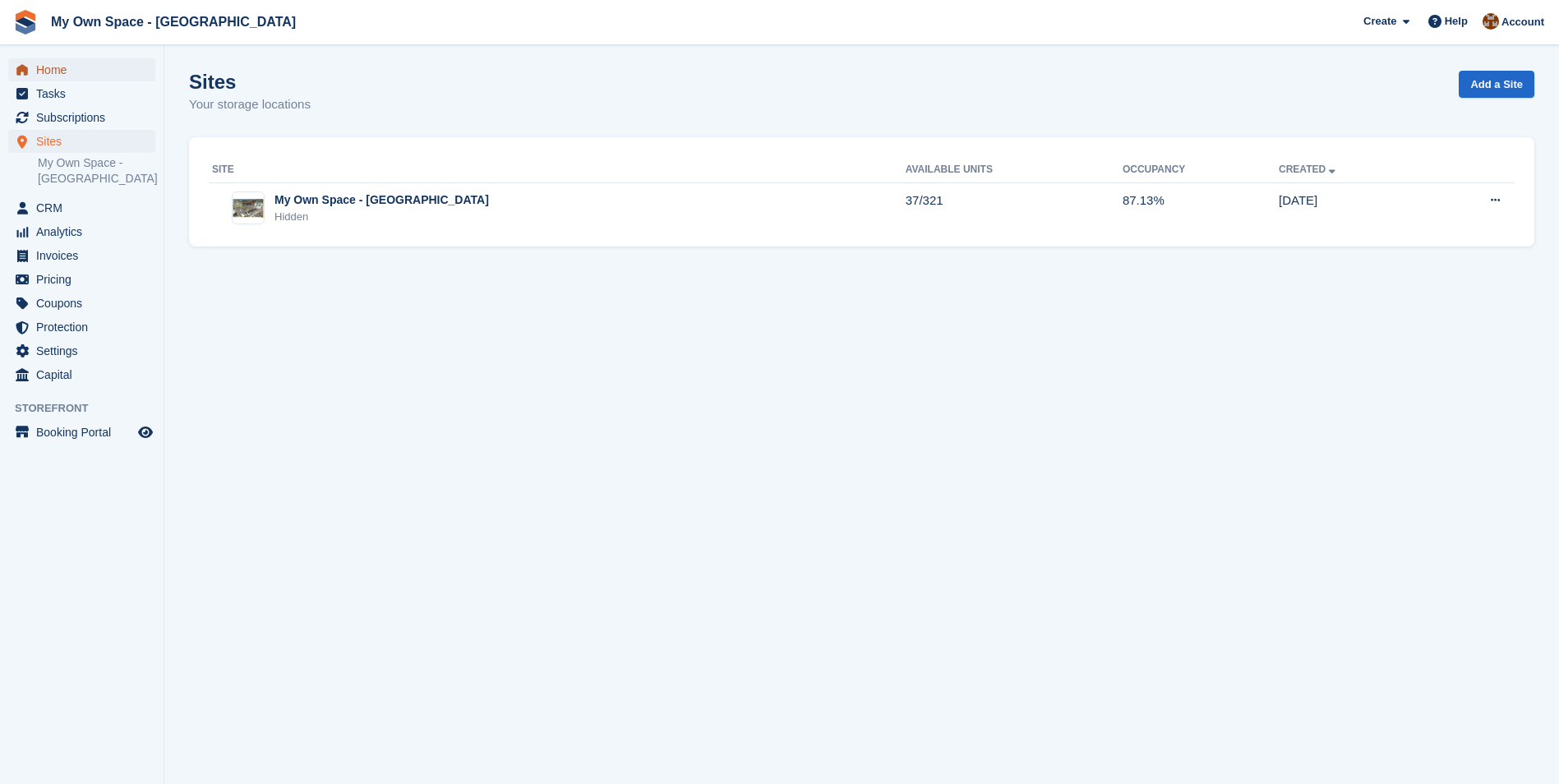
click at [45, 70] on span "Home" at bounding box center [85, 70] width 98 height 23
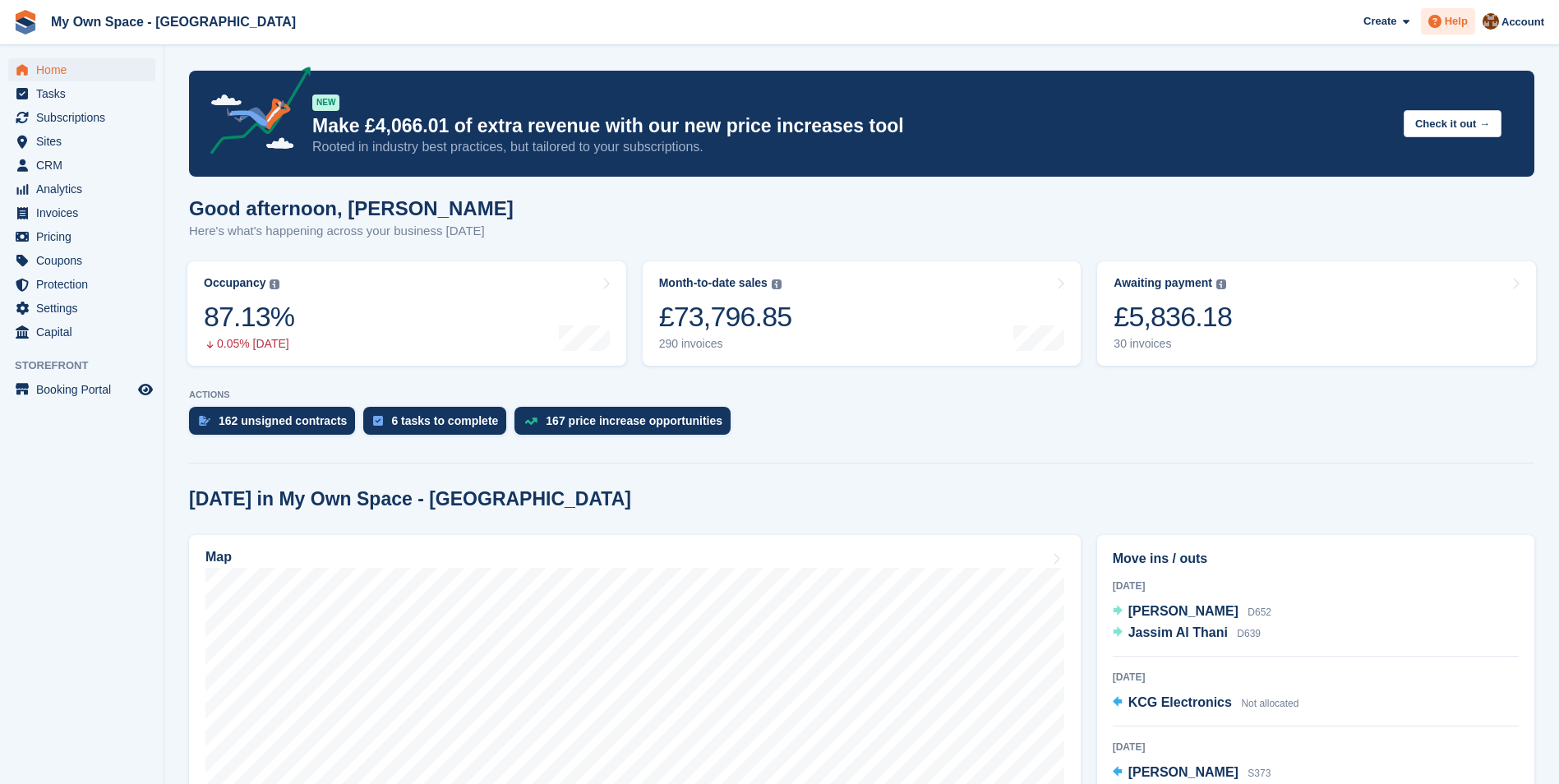
click at [1435, 23] on icon at bounding box center [1434, 21] width 14 height 14
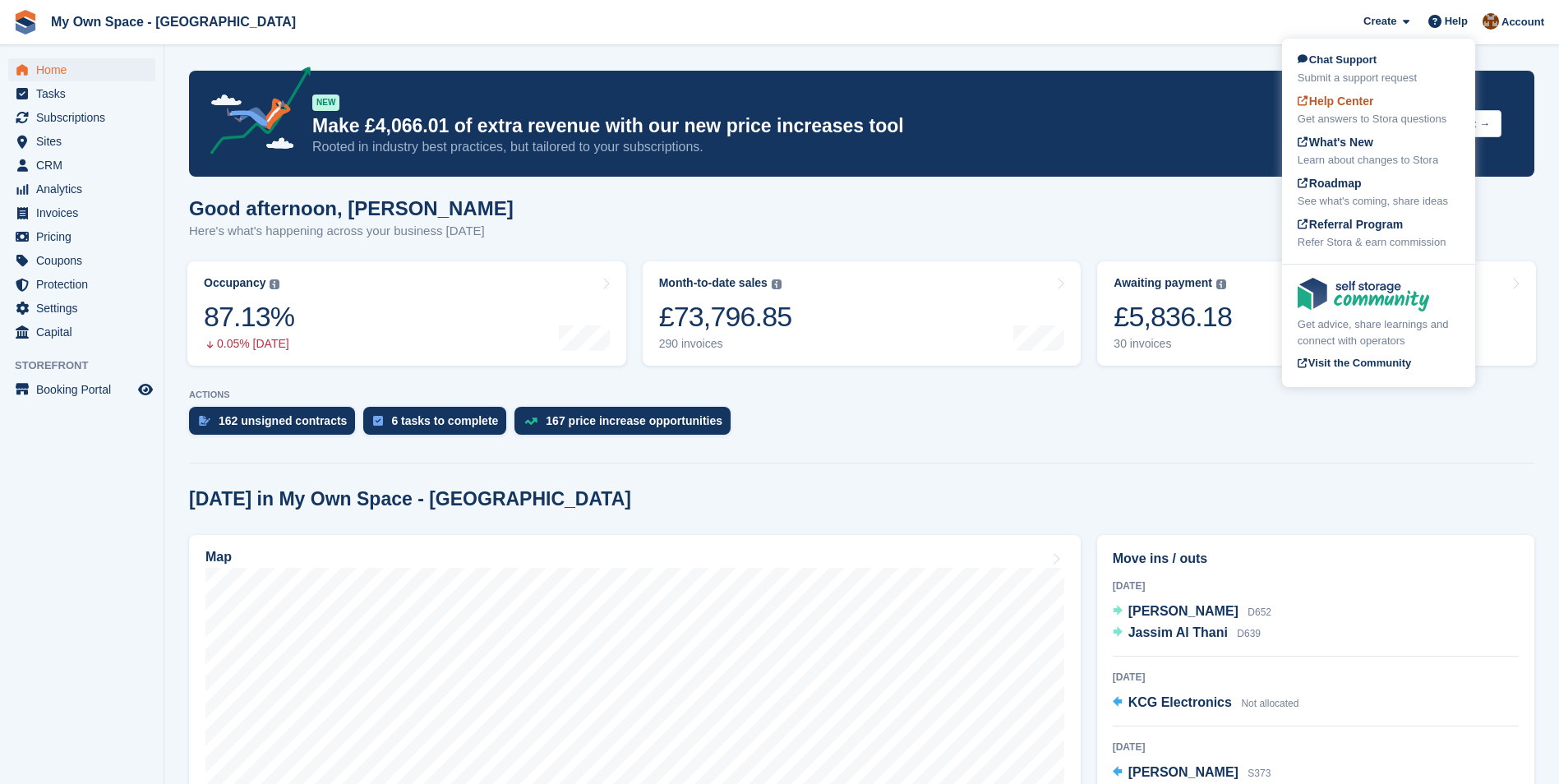
click at [1341, 102] on span "Help Center" at bounding box center [1335, 101] width 77 height 14
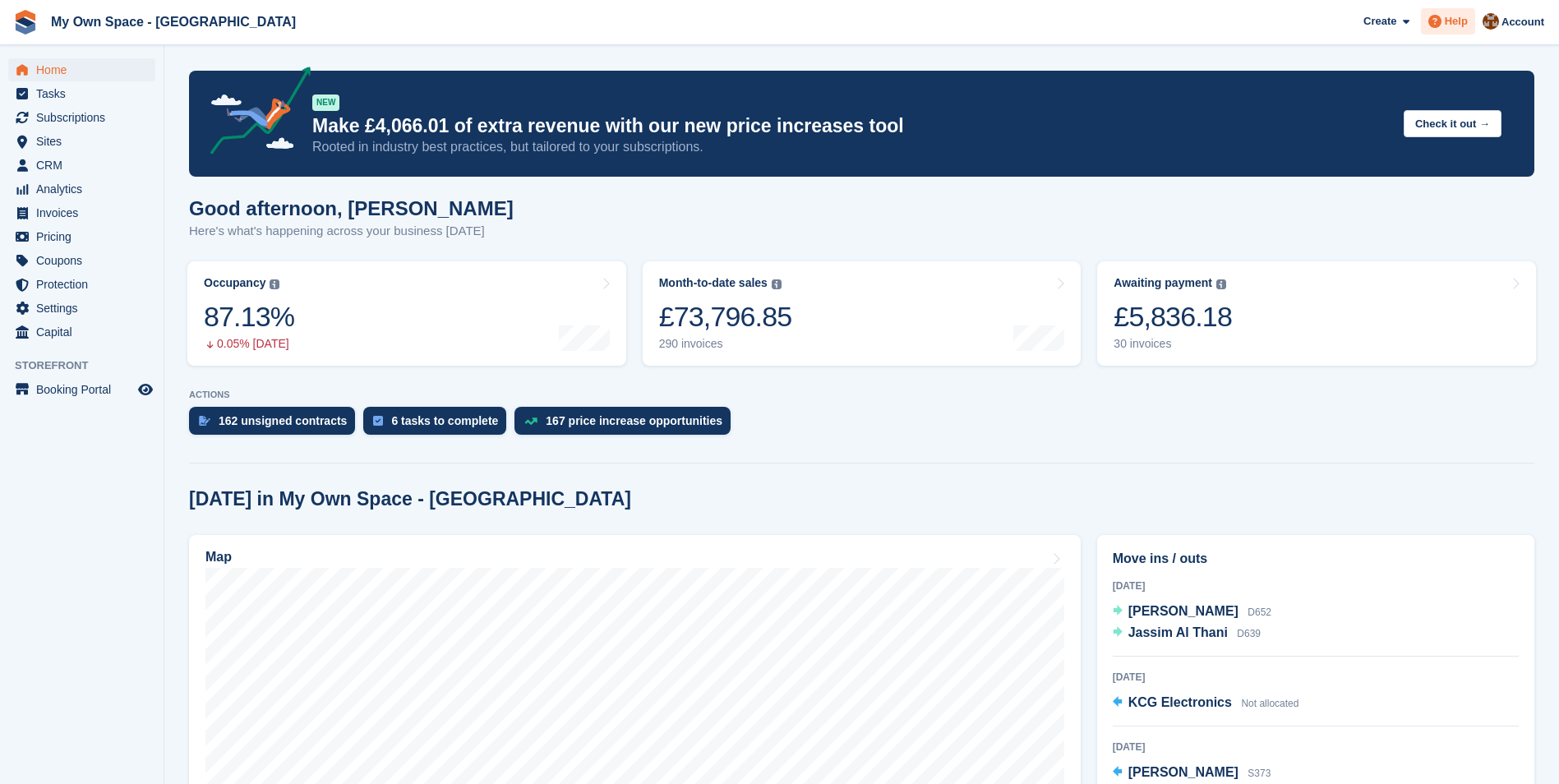
click at [1439, 23] on icon at bounding box center [1434, 21] width 14 height 14
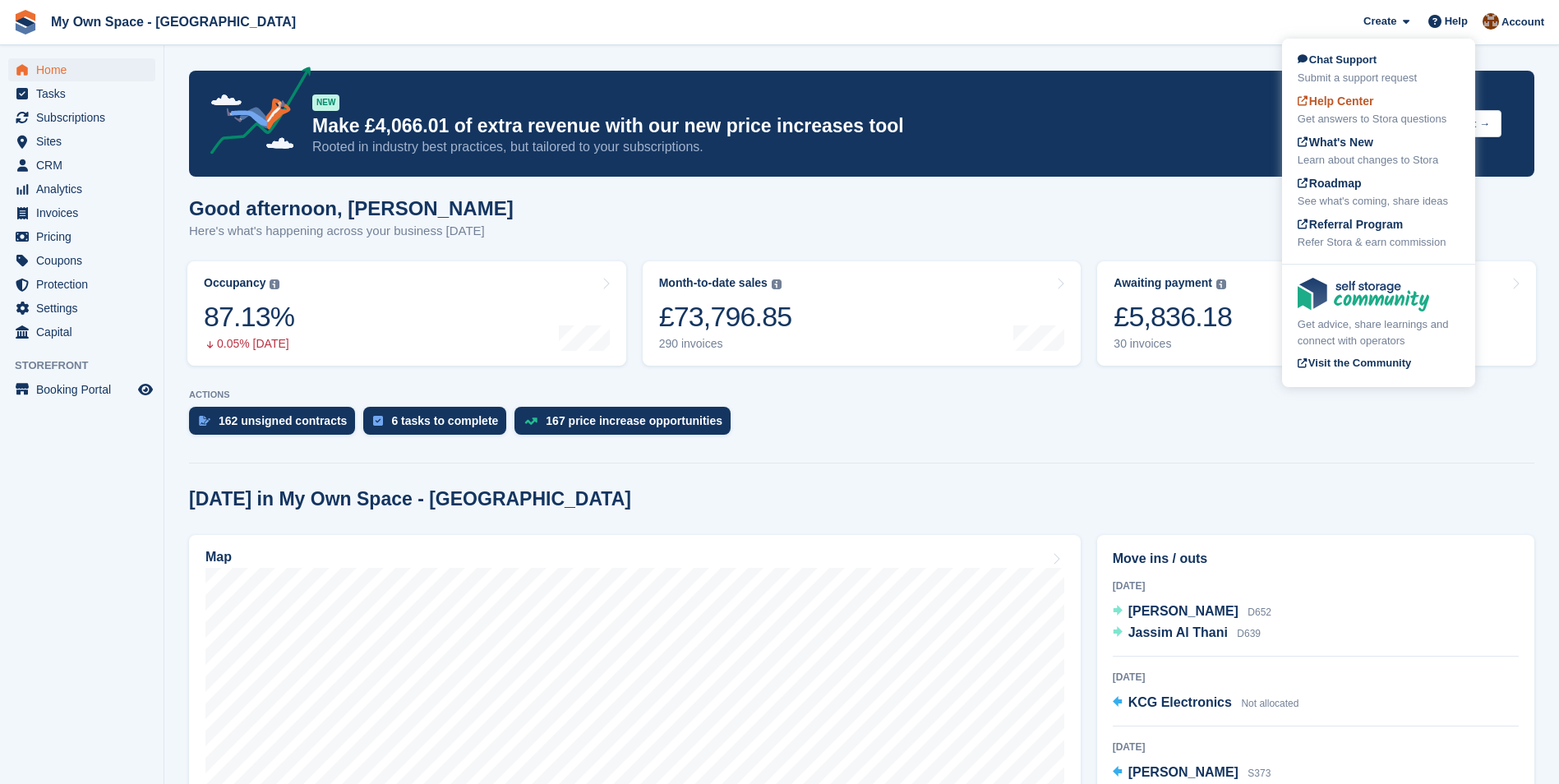
click at [1358, 104] on span "Help Center" at bounding box center [1335, 101] width 77 height 14
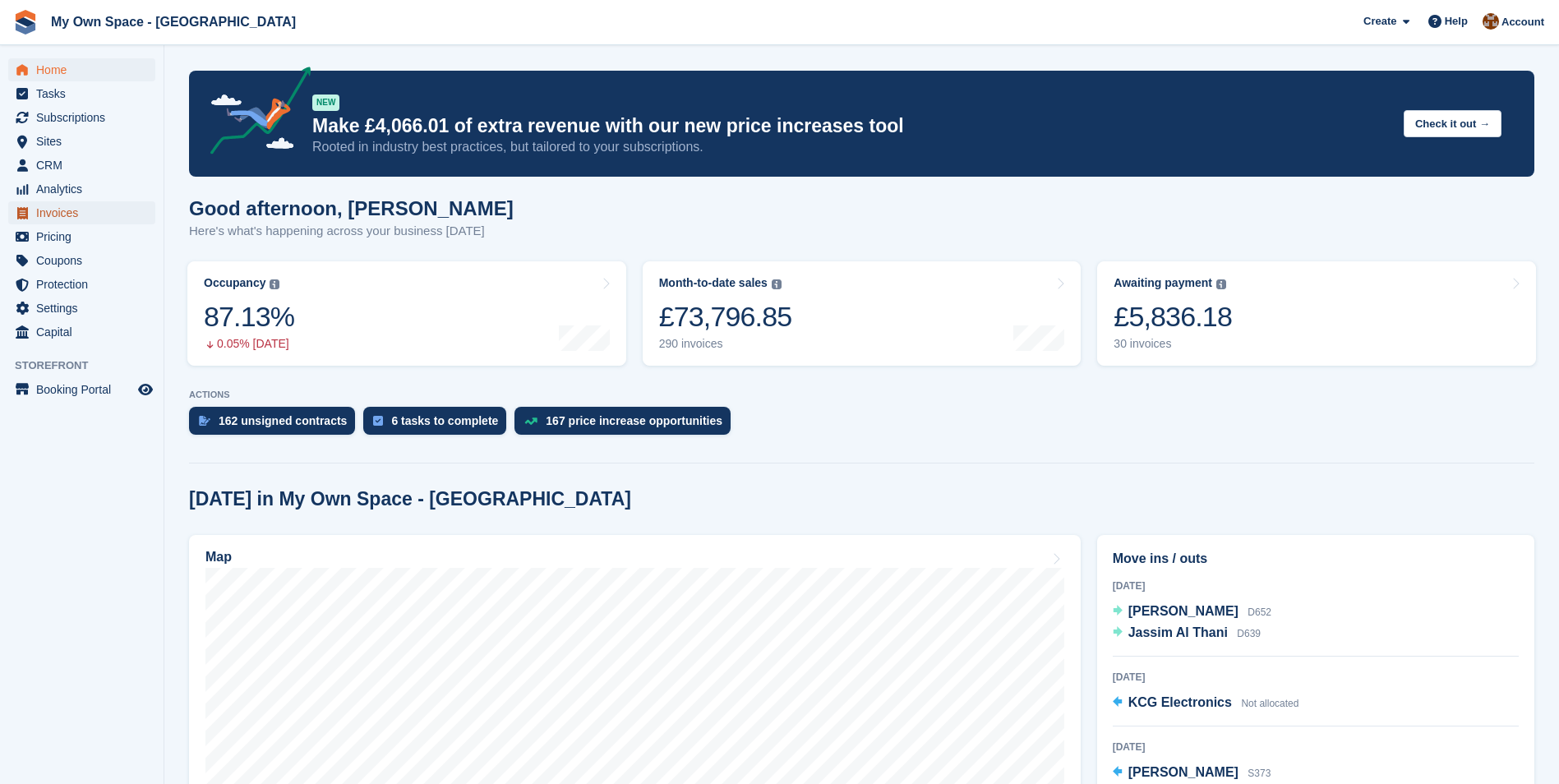
click at [56, 215] on span "Invoices" at bounding box center [85, 212] width 98 height 23
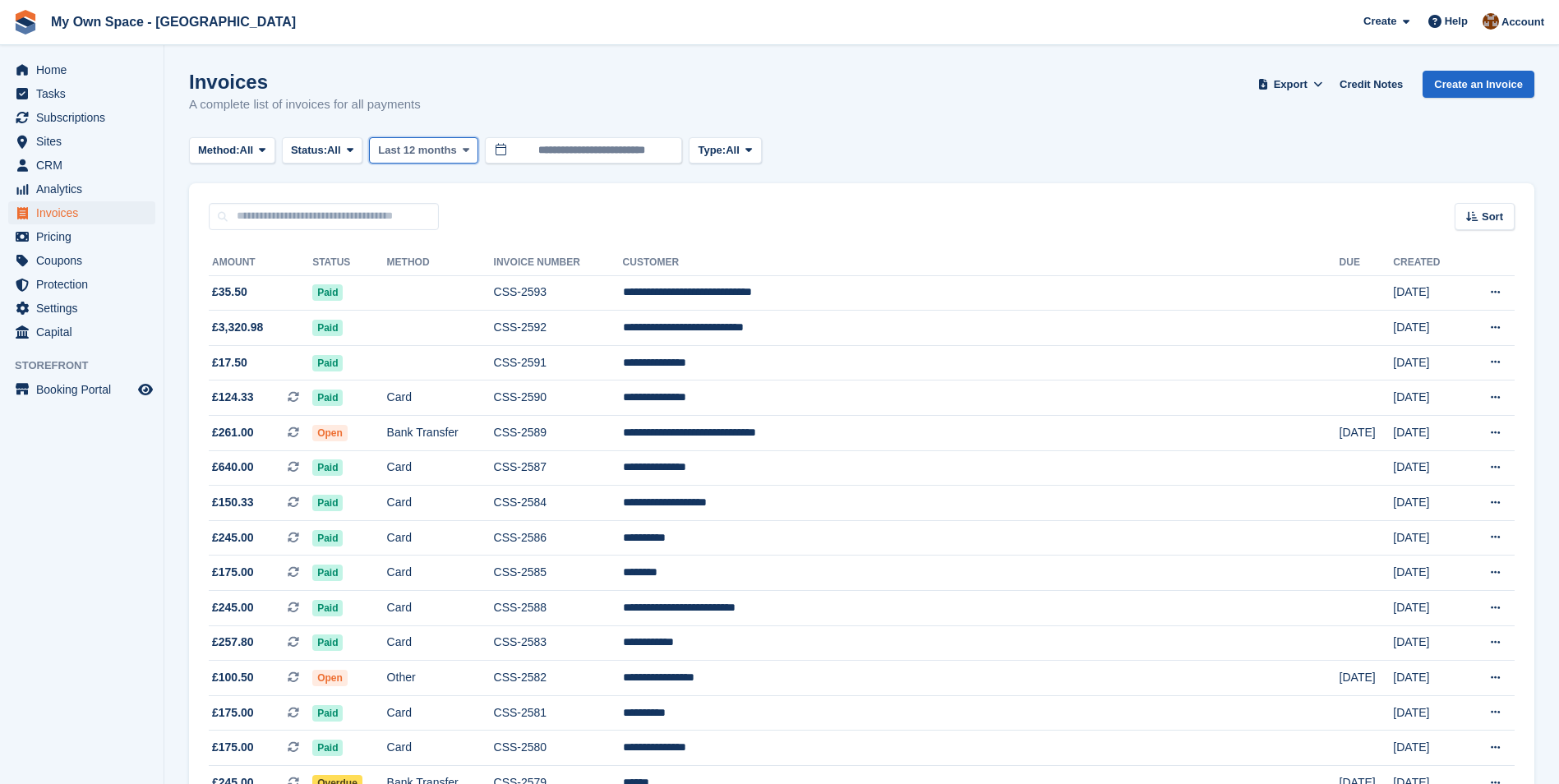
click at [468, 150] on icon at bounding box center [465, 150] width 6 height 11
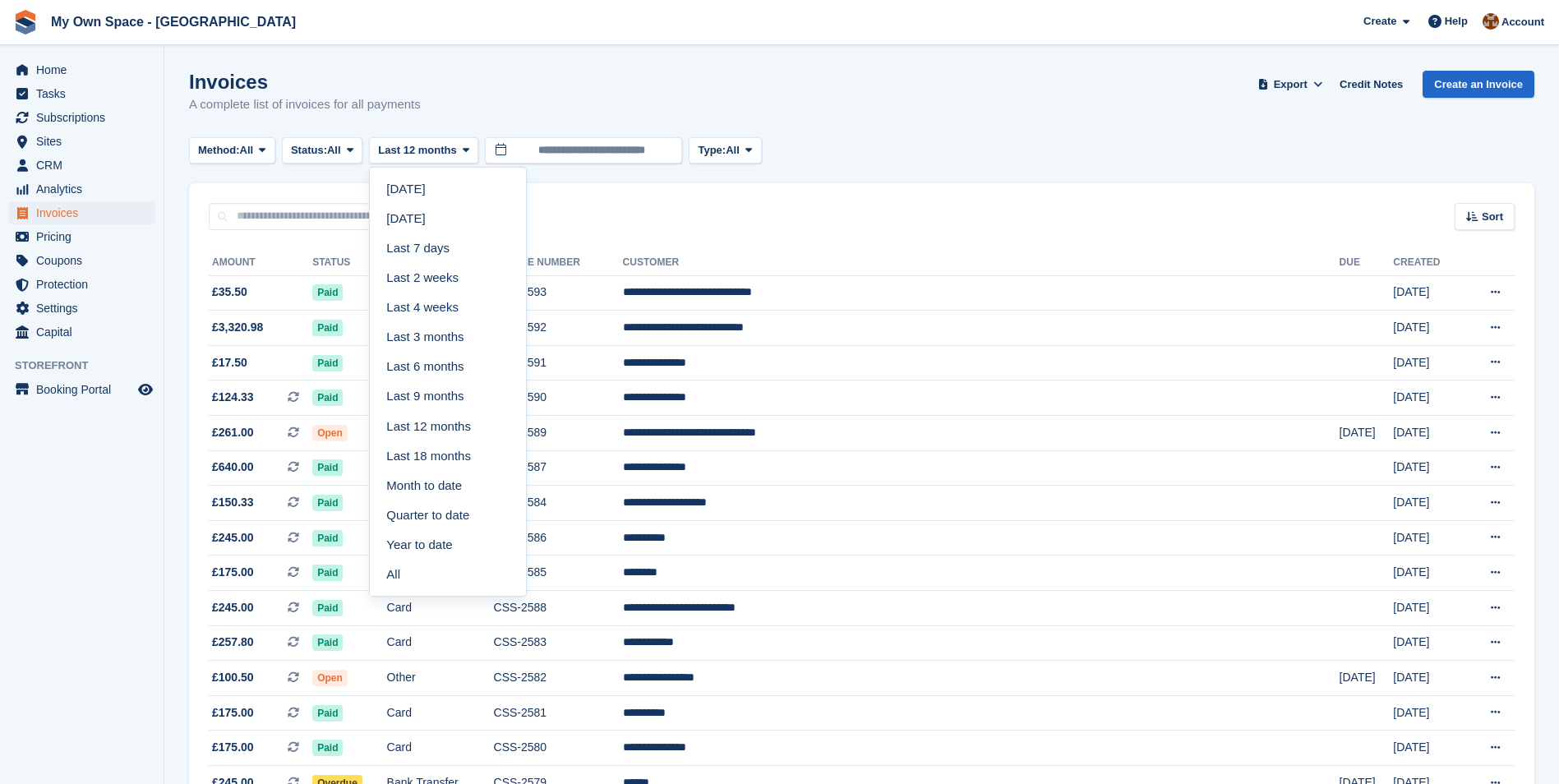
click at [492, 568] on link "All" at bounding box center [448, 574] width 143 height 30
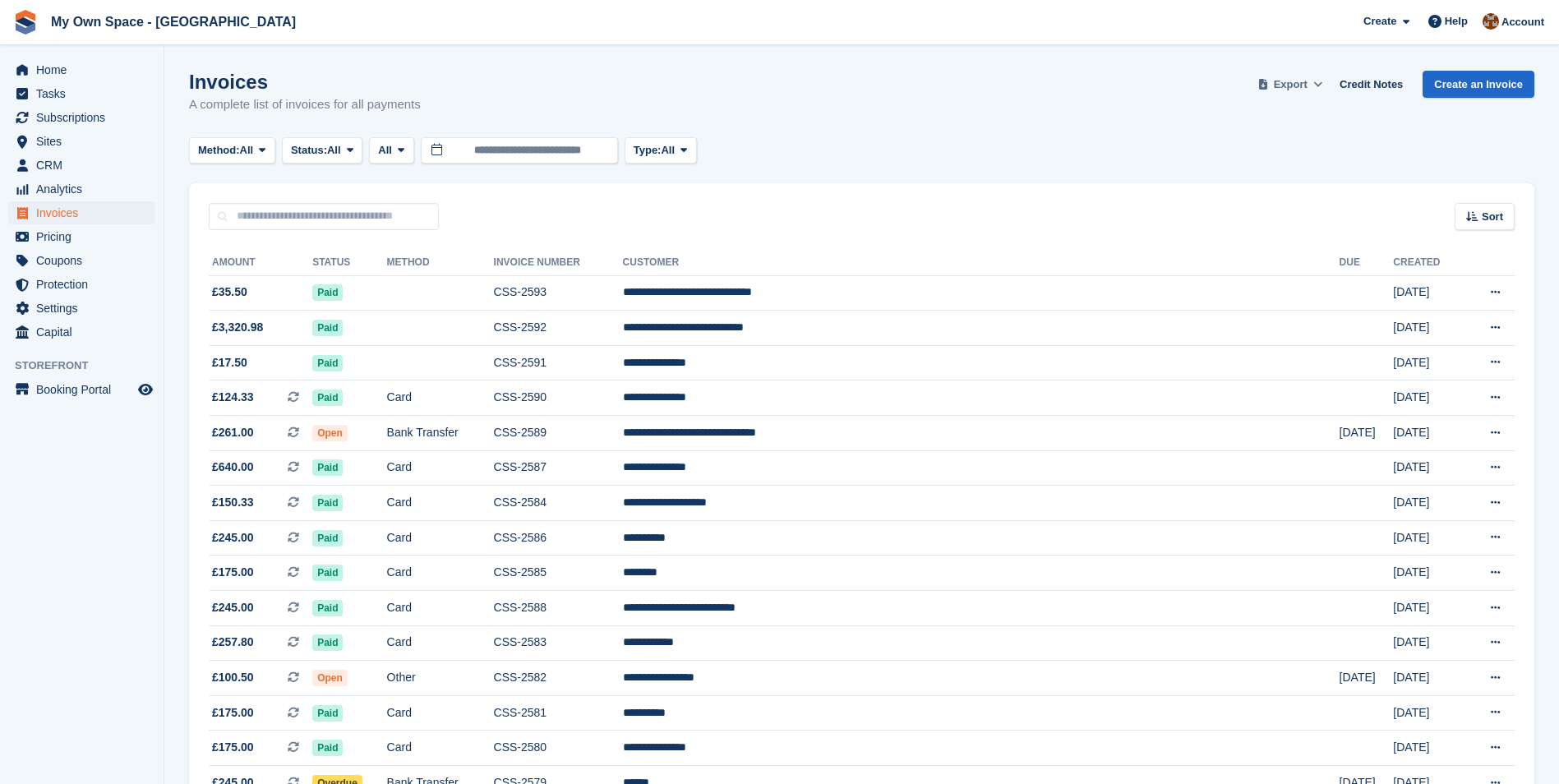
click at [1322, 84] on icon at bounding box center [1318, 84] width 9 height 11
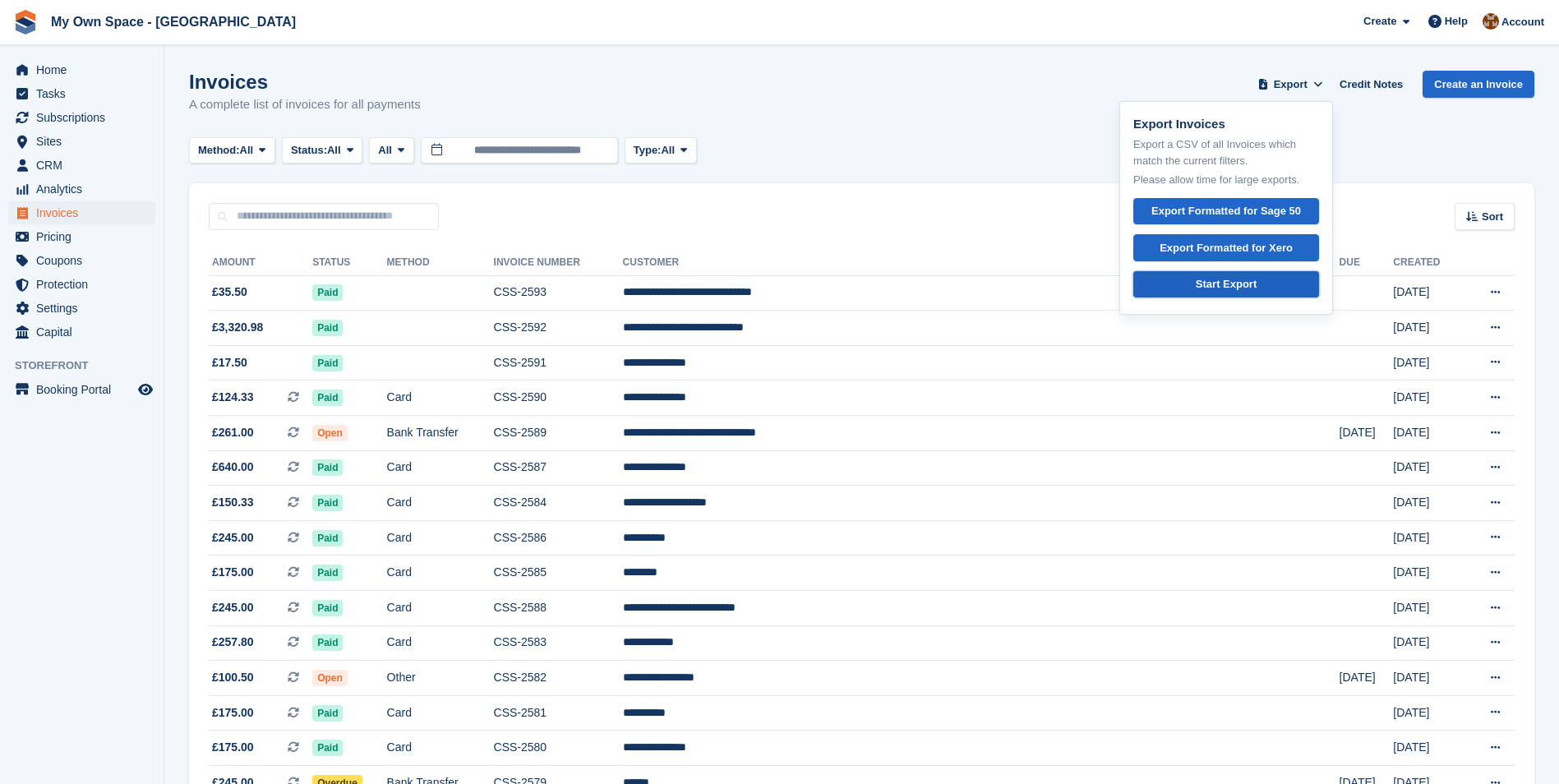
click at [1264, 284] on link "Start Export" at bounding box center [1226, 285] width 186 height 27
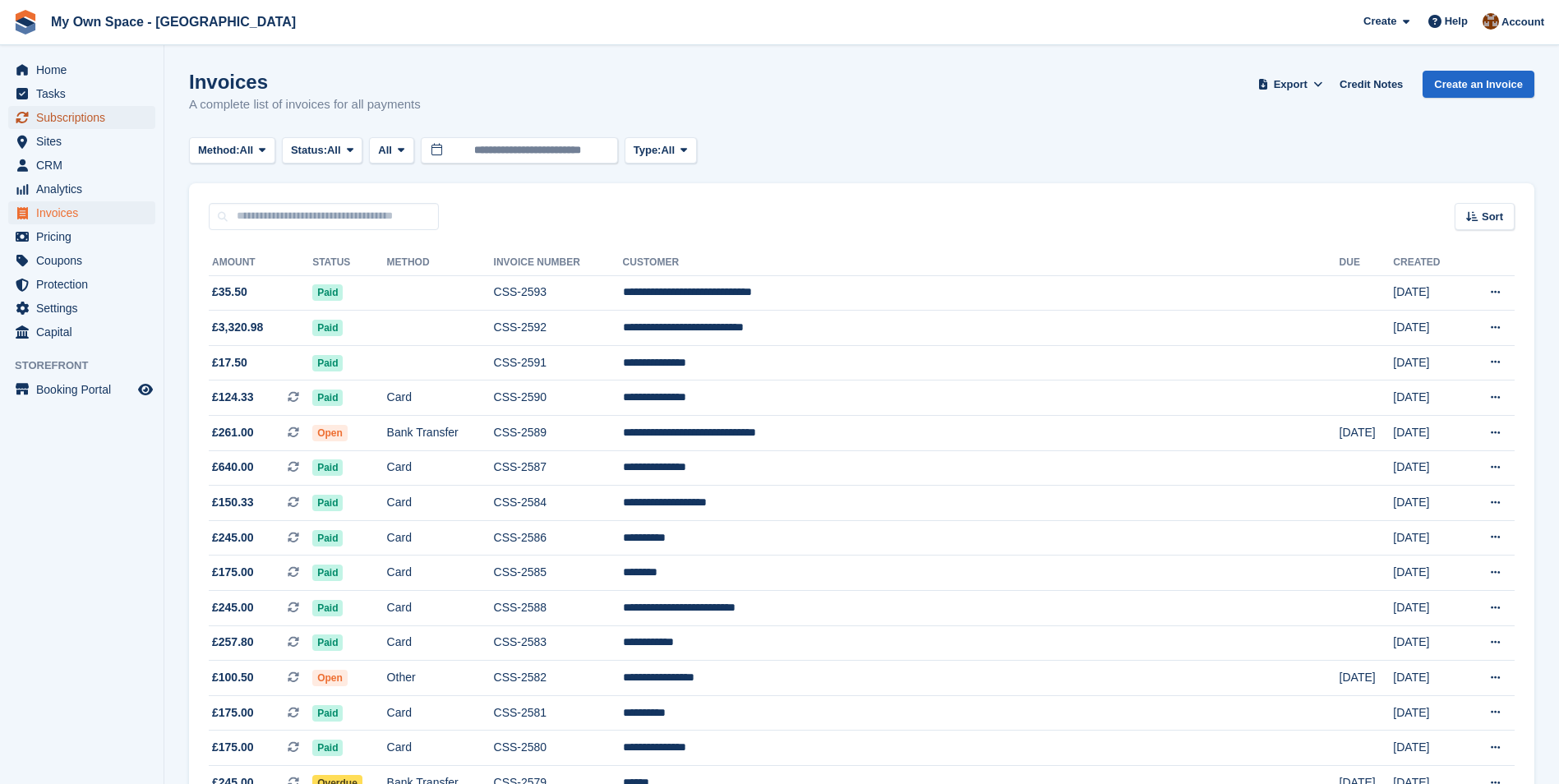
click at [123, 122] on span "Subscriptions" at bounding box center [85, 117] width 98 height 23
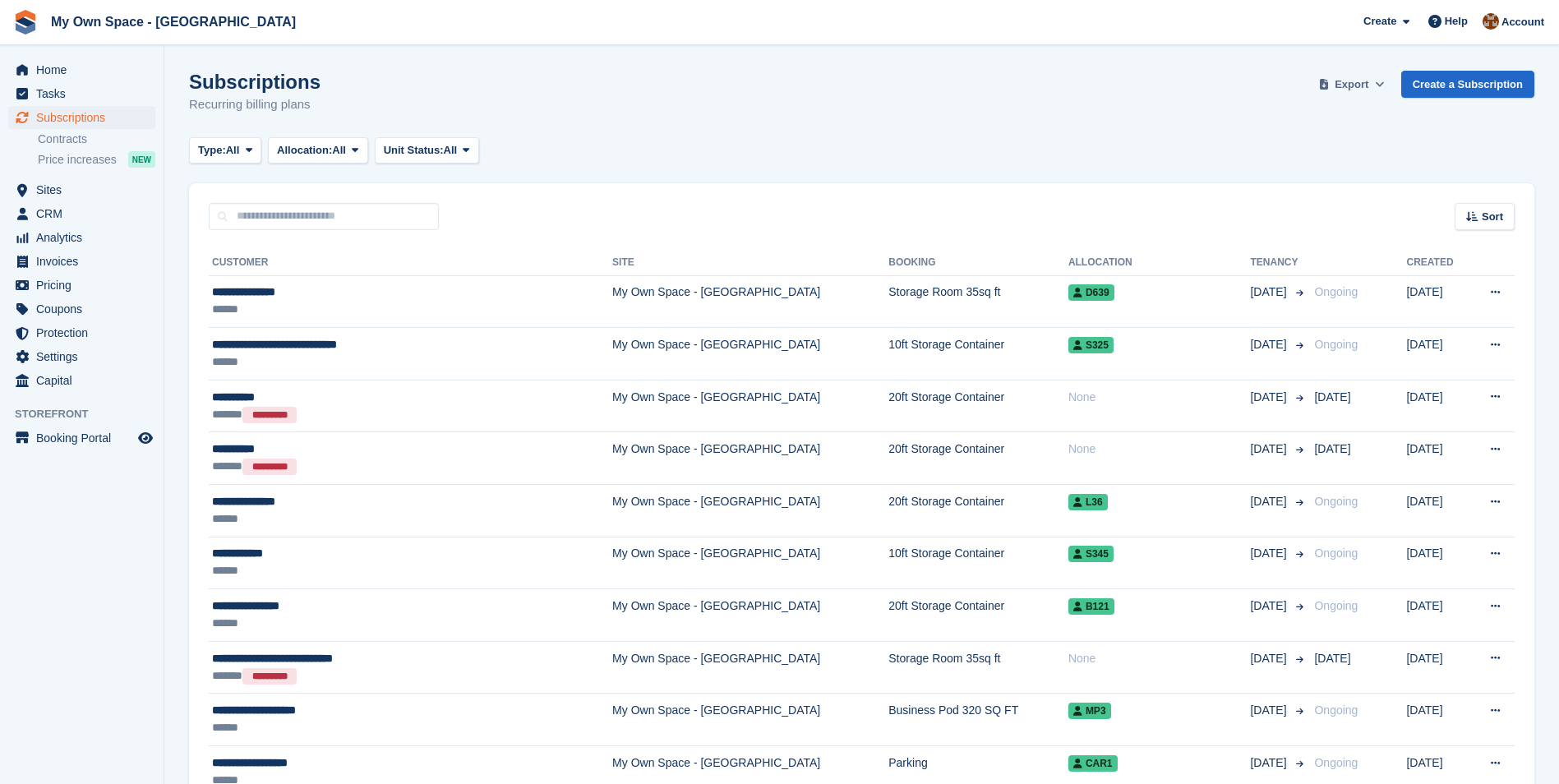
click at [1384, 79] on icon at bounding box center [1379, 84] width 9 height 11
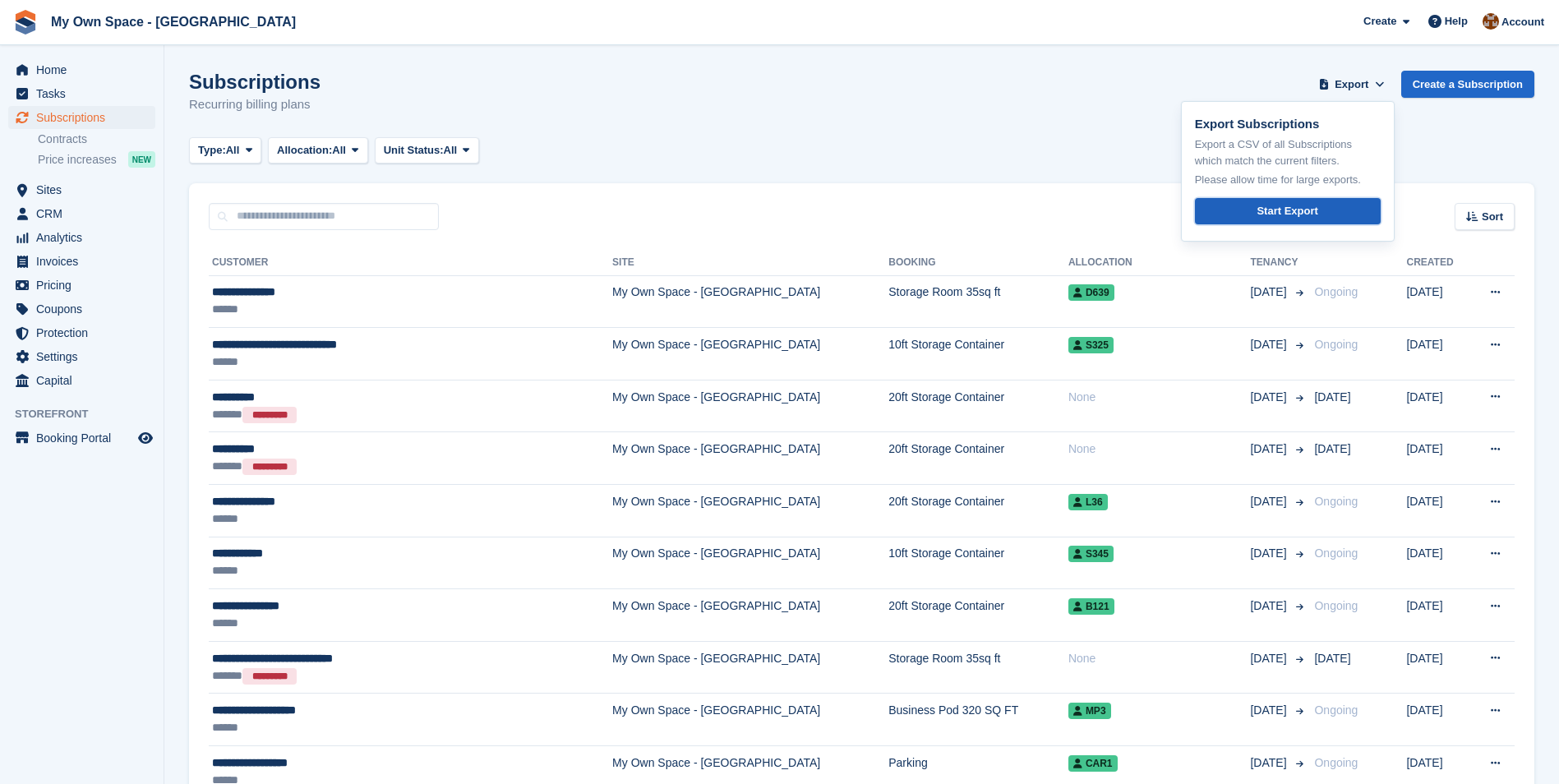
click at [1307, 210] on div "Start Export" at bounding box center [1286, 211] width 61 height 16
